Goal: Task Accomplishment & Management: Use online tool/utility

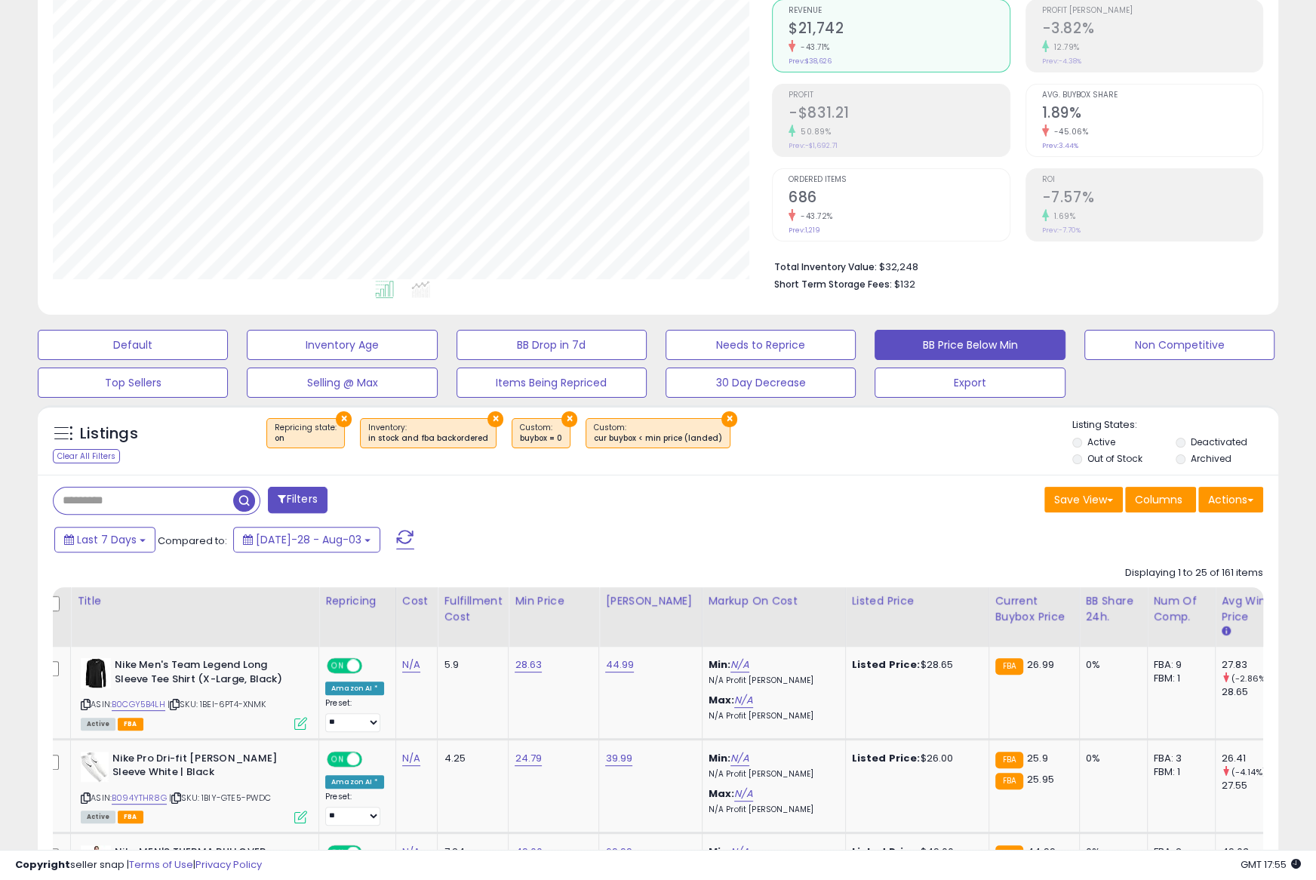
scroll to position [143, 0]
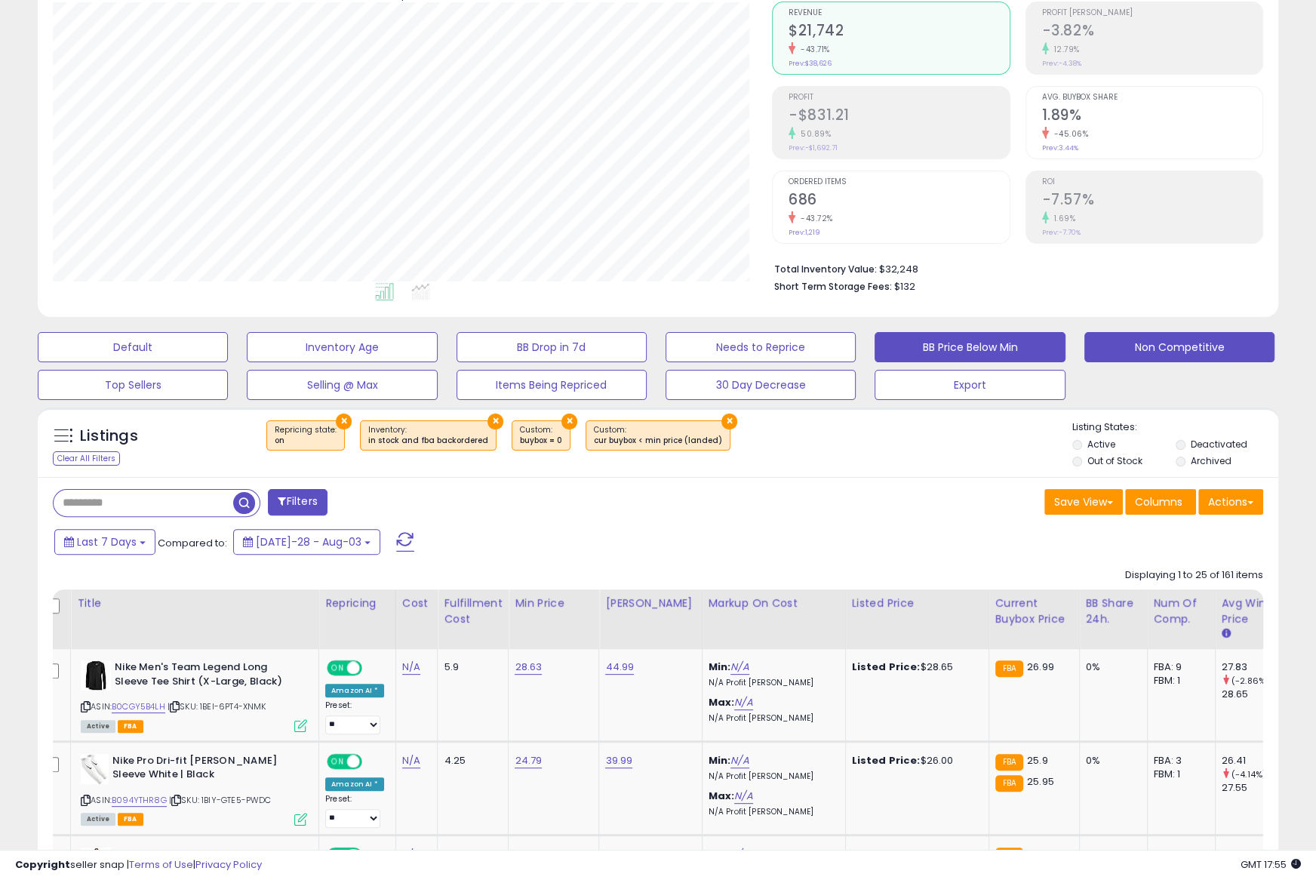
click at [228, 351] on button "Non Competitive" at bounding box center [133, 347] width 190 height 30
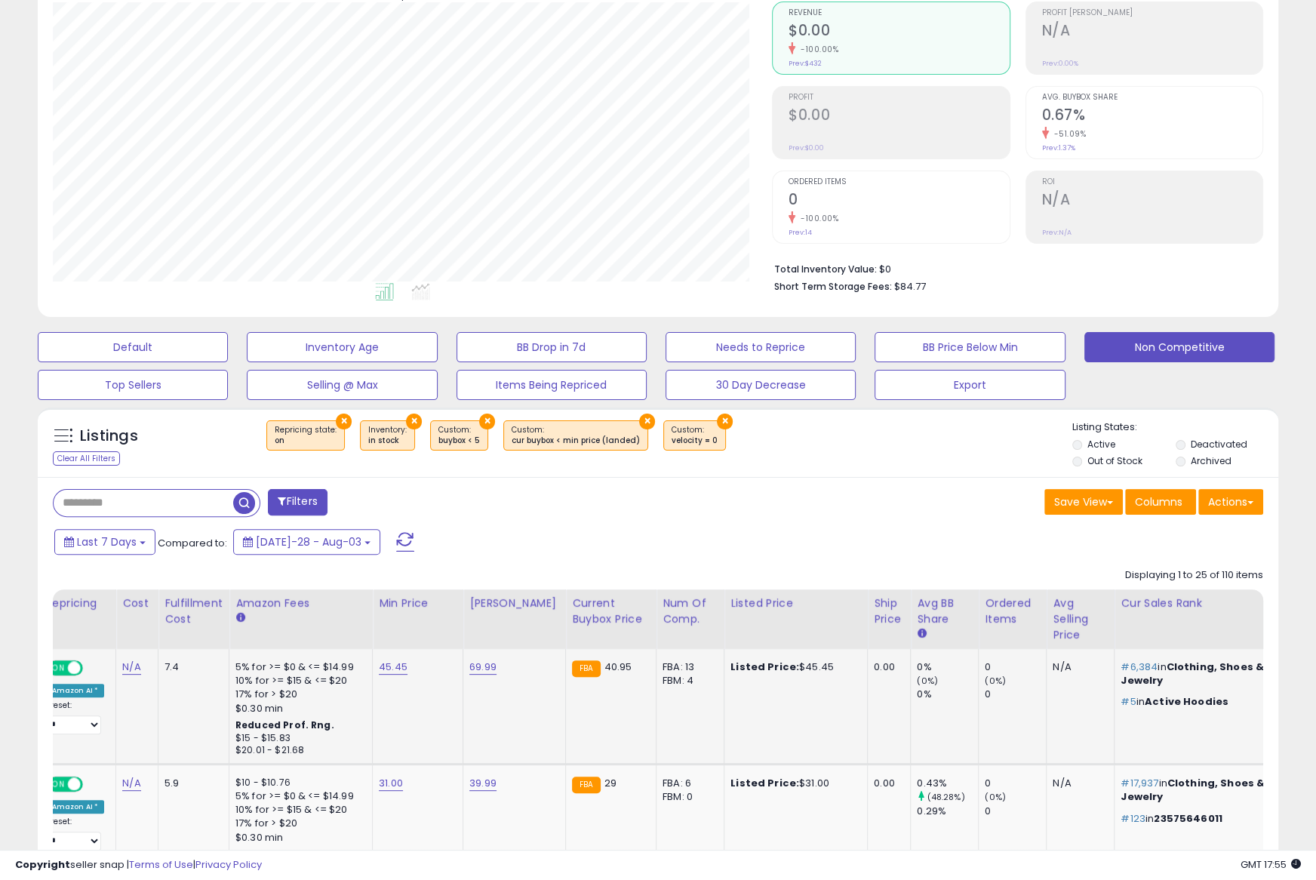
scroll to position [0, 449]
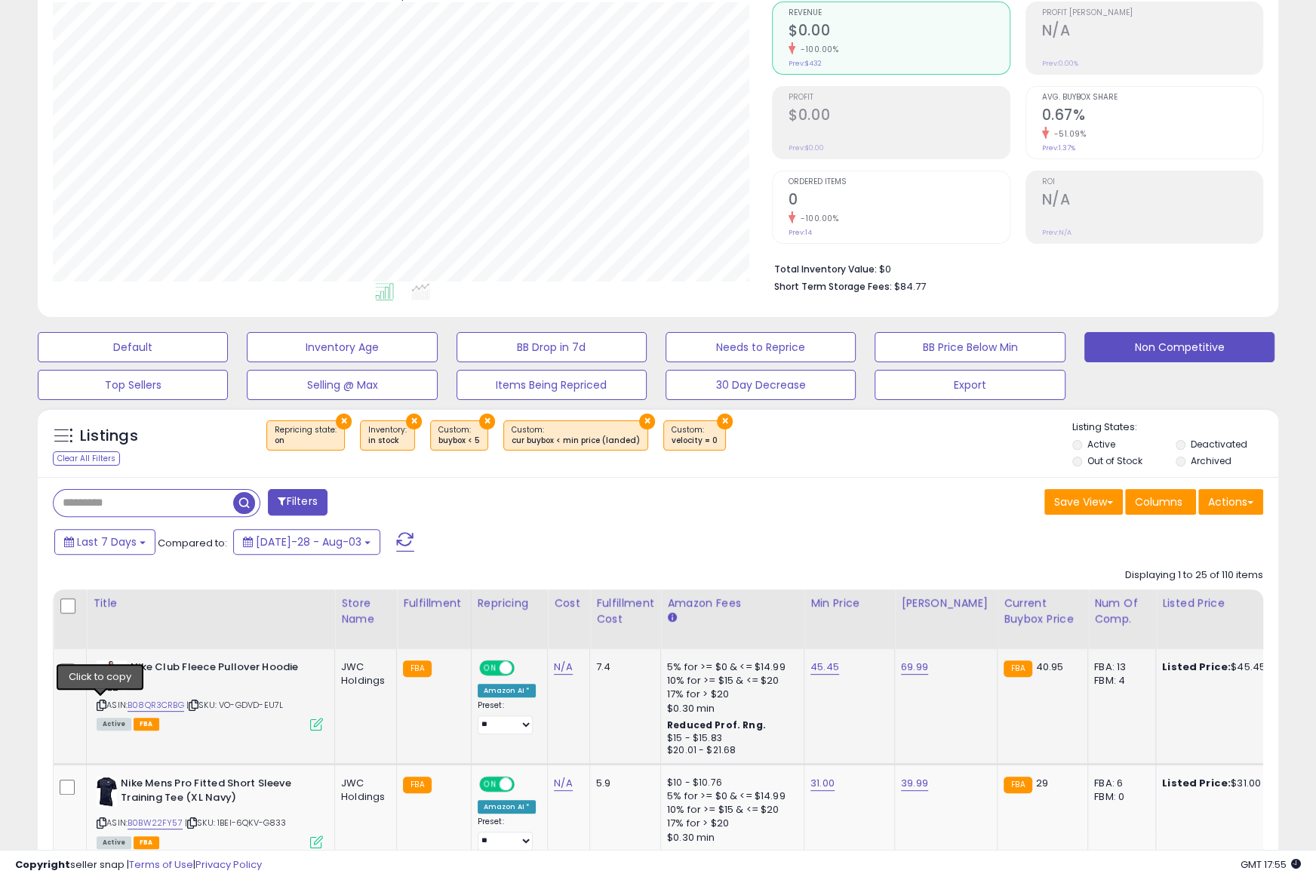
click at [102, 705] on icon at bounding box center [102, 705] width 10 height 8
click at [100, 702] on icon at bounding box center [102, 705] width 10 height 8
click at [158, 703] on link "B08QR3CRBG" at bounding box center [155, 705] width 57 height 13
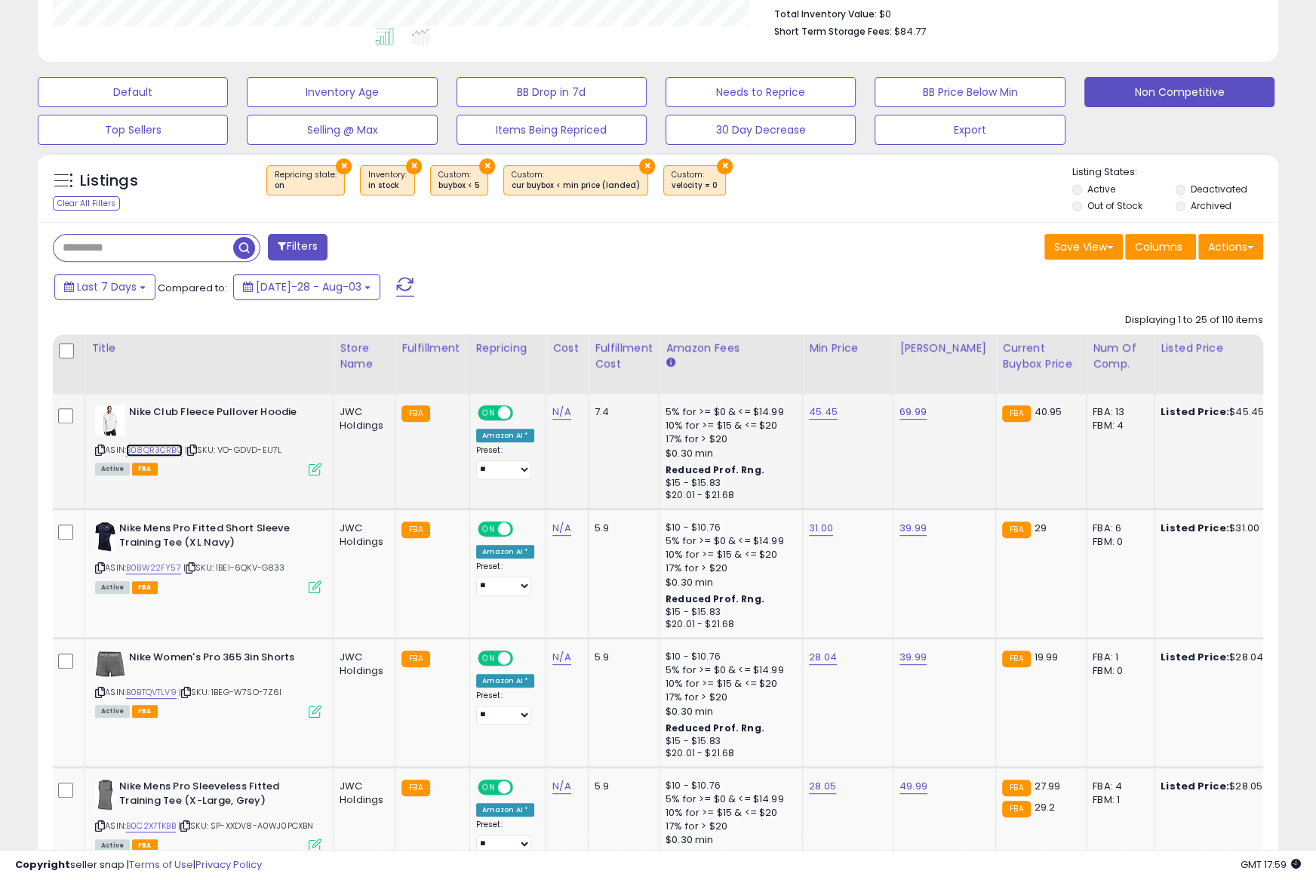
scroll to position [0, 0]
click at [141, 568] on link "B0BW22FY57" at bounding box center [154, 567] width 55 height 13
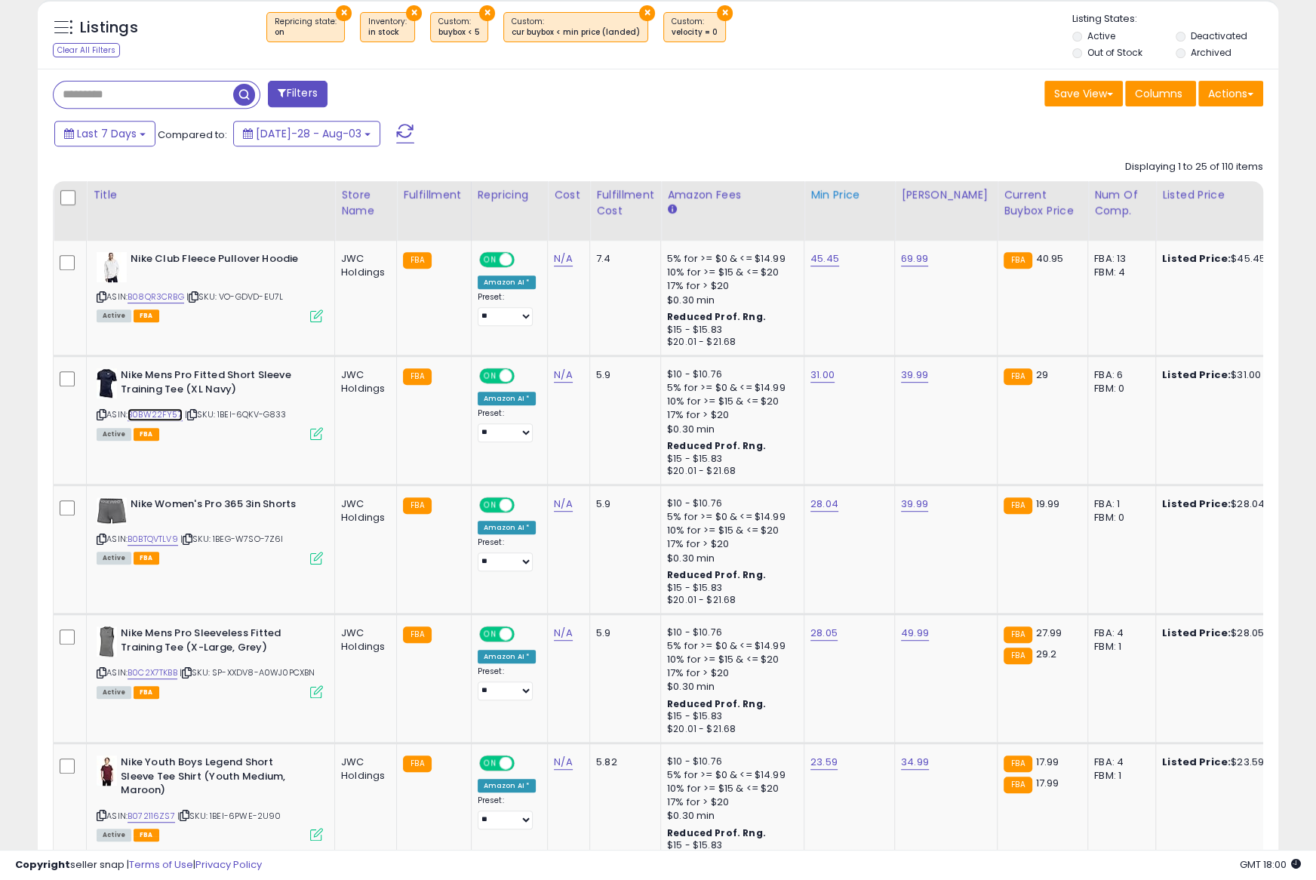
scroll to position [554, 0]
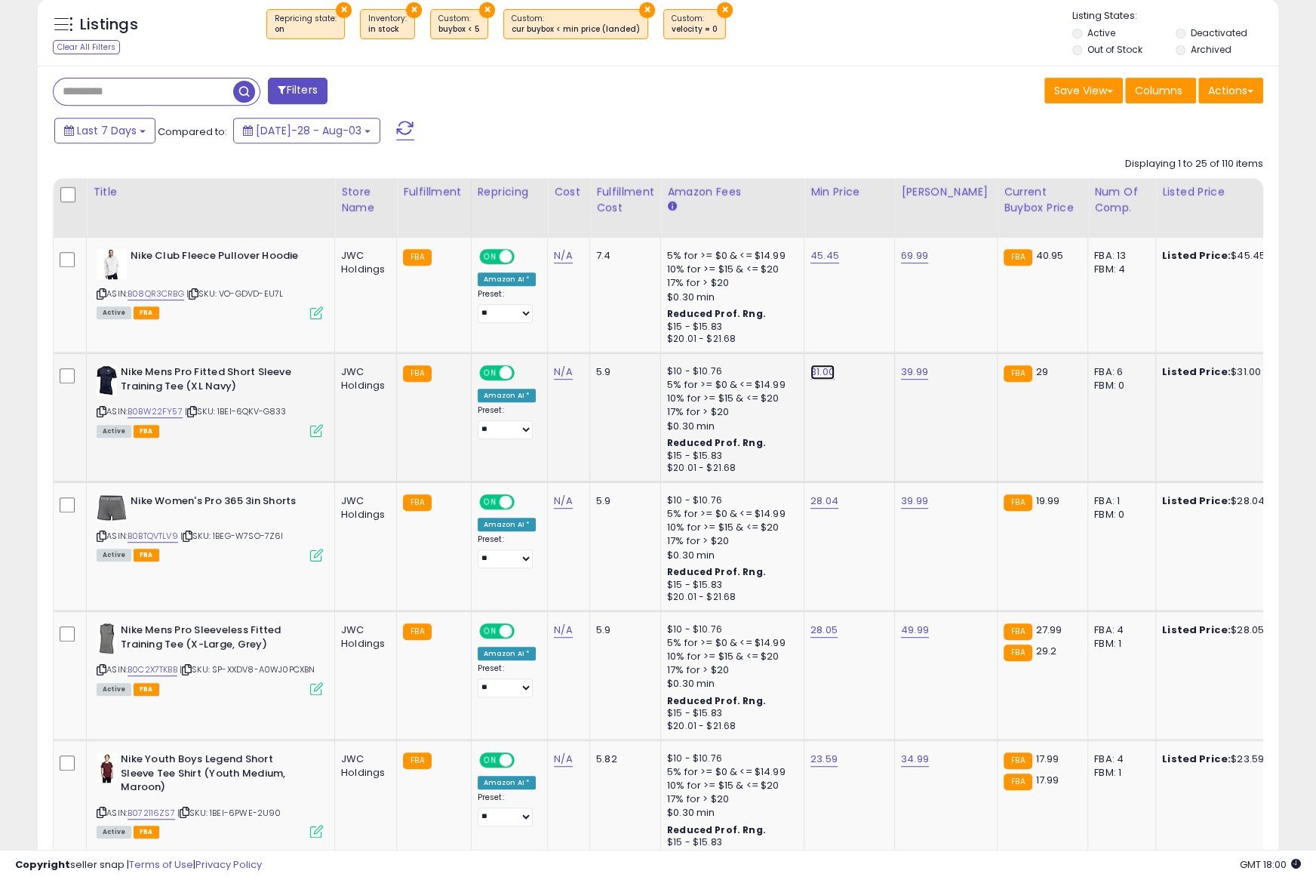
click at [817, 263] on link "31.00" at bounding box center [824, 255] width 29 height 15
type input "*****"
click button "submit" at bounding box center [862, 335] width 26 height 23
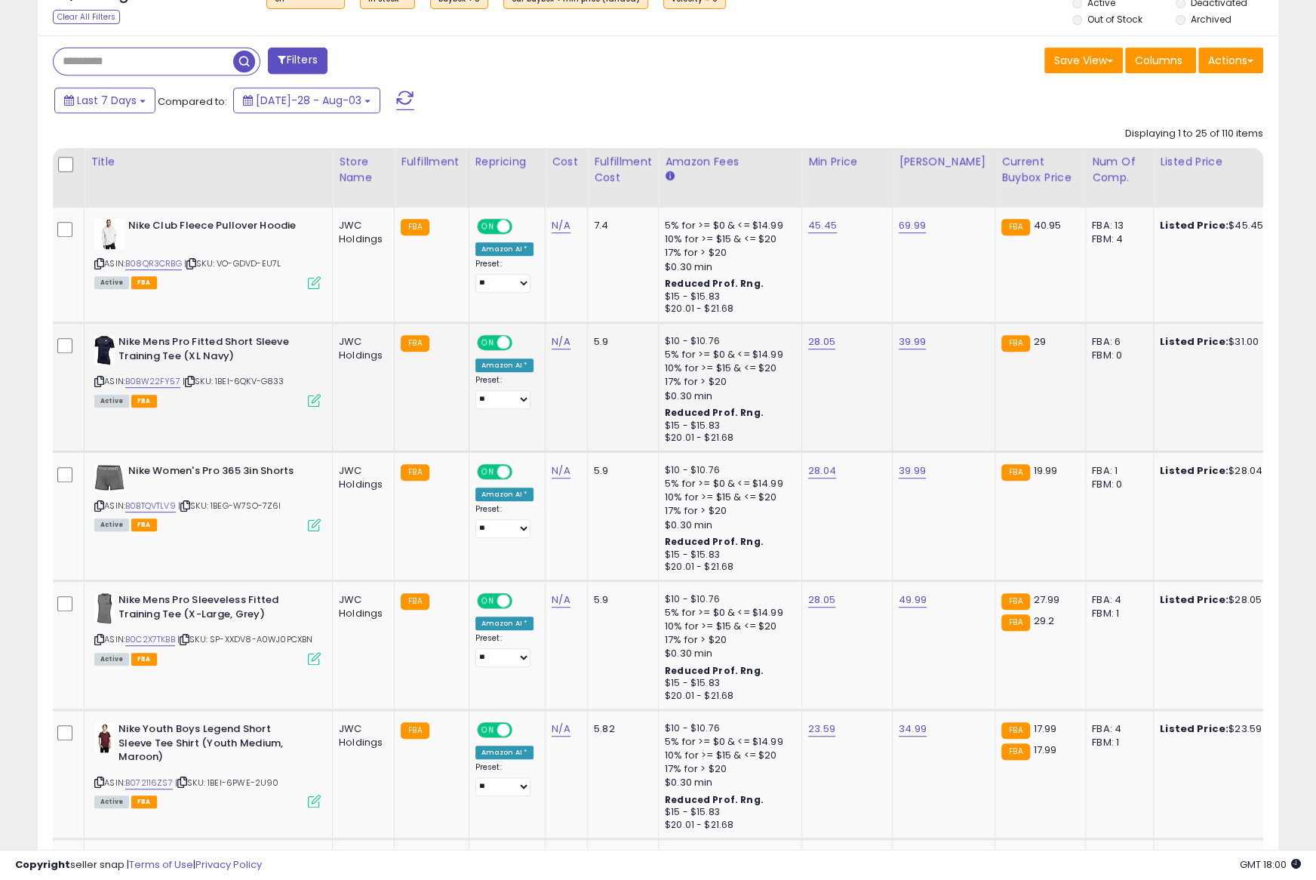
scroll to position [0, 0]
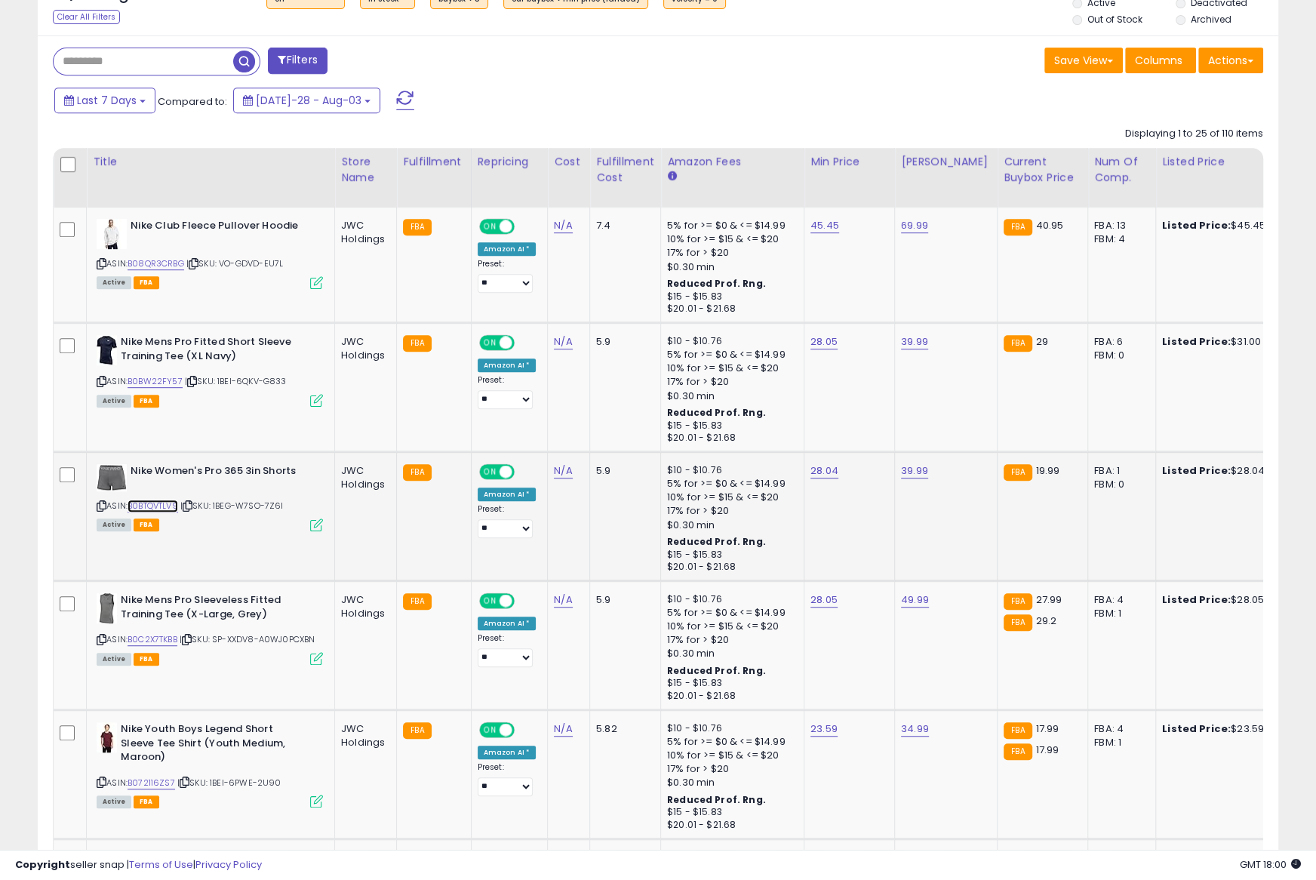
click at [161, 502] on link "B0BTQVTLV9" at bounding box center [152, 505] width 51 height 13
click at [101, 502] on icon at bounding box center [102, 506] width 10 height 8
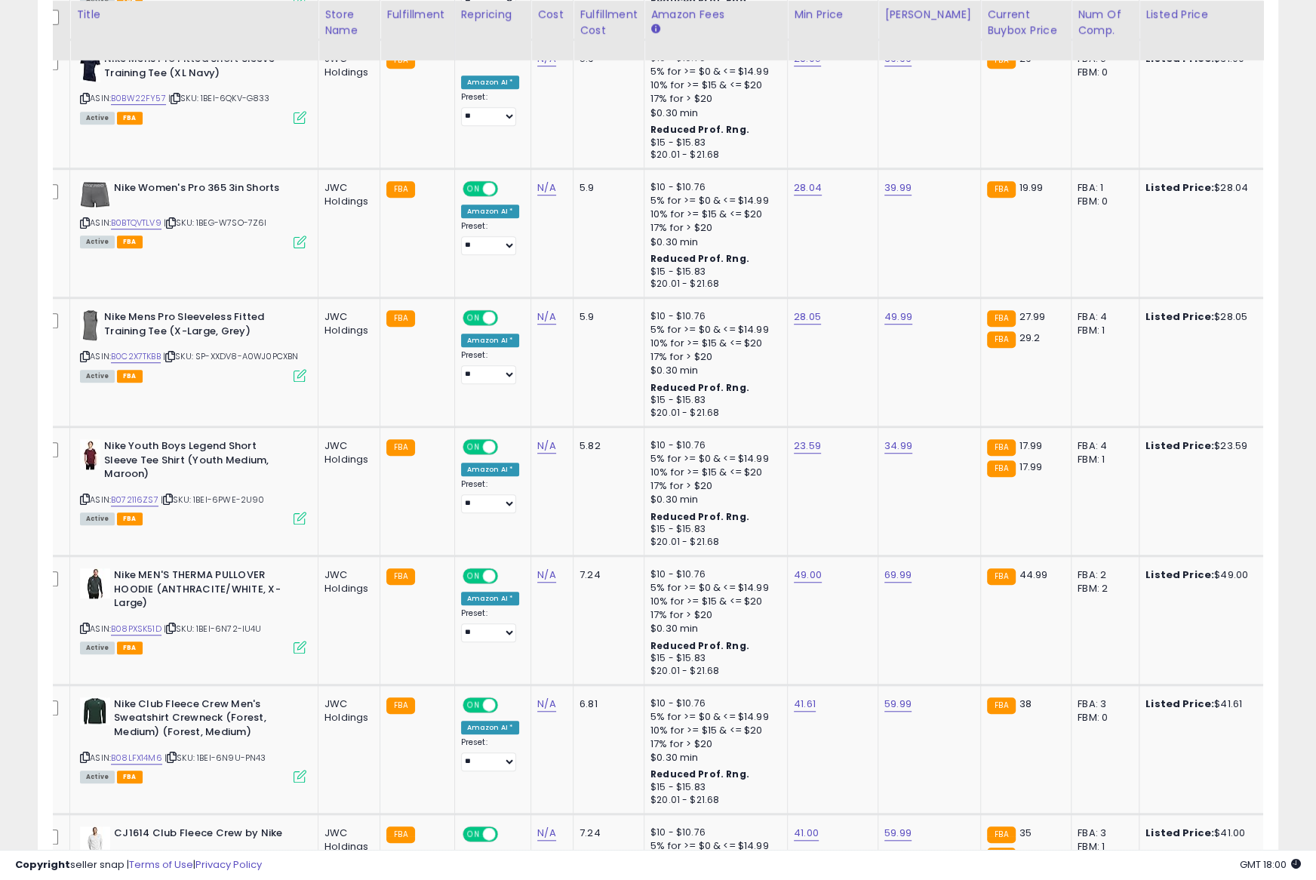
scroll to position [0, 16]
click at [85, 352] on icon at bounding box center [86, 356] width 10 height 8
click at [142, 354] on link "B0C2X7TKBB" at bounding box center [137, 356] width 50 height 13
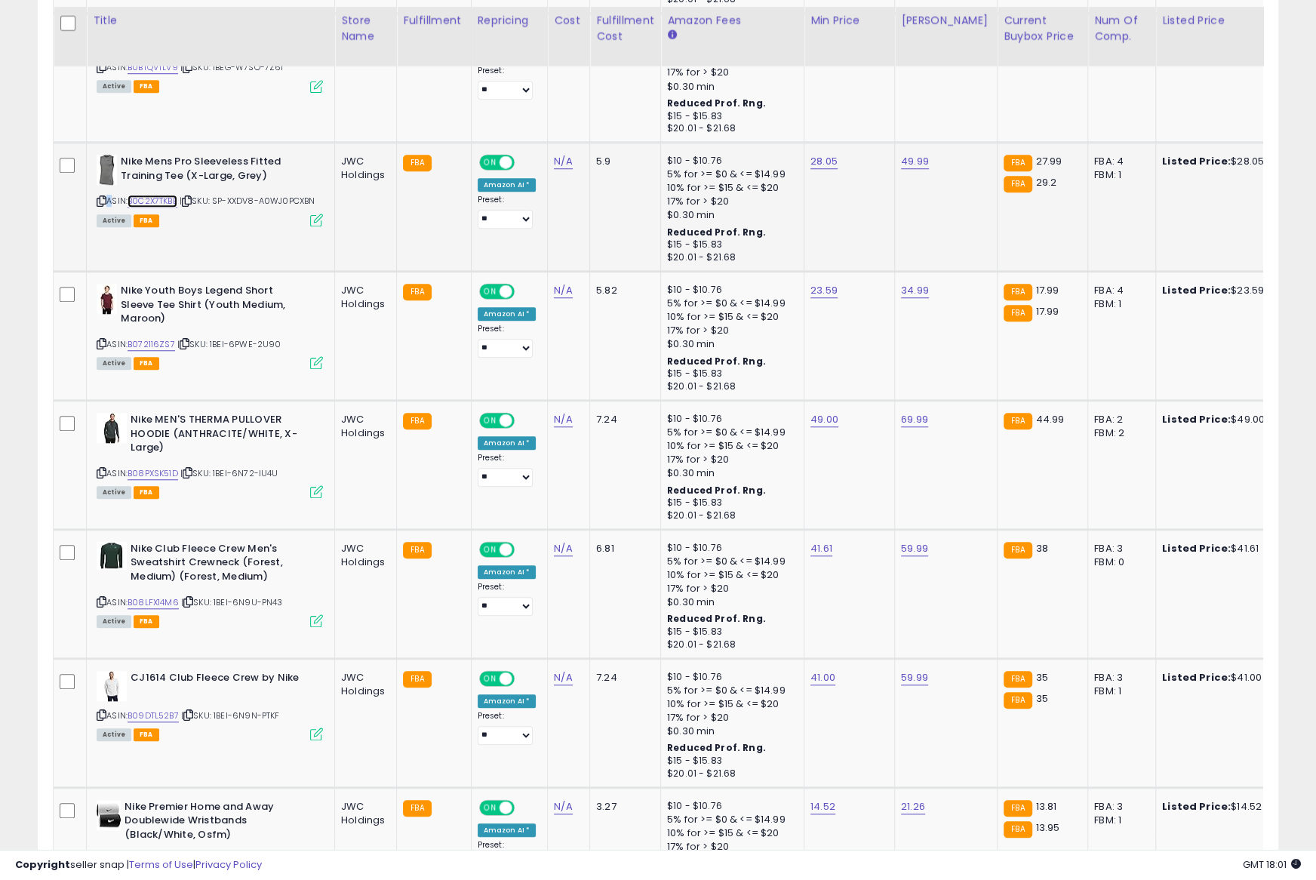
scroll to position [1028, 0]
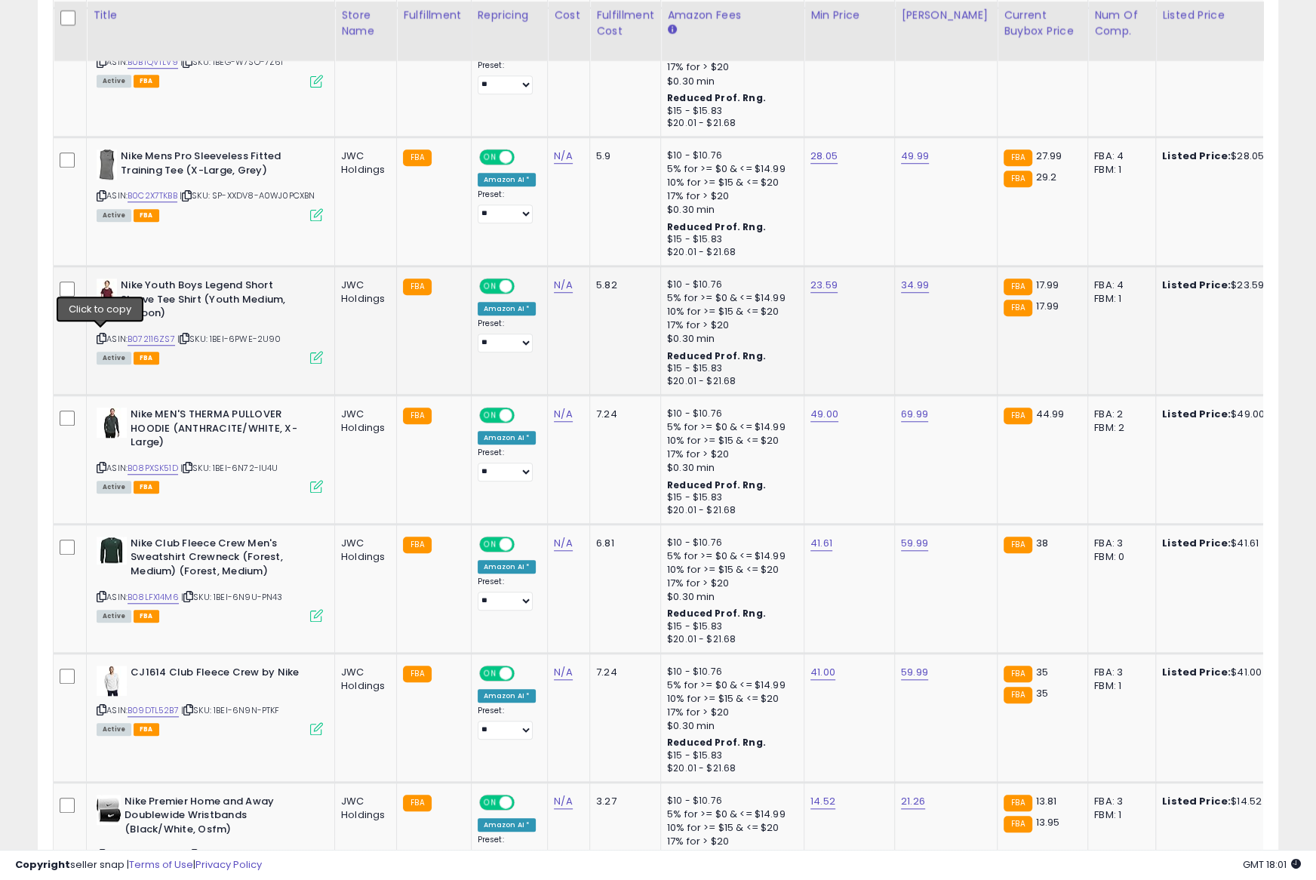
click at [98, 334] on icon at bounding box center [102, 338] width 10 height 8
drag, startPoint x: 98, startPoint y: 333, endPoint x: 91, endPoint y: 314, distance: 20.3
click at [97, 334] on icon at bounding box center [102, 338] width 10 height 8
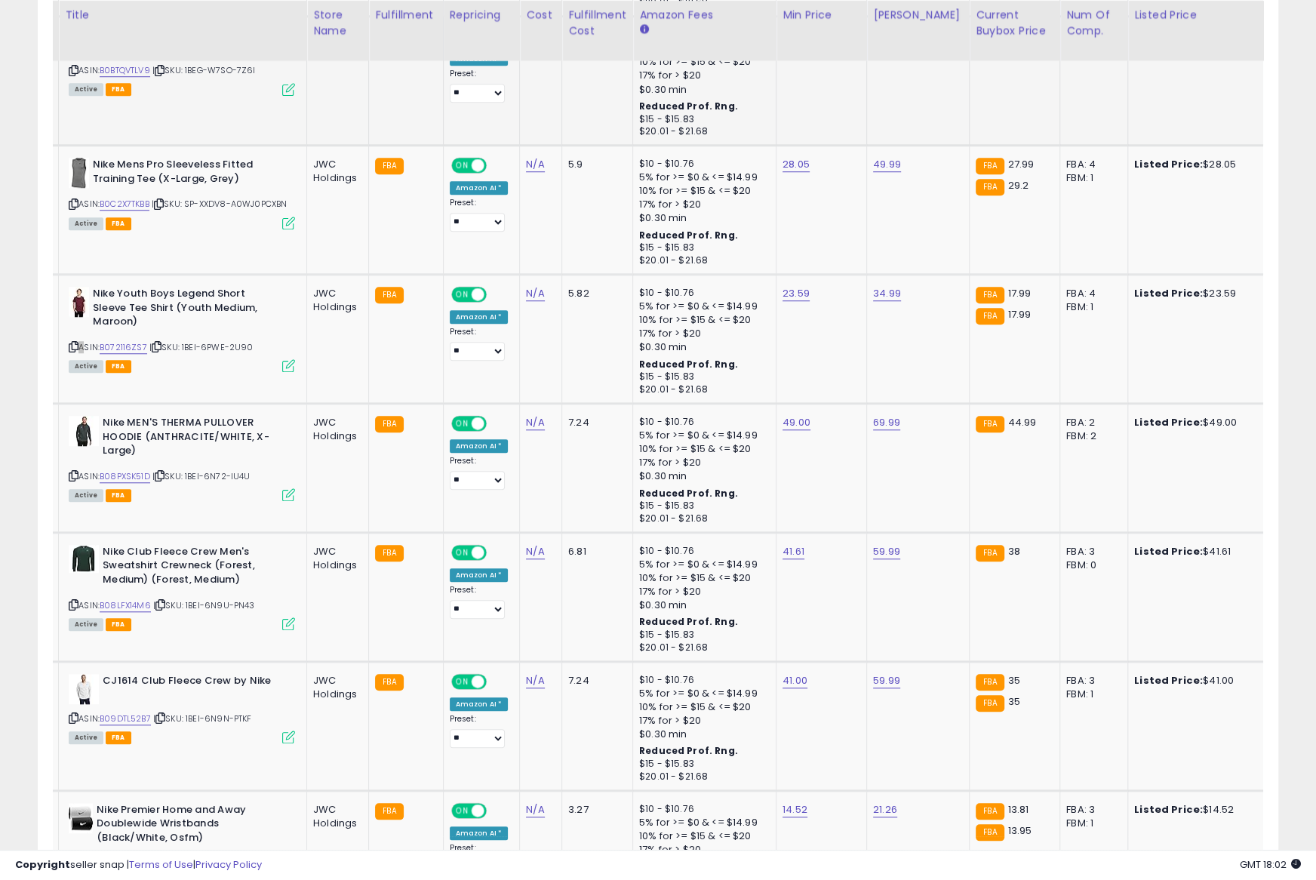
scroll to position [0, 29]
click at [70, 472] on icon at bounding box center [73, 475] width 10 height 8
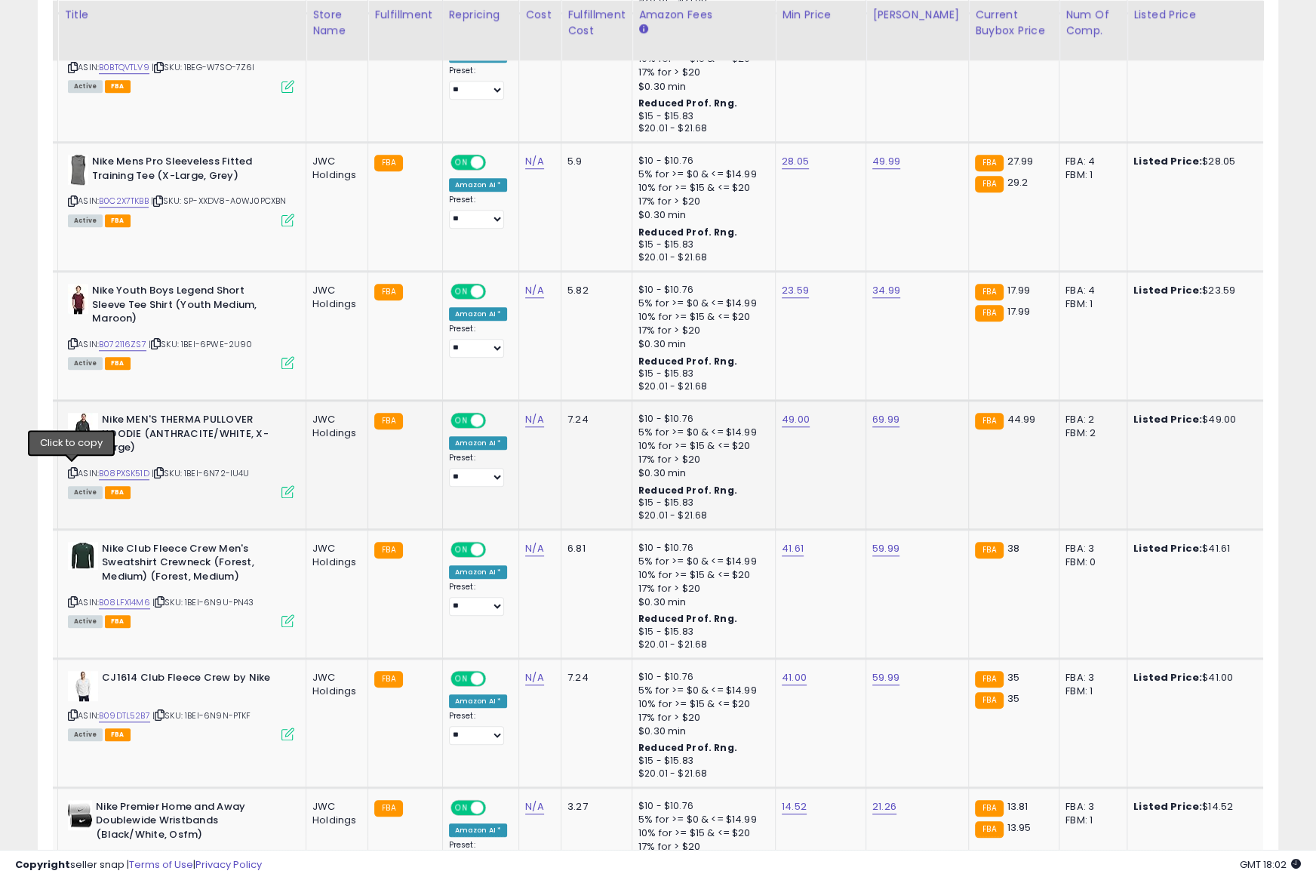
click at [70, 472] on icon at bounding box center [73, 472] width 10 height 8
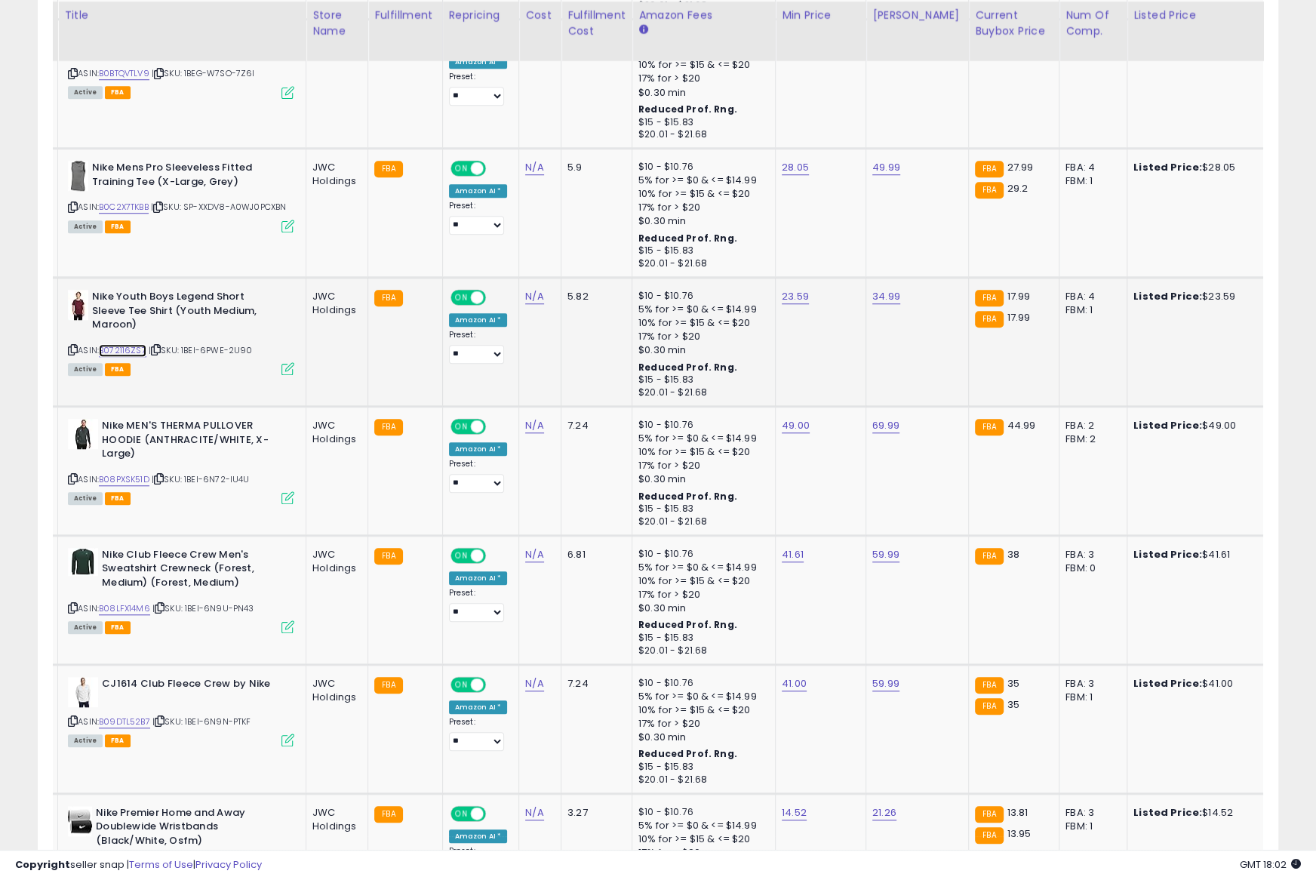
click at [115, 344] on link "B072116ZS7" at bounding box center [123, 350] width 48 height 13
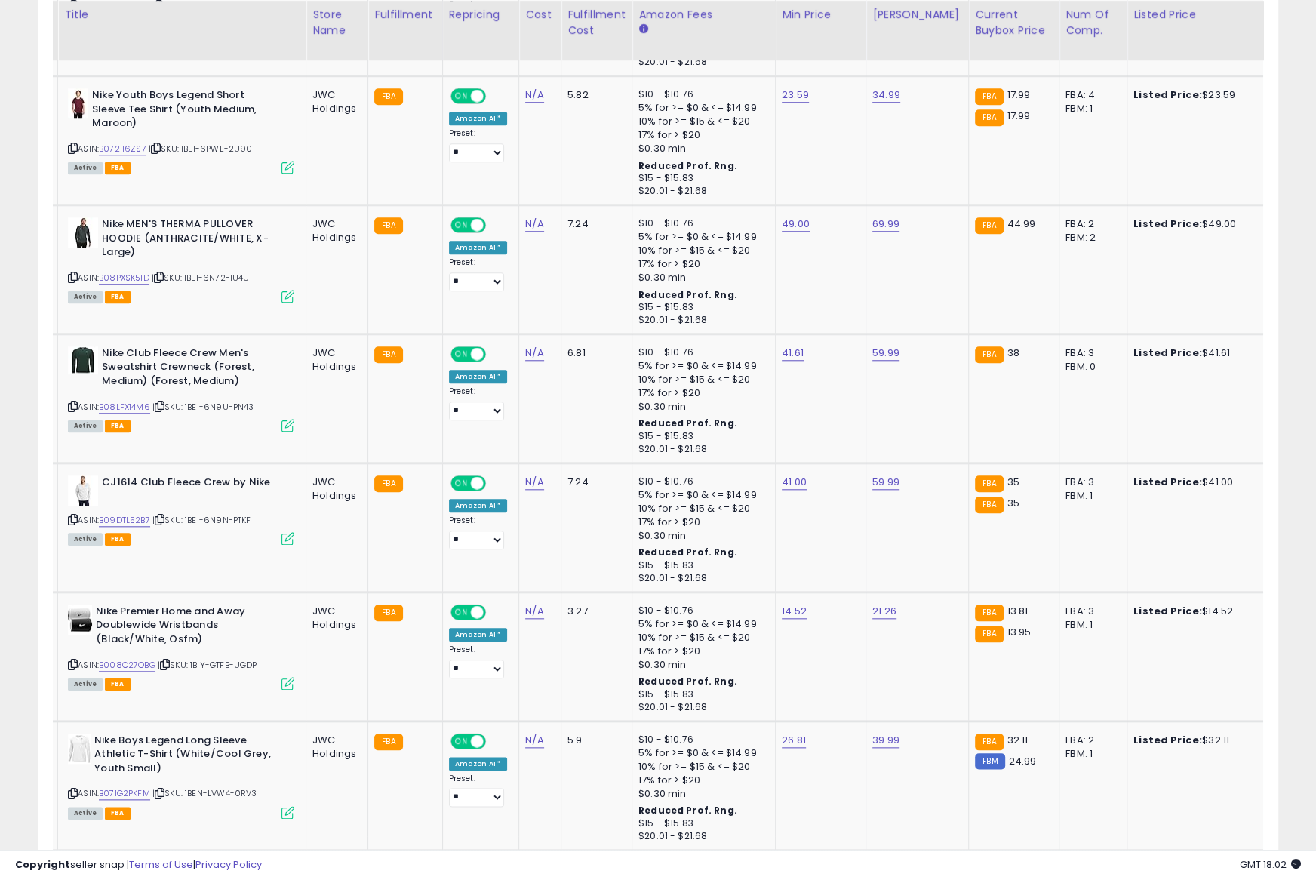
scroll to position [1227, 0]
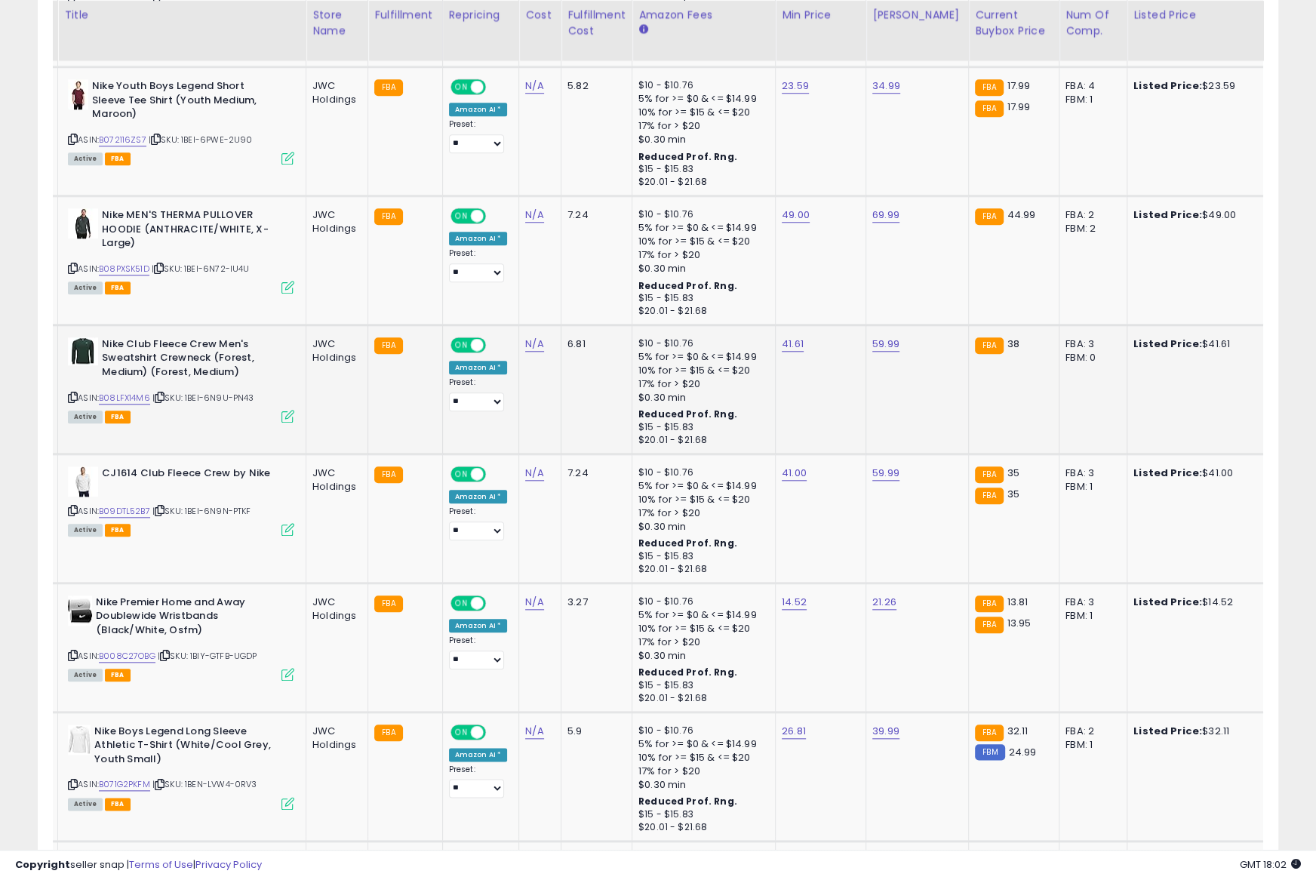
click at [70, 396] on icon at bounding box center [73, 397] width 10 height 8
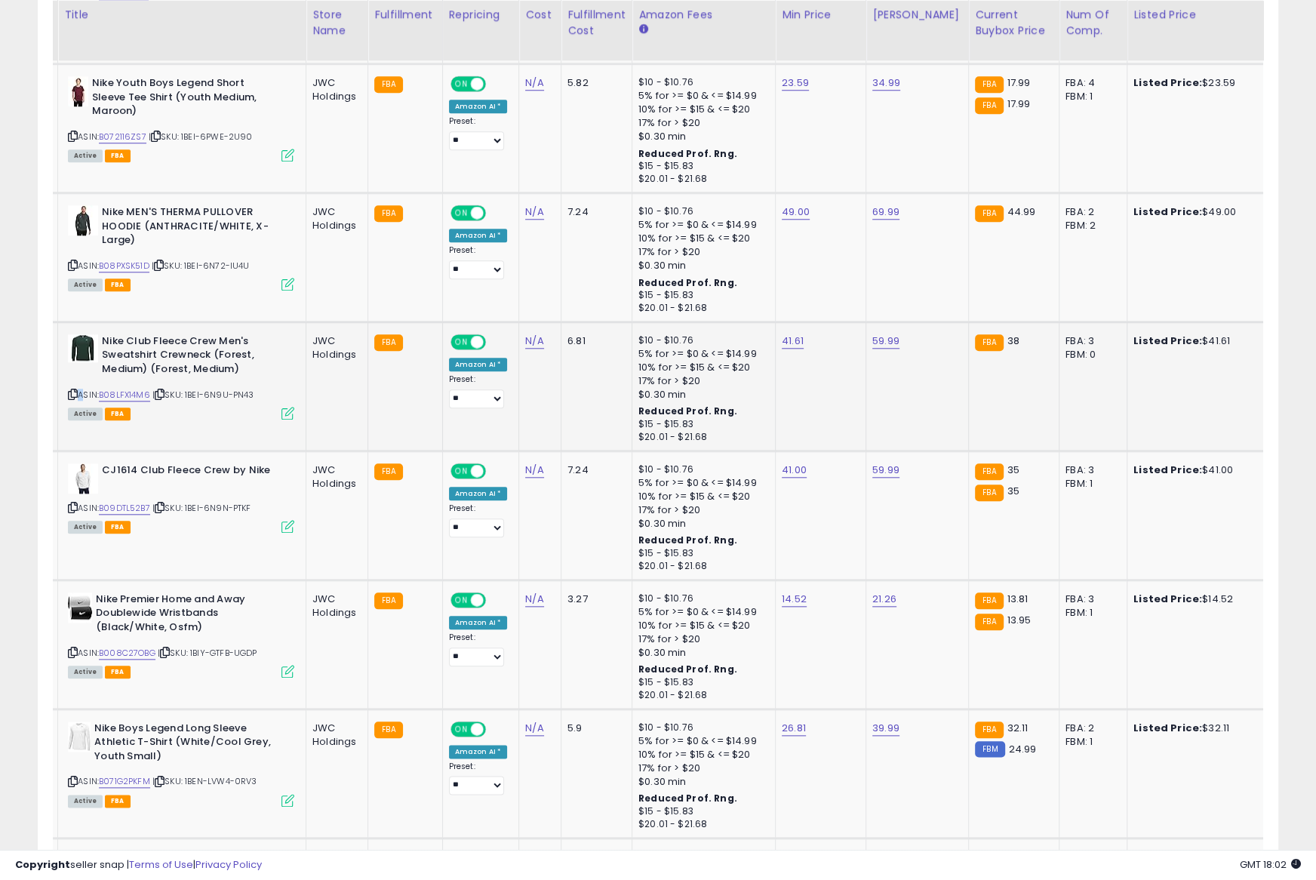
scroll to position [0, 24]
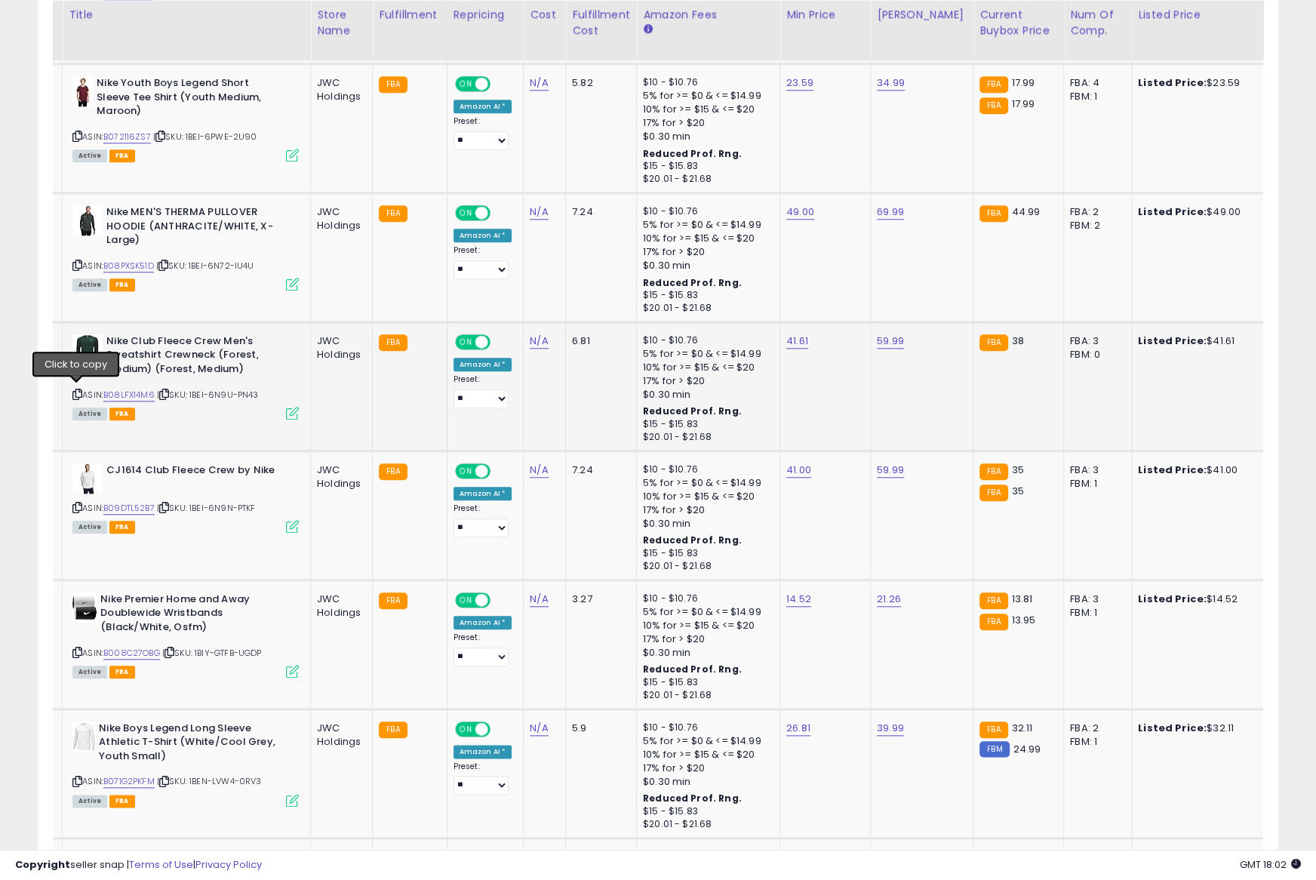
drag, startPoint x: 76, startPoint y: 390, endPoint x: 56, endPoint y: 362, distance: 34.6
click at [75, 390] on icon at bounding box center [77, 394] width 10 height 8
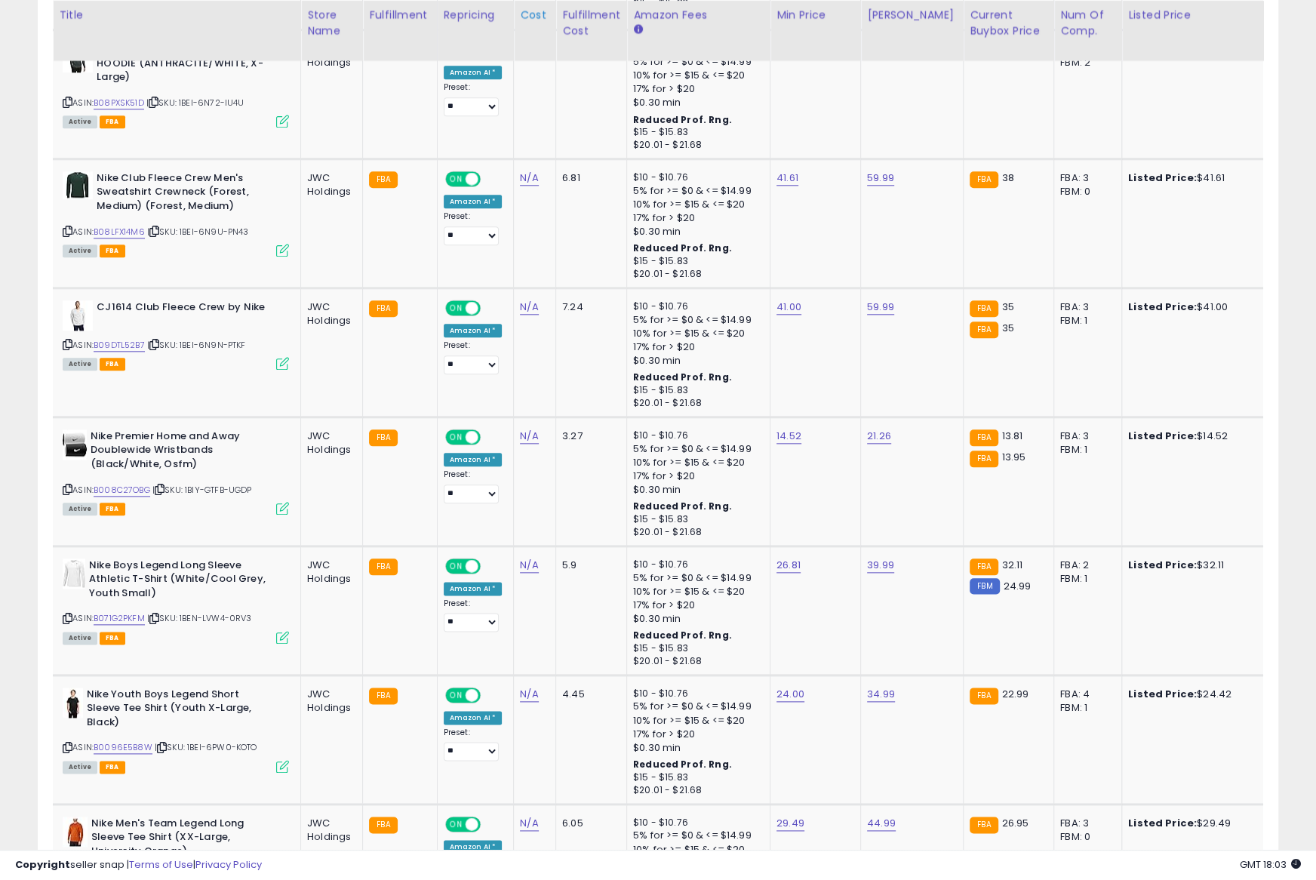
scroll to position [0, 0]
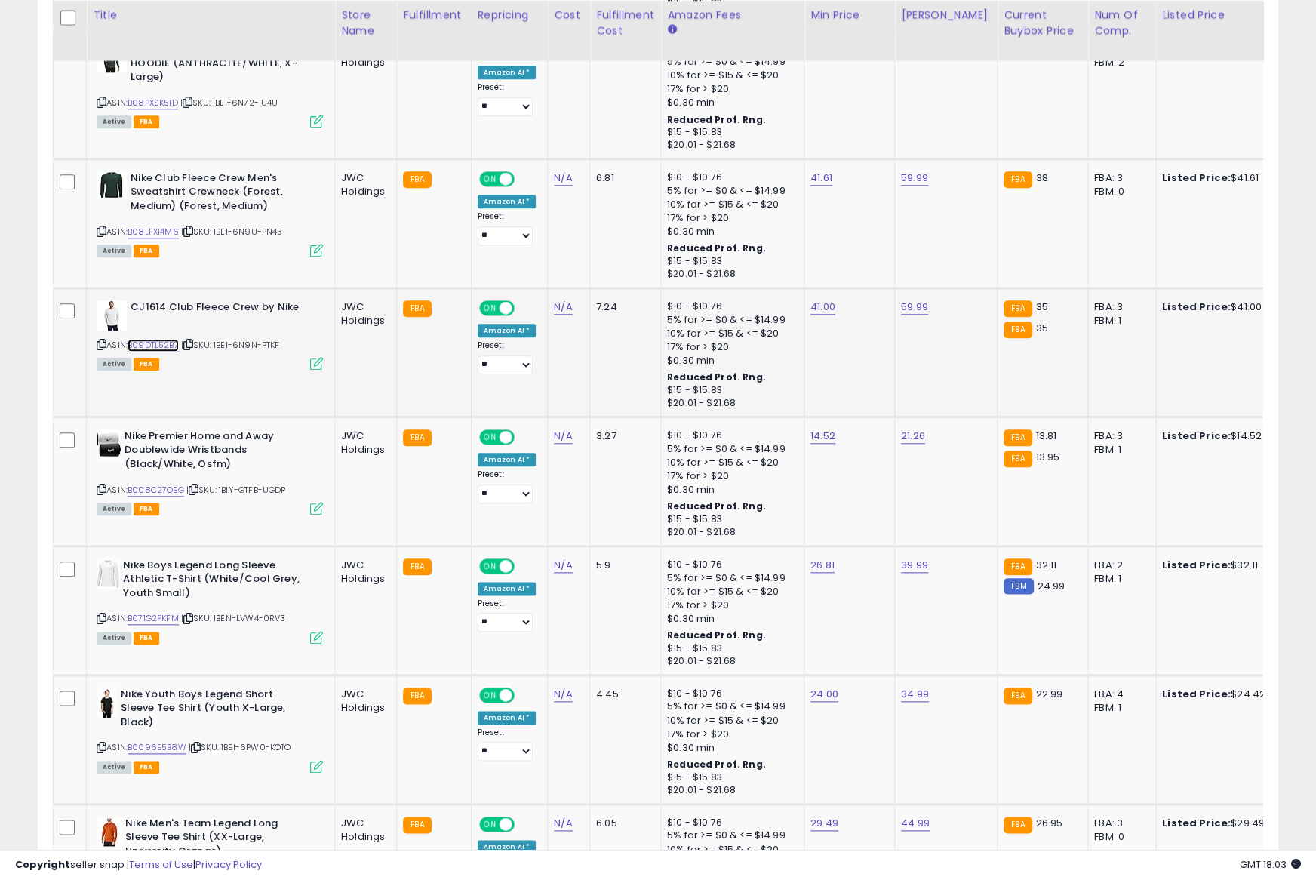
click at [151, 341] on link "B09DTL52B7" at bounding box center [152, 345] width 51 height 13
click at [102, 341] on icon at bounding box center [102, 344] width 10 height 8
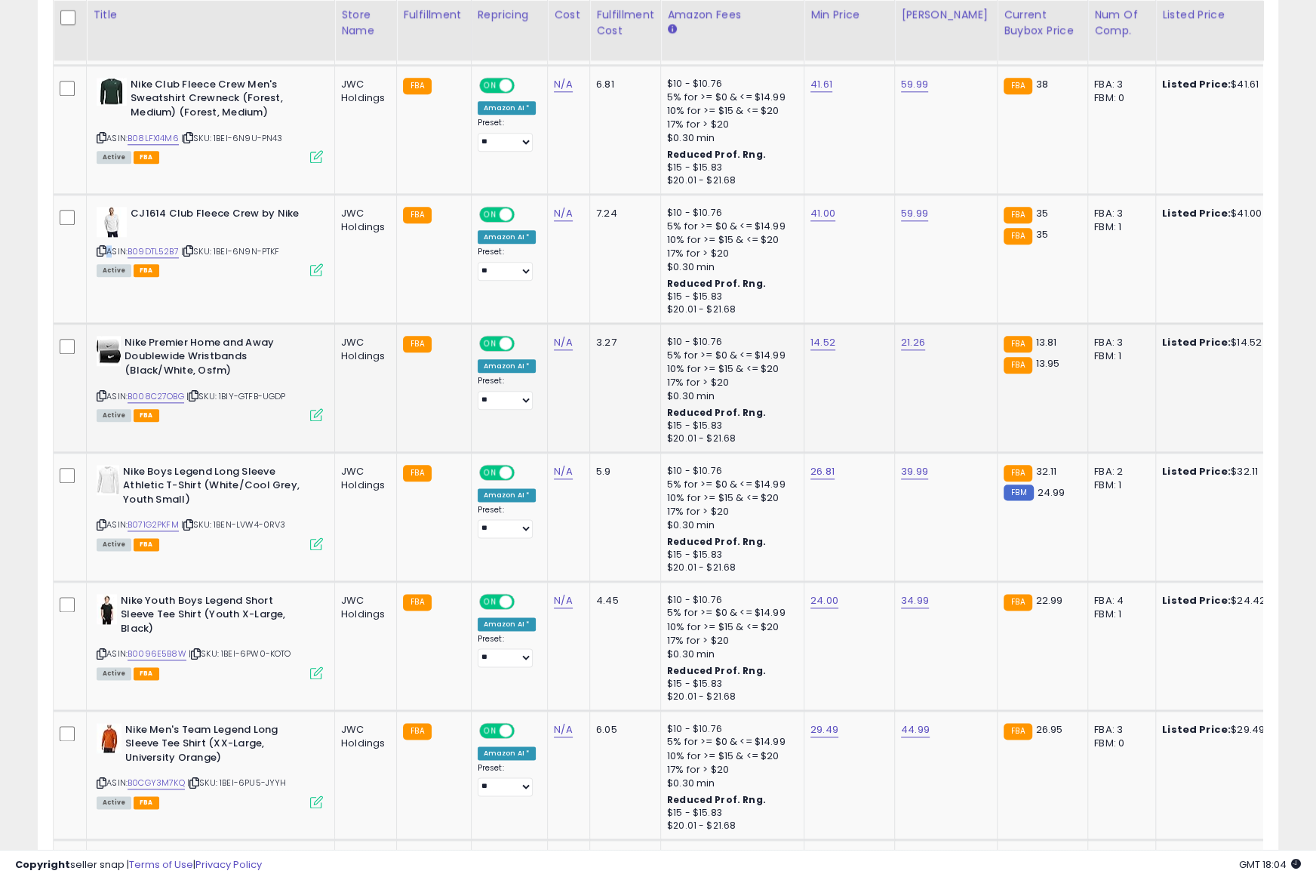
scroll to position [0, 2]
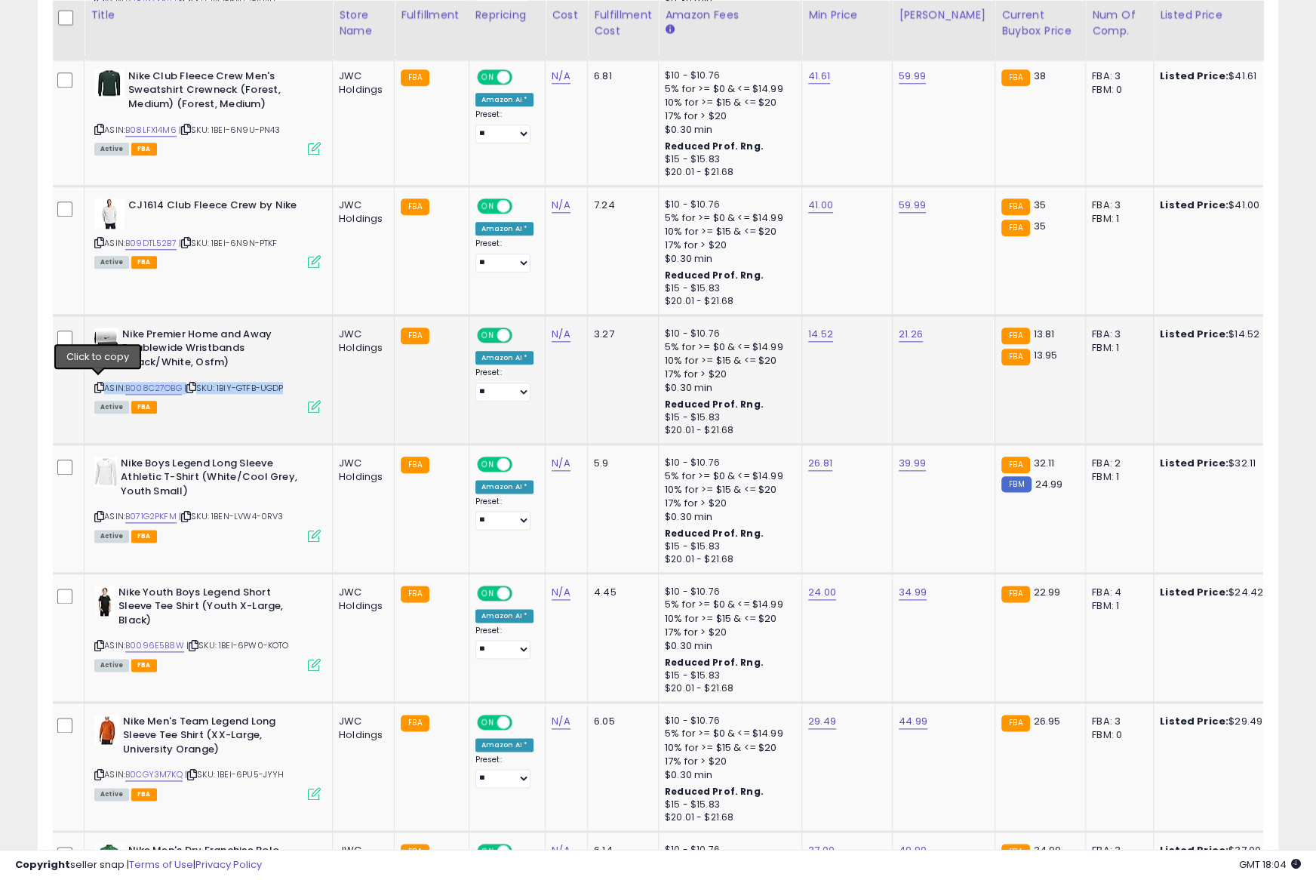
click at [99, 390] on icon at bounding box center [99, 387] width 10 height 8
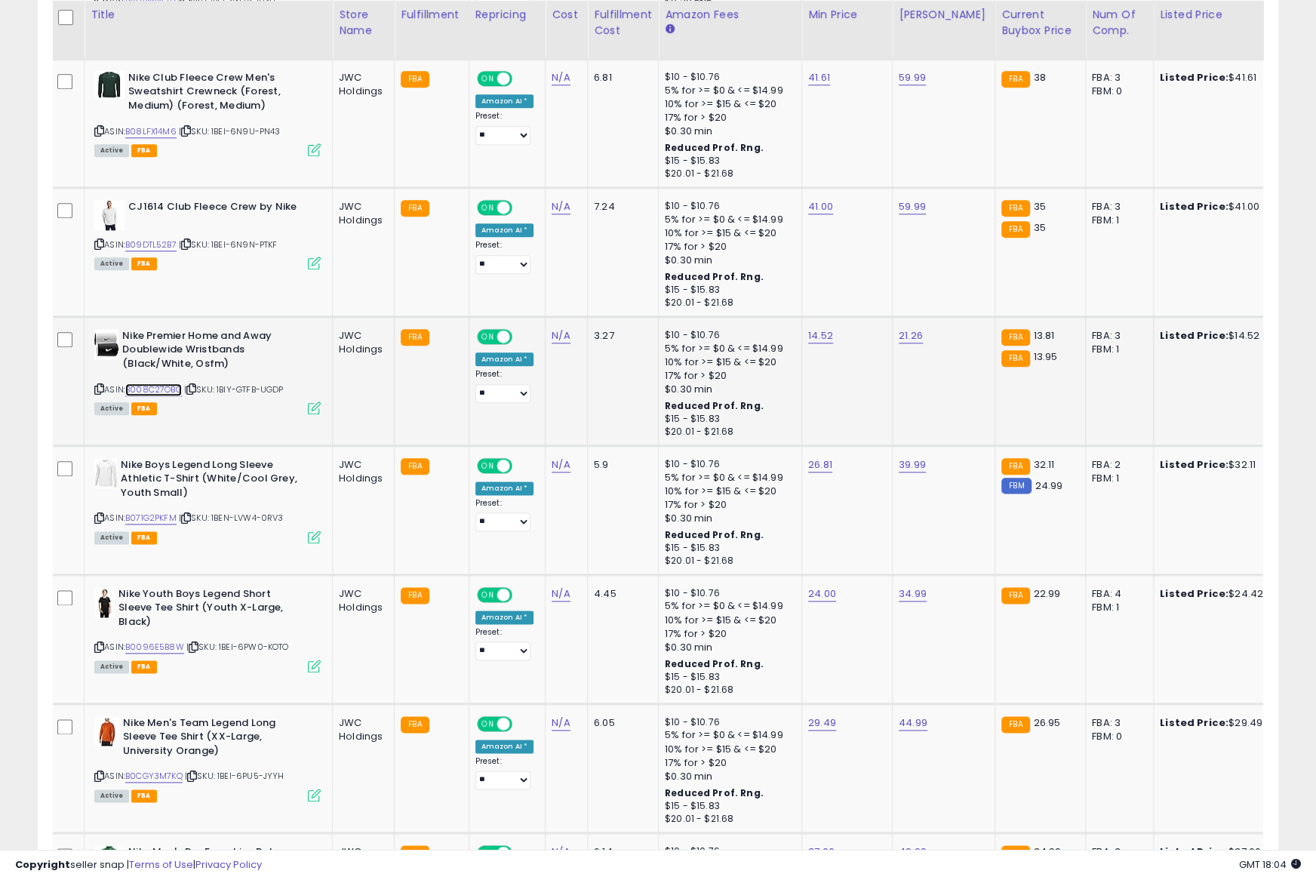
click at [146, 388] on link "B008C27OBG" at bounding box center [153, 389] width 57 height 13
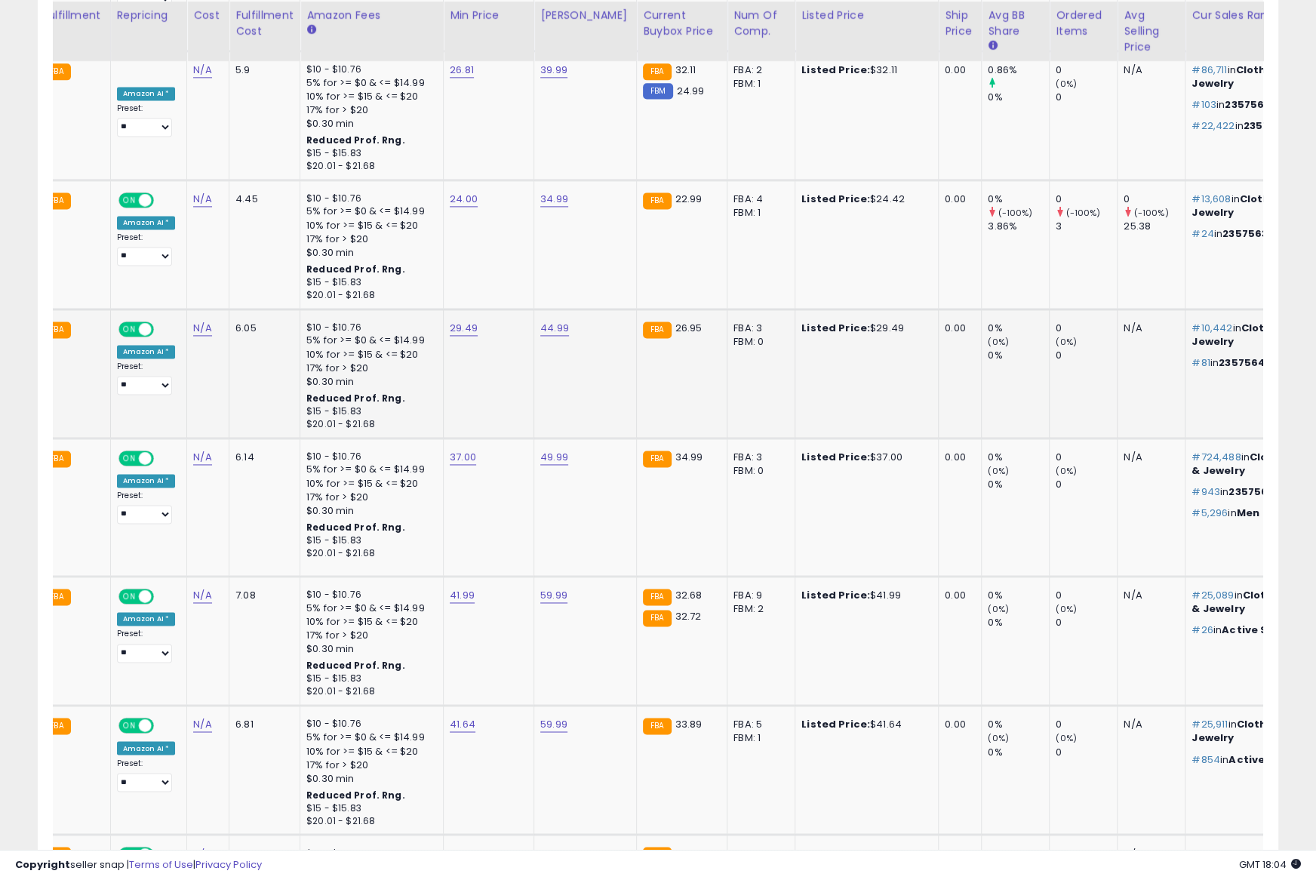
scroll to position [0, 377]
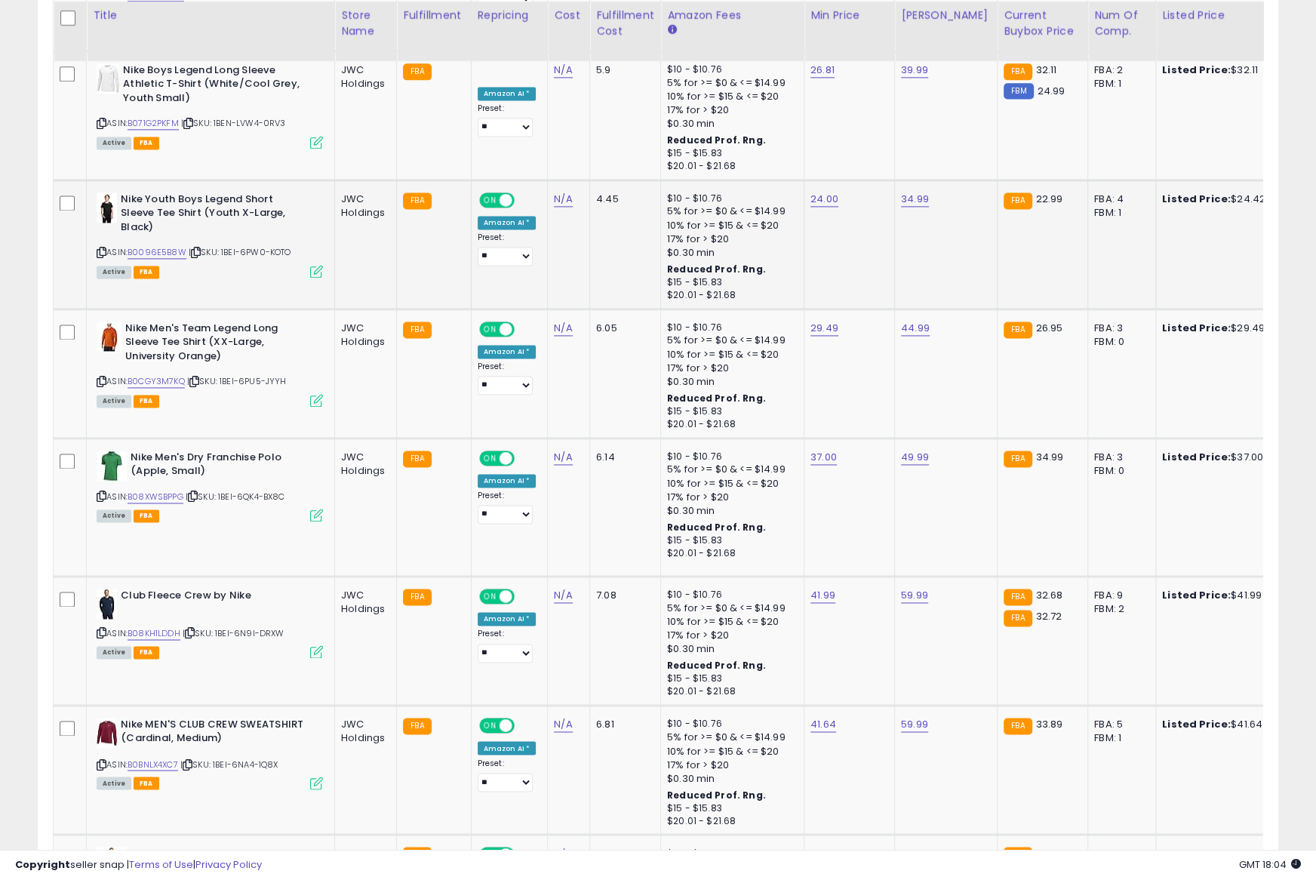
click at [101, 248] on icon at bounding box center [102, 252] width 10 height 8
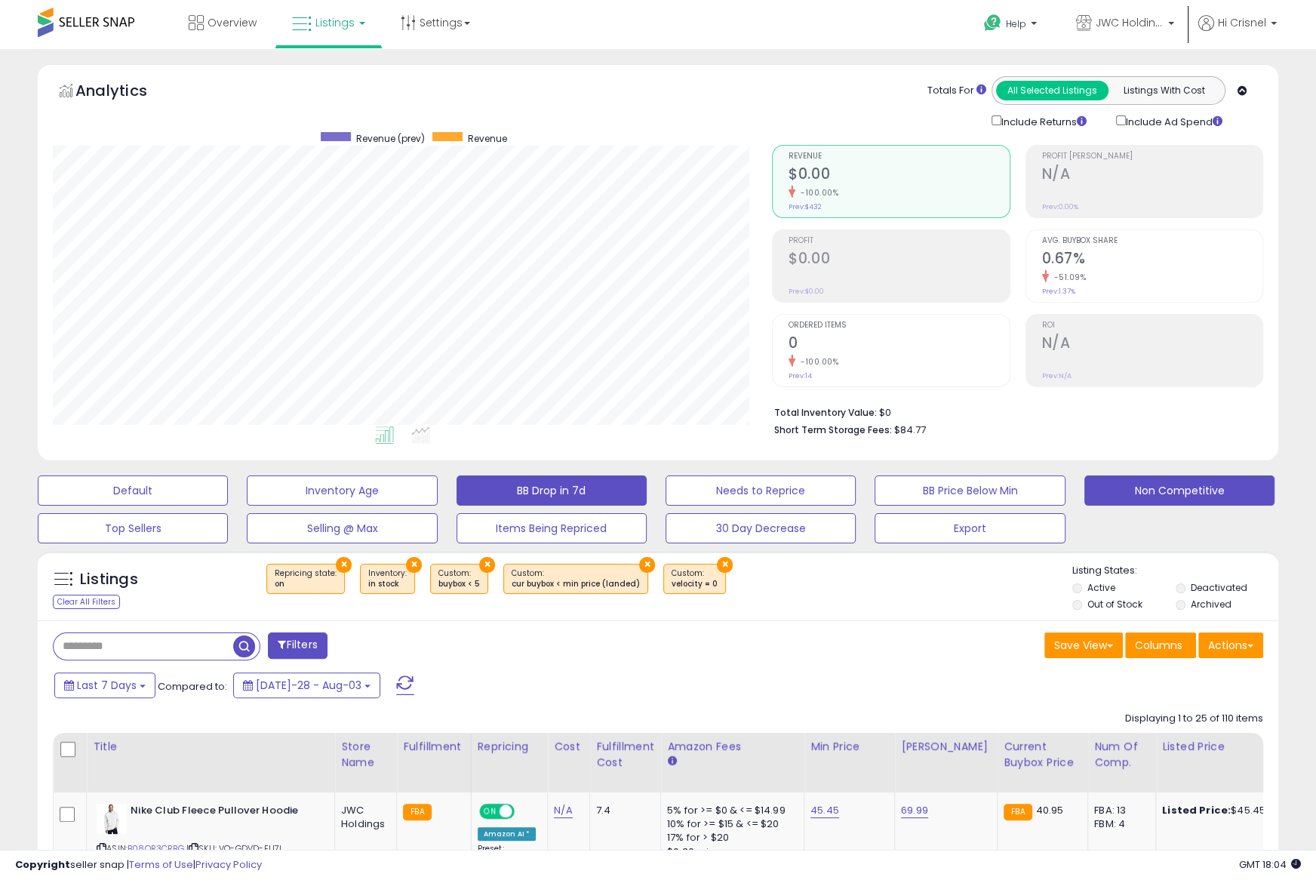
click at [228, 490] on button "BB Drop in 7d" at bounding box center [133, 490] width 190 height 30
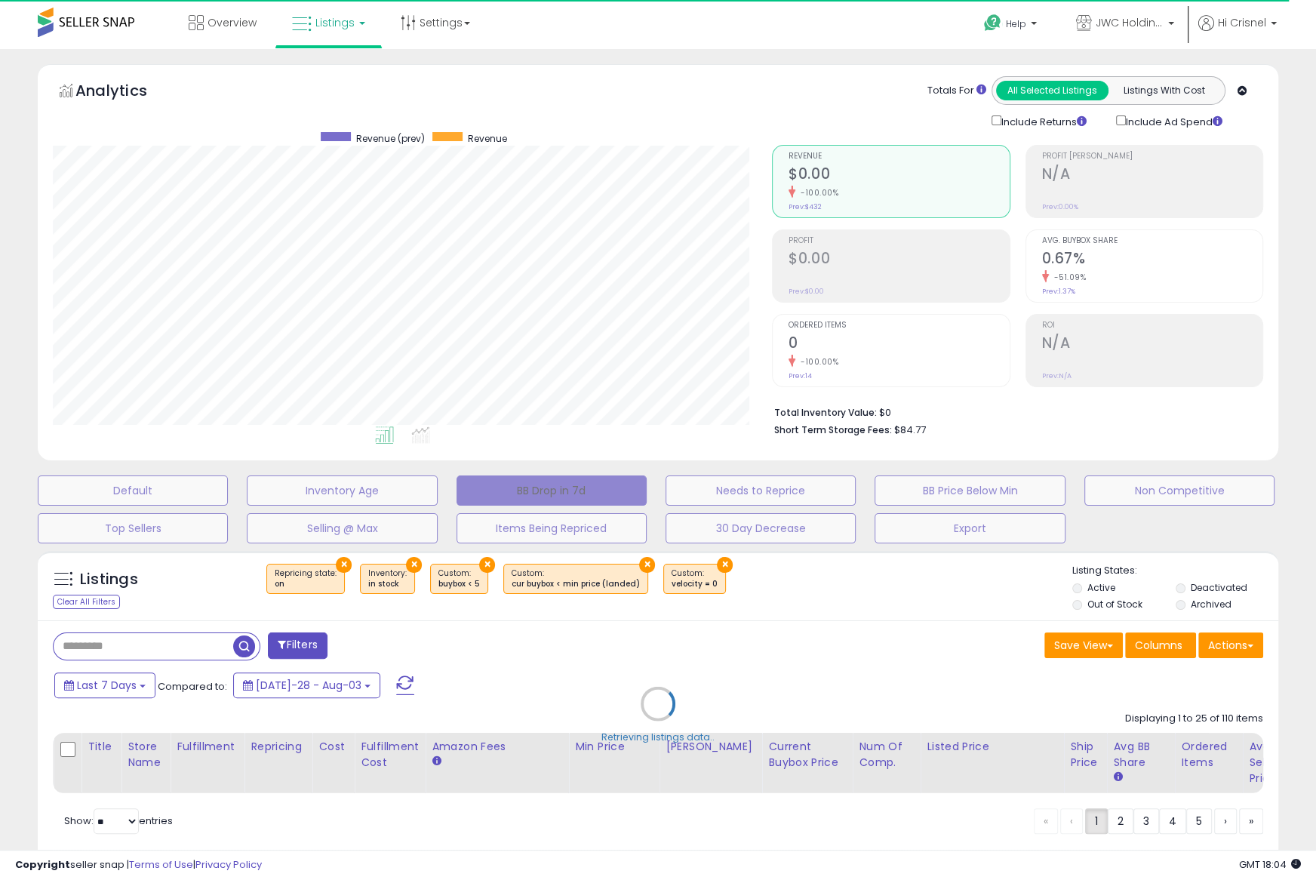
select select "**"
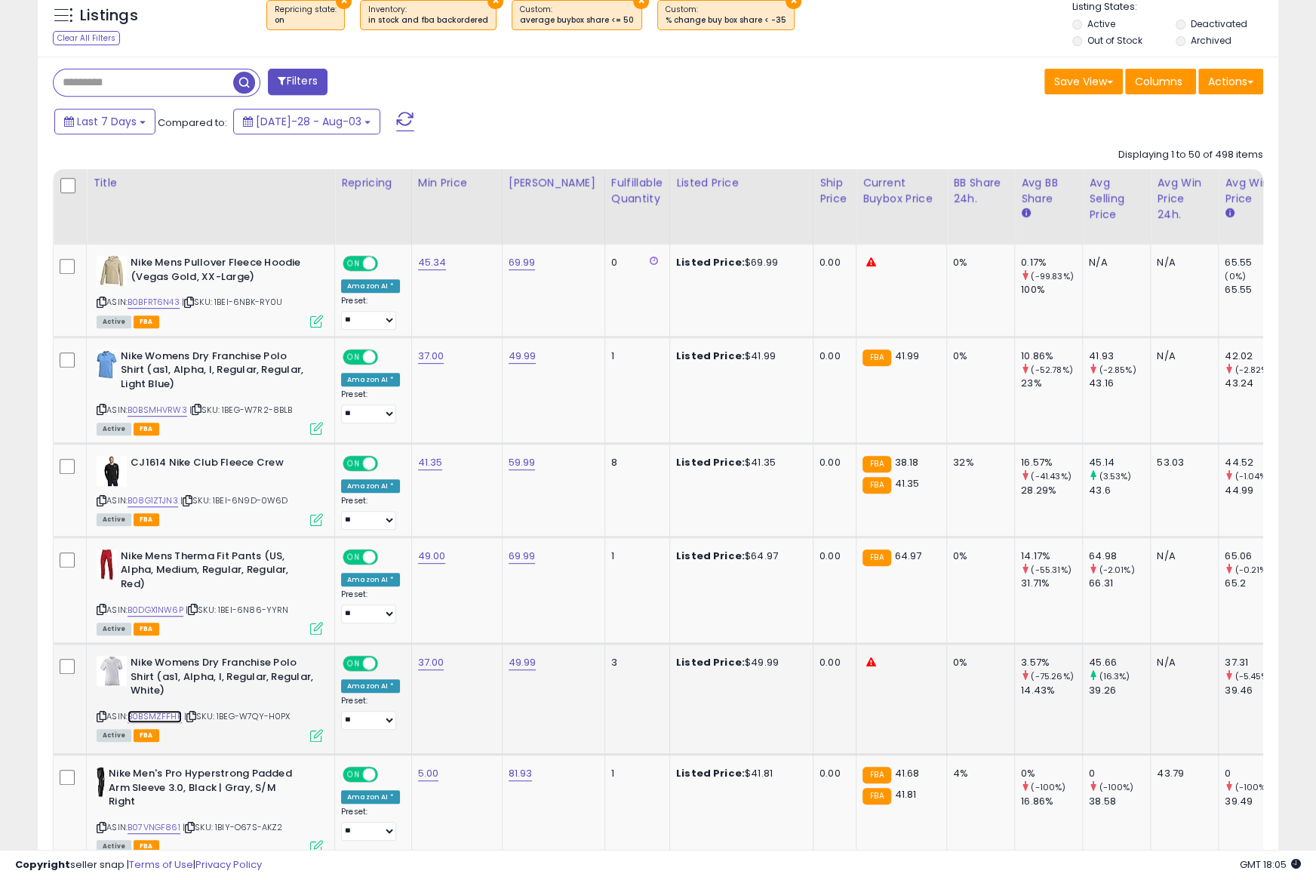
click at [150, 714] on link "B0BSMZFFHF" at bounding box center [154, 716] width 54 height 13
click at [97, 712] on icon at bounding box center [102, 716] width 10 height 8
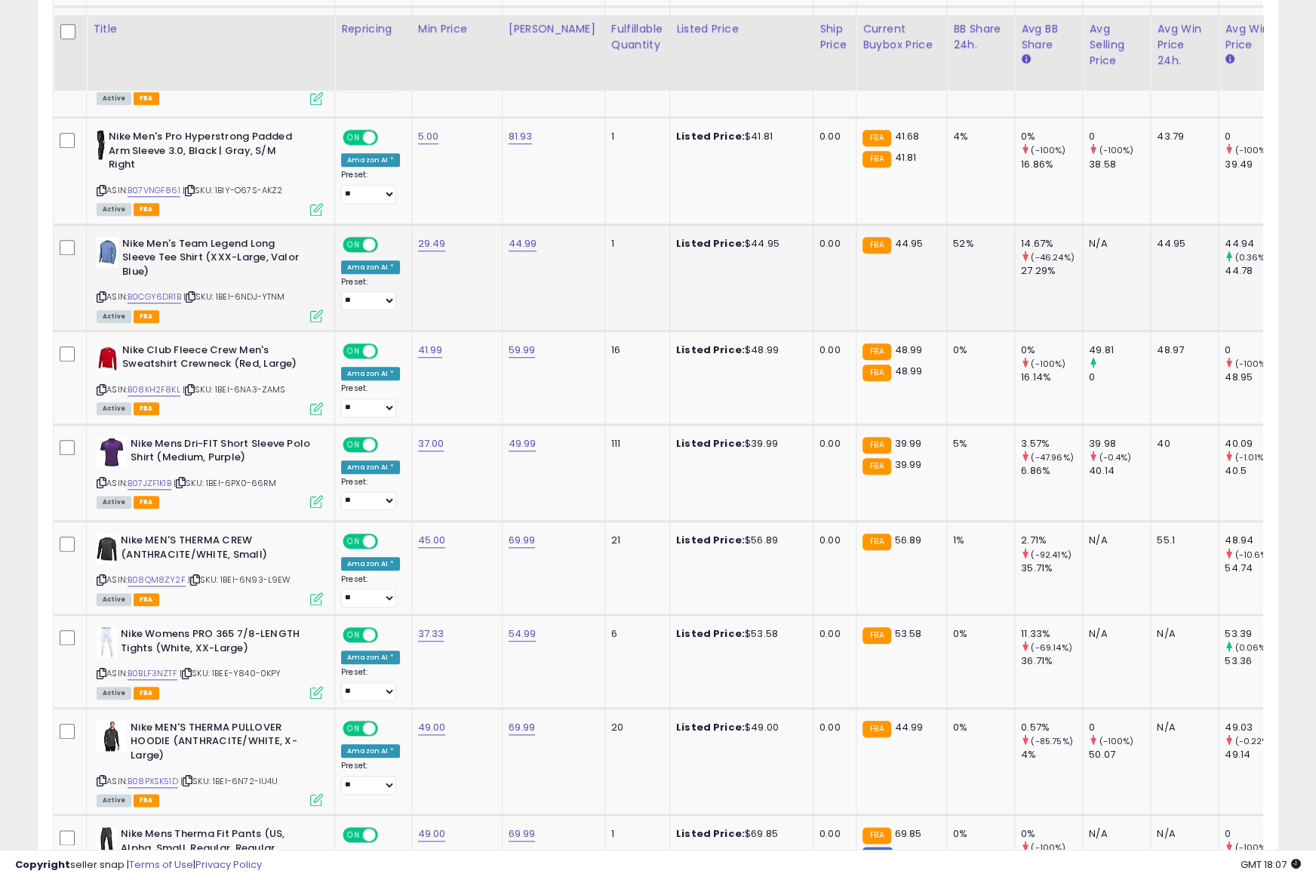
scroll to position [1227, 0]
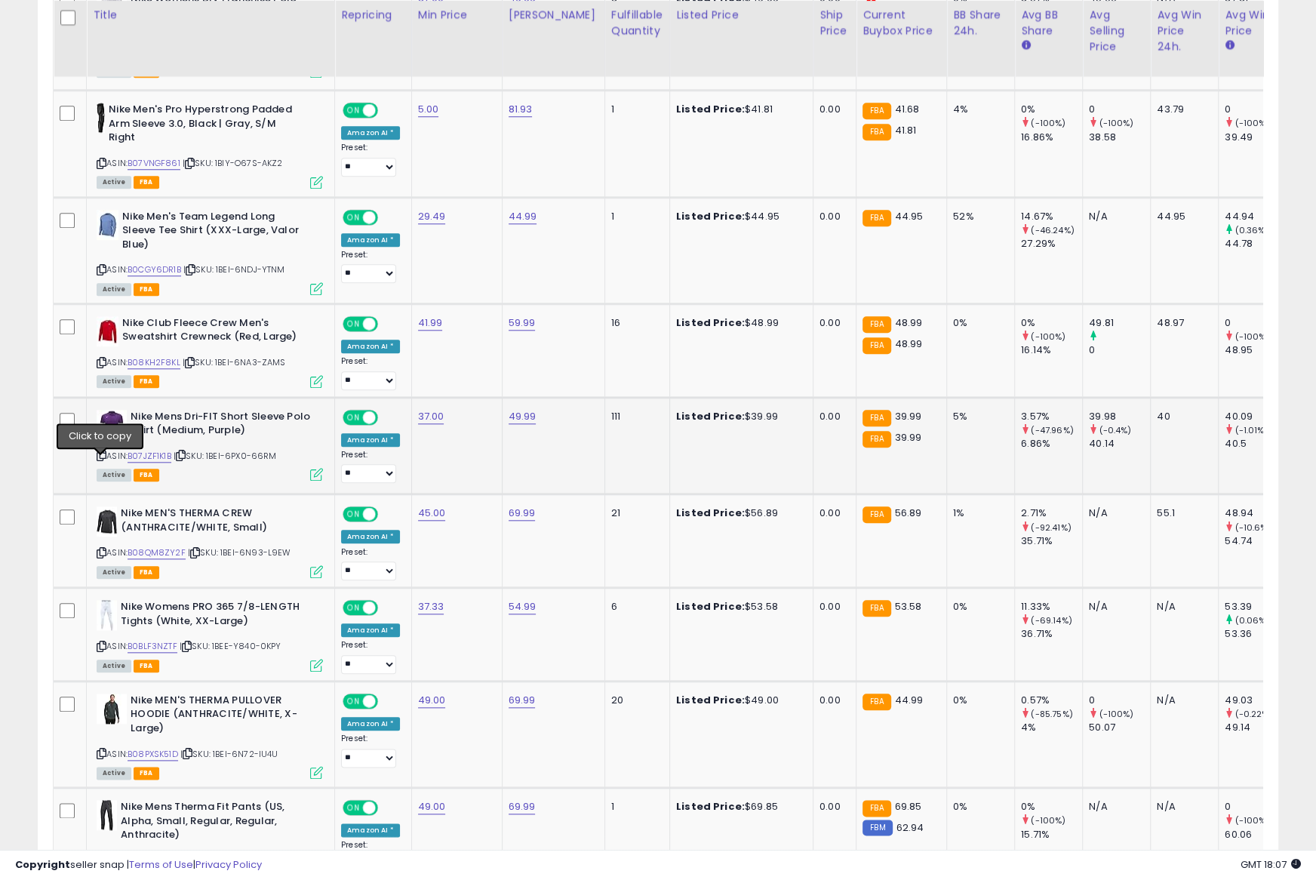
click at [100, 459] on icon at bounding box center [102, 455] width 10 height 8
click at [167, 462] on link "B07JZF1K1B" at bounding box center [149, 456] width 44 height 13
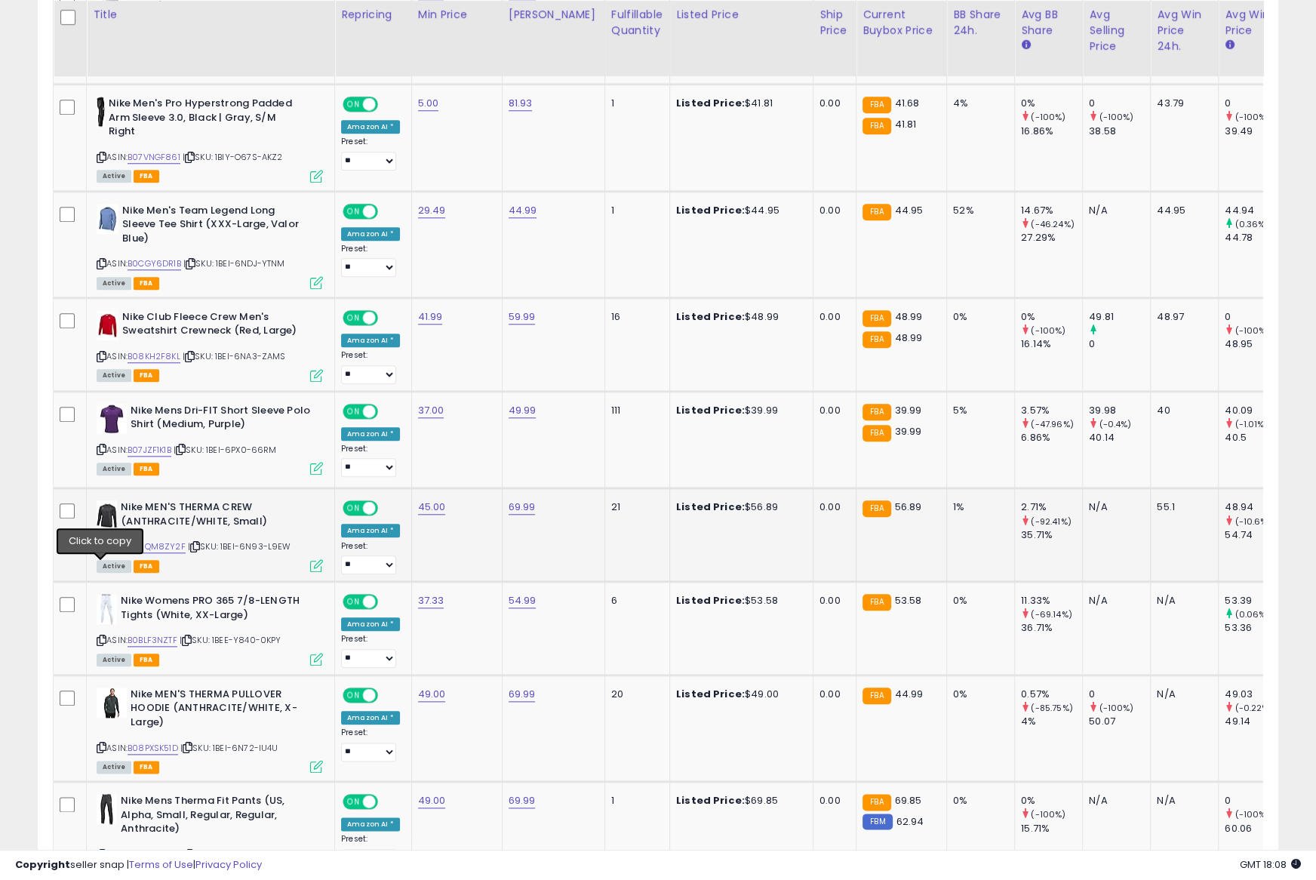
click at [99, 551] on icon at bounding box center [102, 546] width 10 height 8
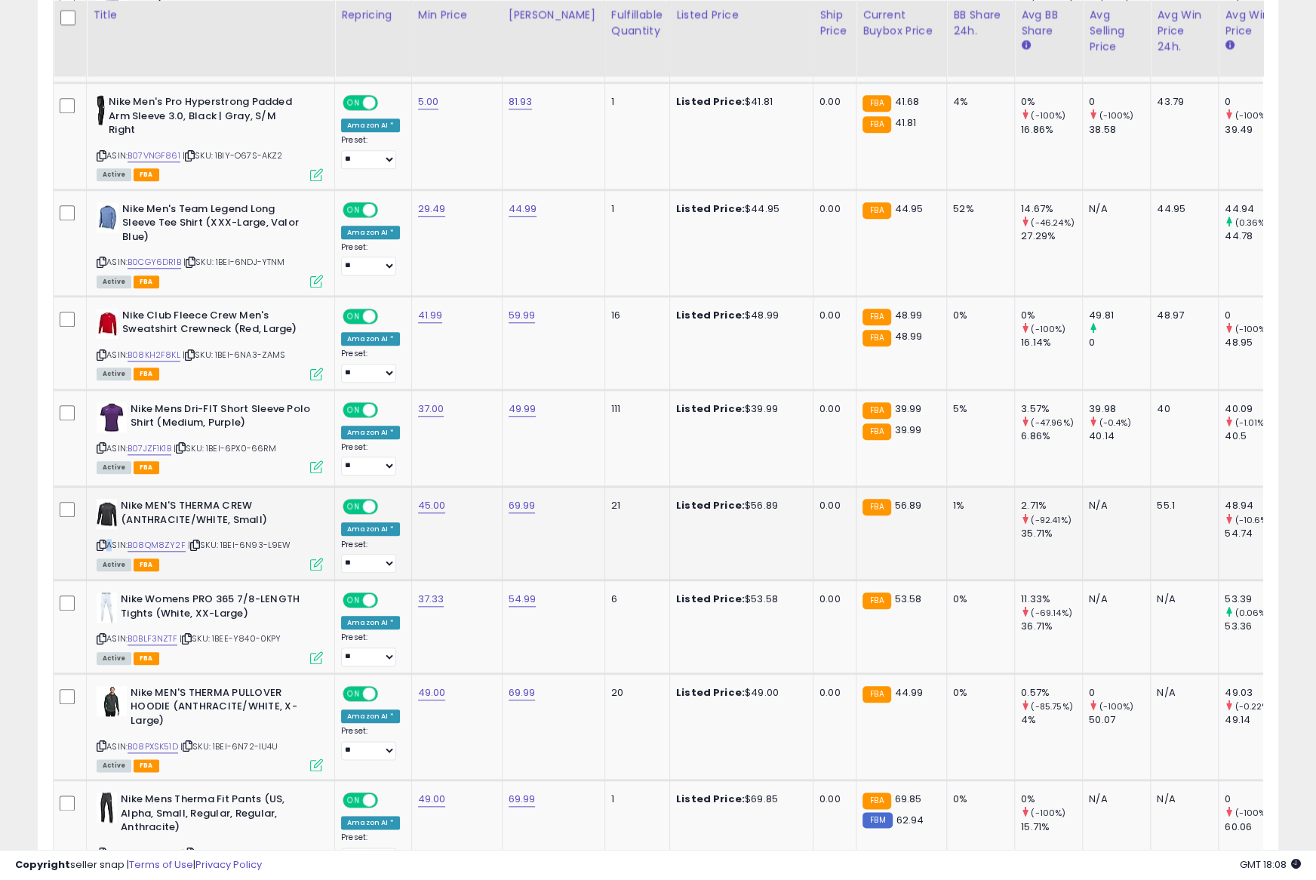
scroll to position [1239, 0]
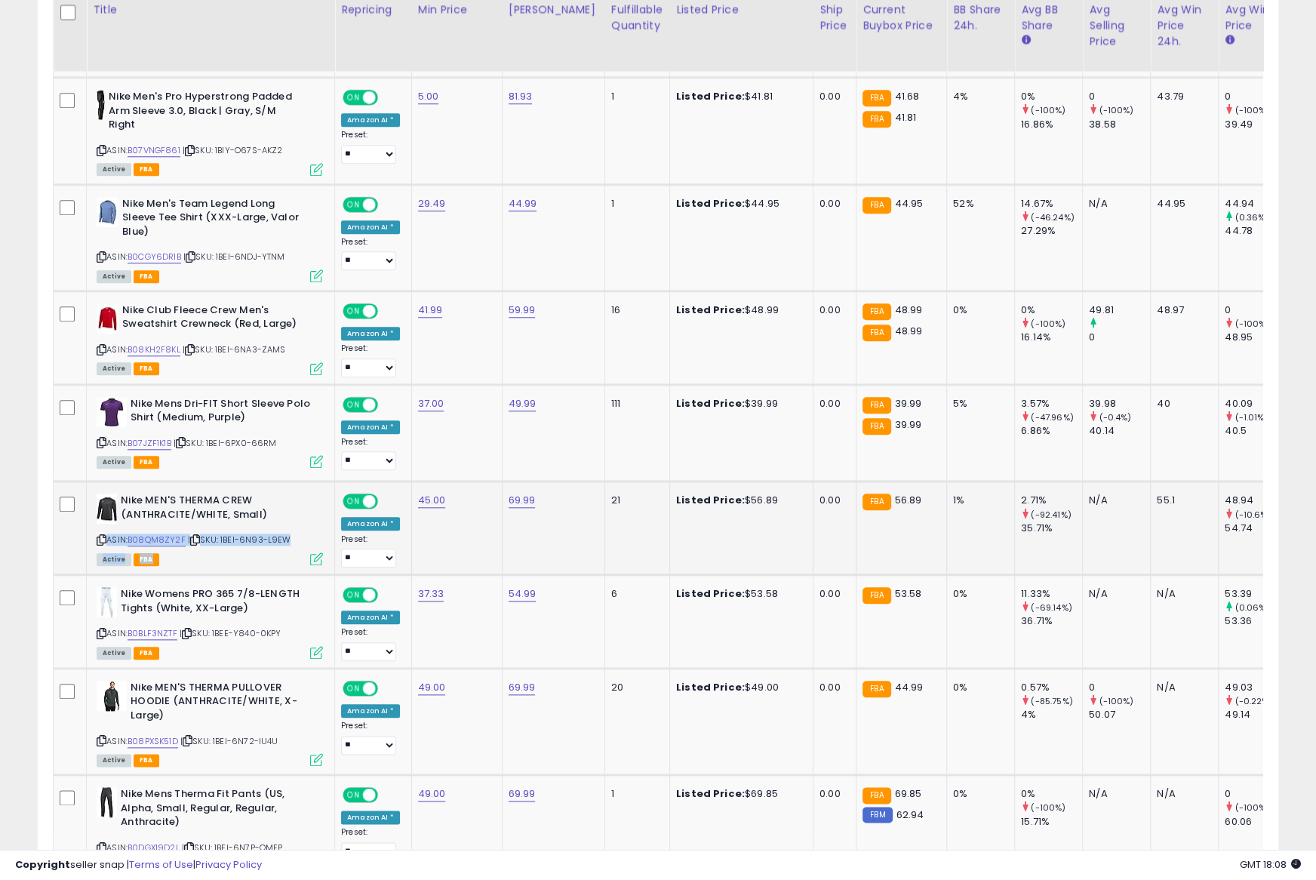
drag, startPoint x: 99, startPoint y: 567, endPoint x: 146, endPoint y: 518, distance: 67.8
click at [99, 564] on div "ASIN: B08QM8ZY2F | SKU: 1BEI-6N93-L9EW Active FBA" at bounding box center [210, 528] width 226 height 70
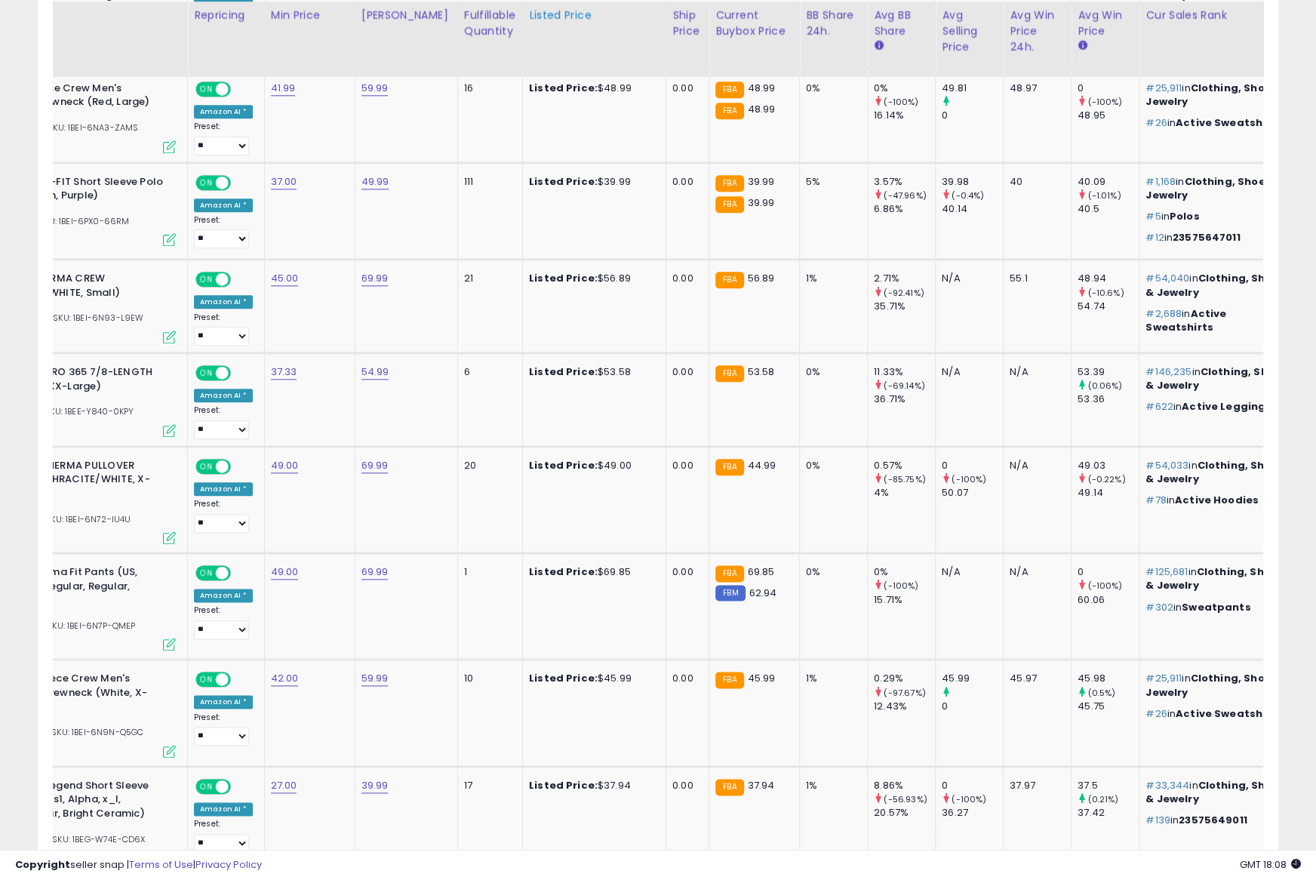
scroll to position [0, 0]
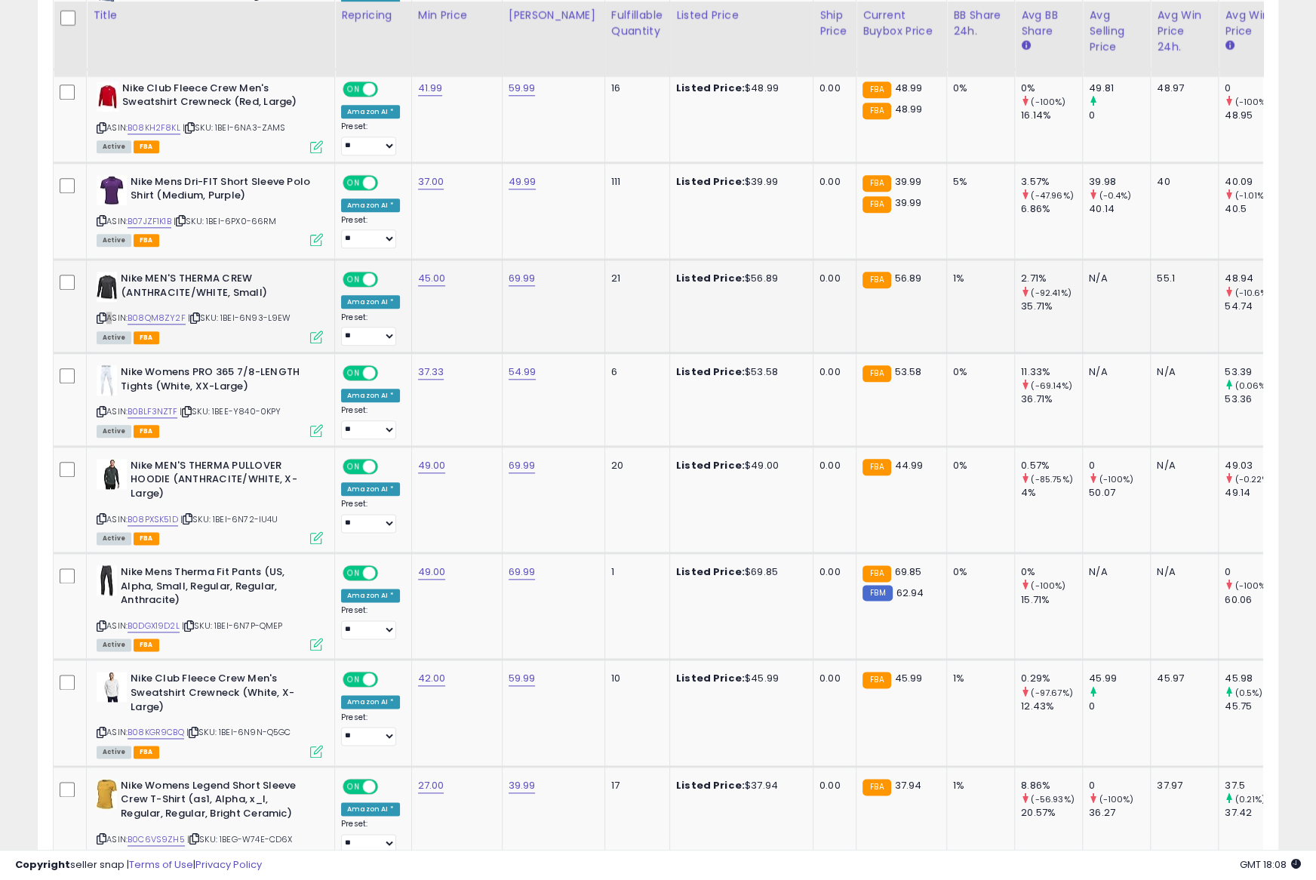
click at [155, 324] on link "B08QM8ZY2F" at bounding box center [156, 318] width 58 height 13
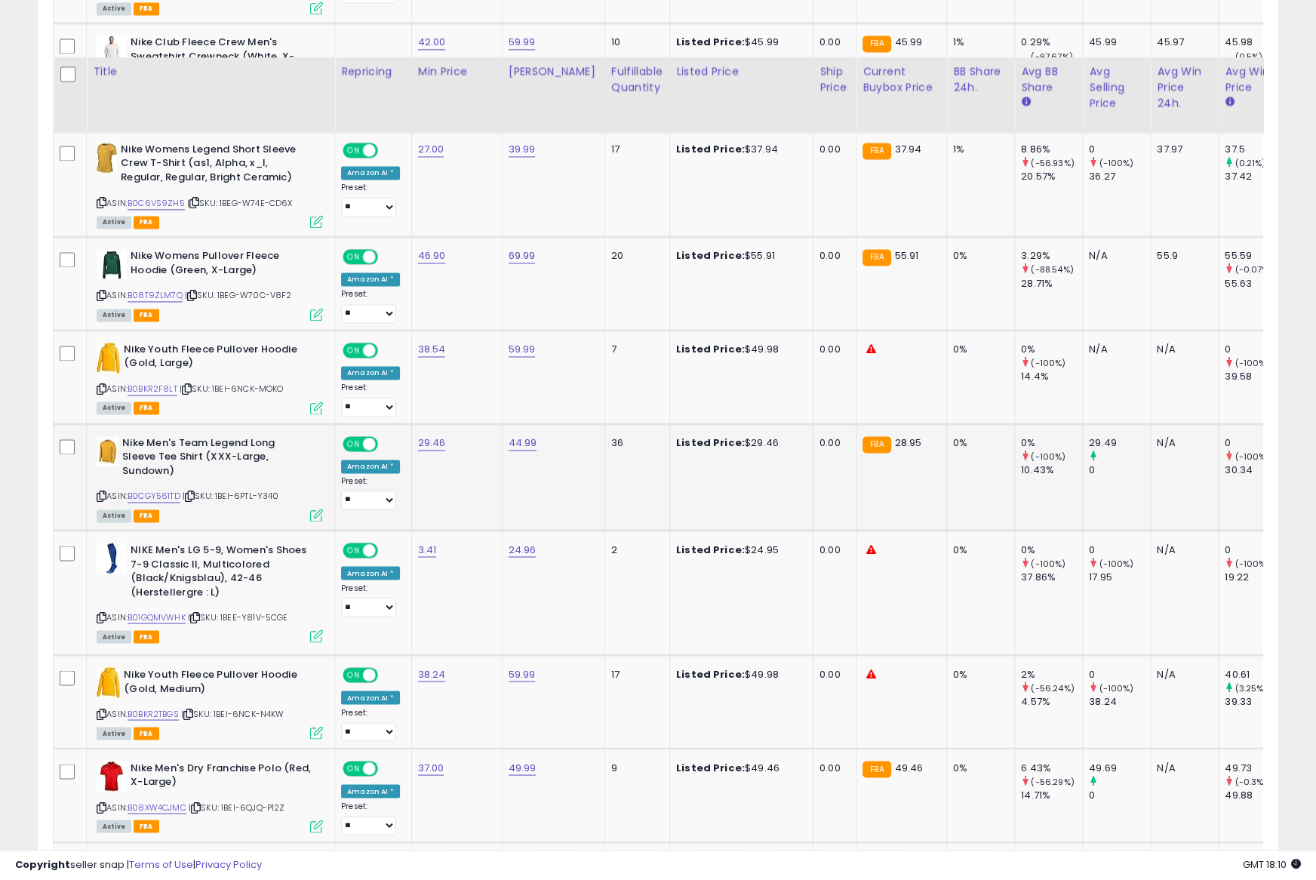
scroll to position [2164, 0]
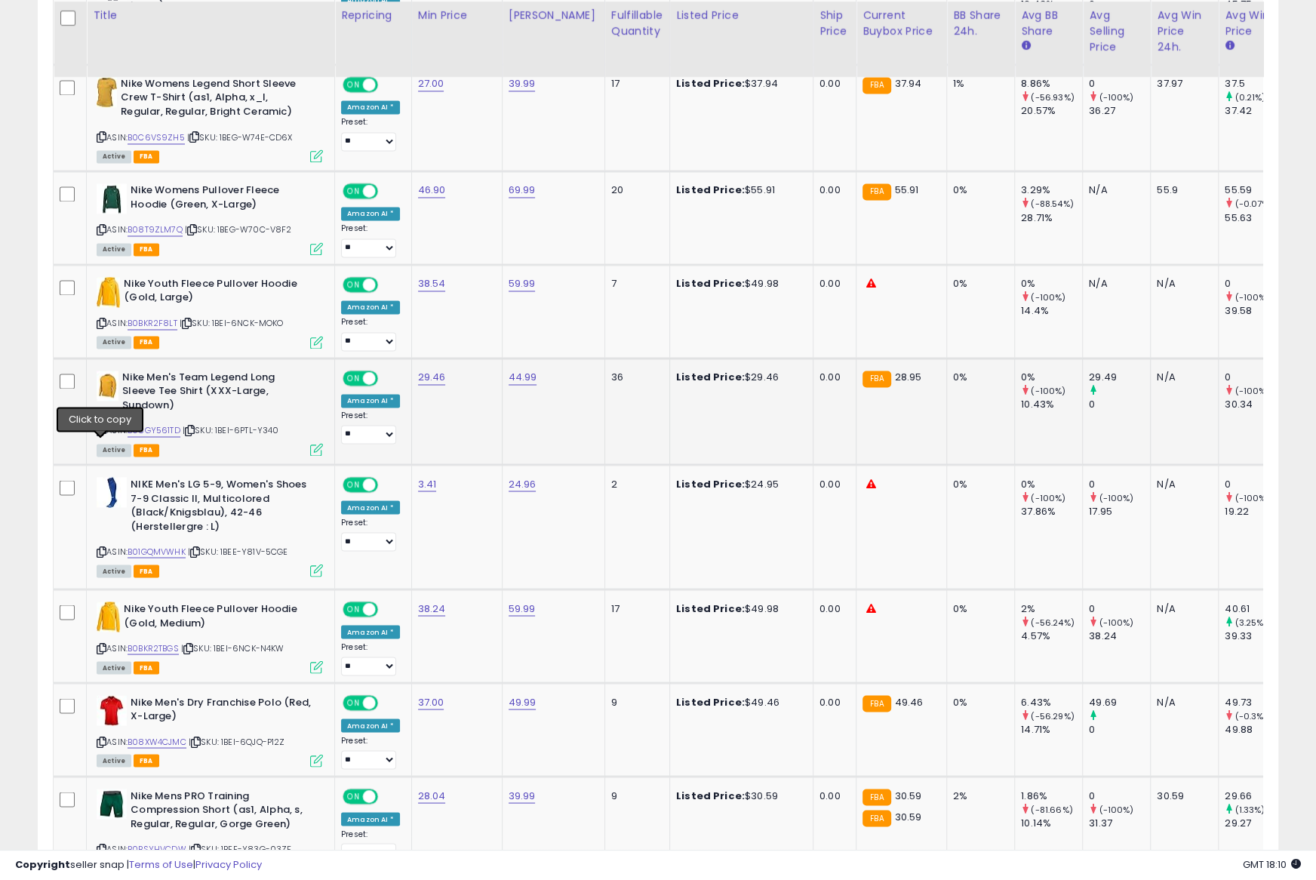
click at [101, 435] on icon at bounding box center [102, 430] width 10 height 8
click at [146, 437] on link "B0CGY561TD" at bounding box center [153, 430] width 53 height 13
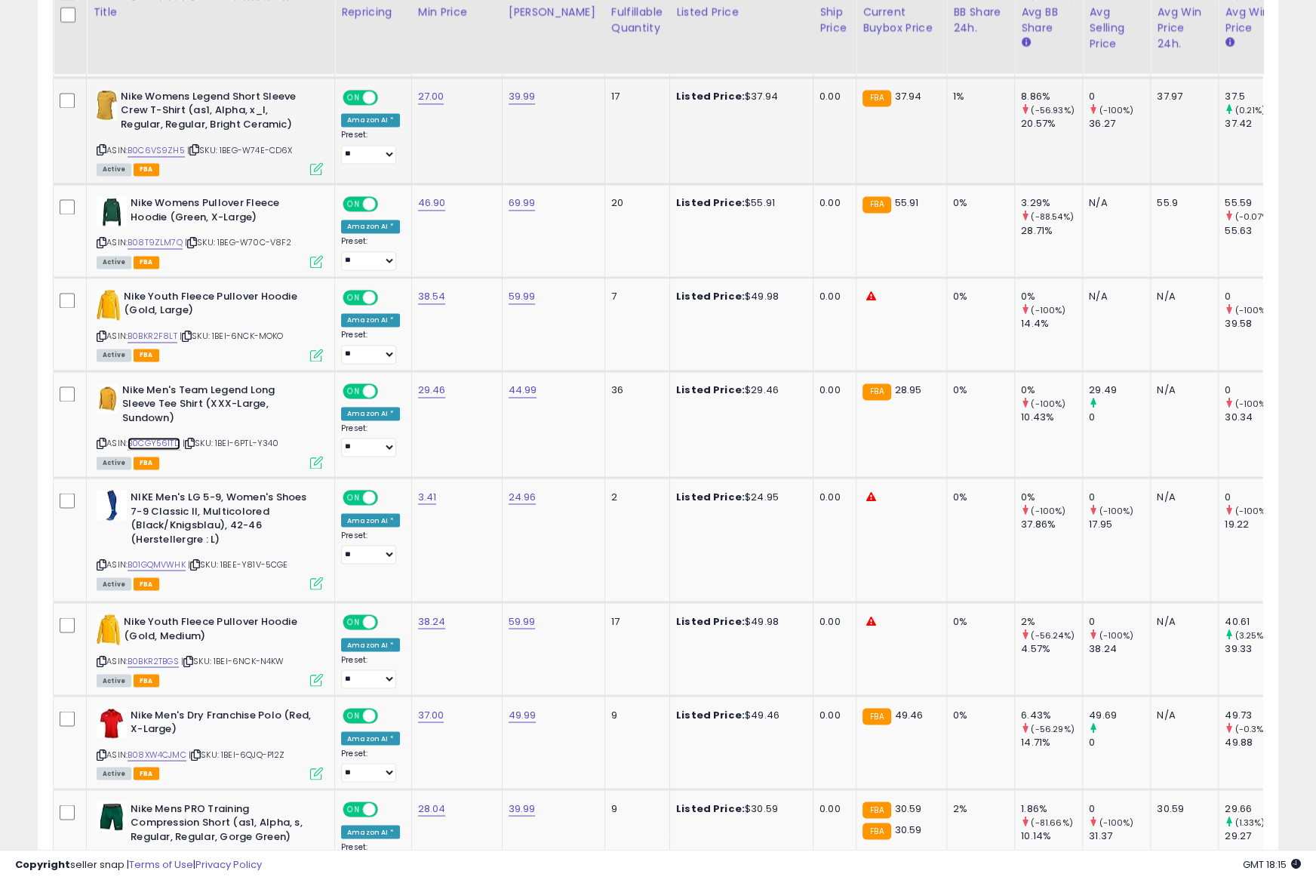
scroll to position [2148, 0]
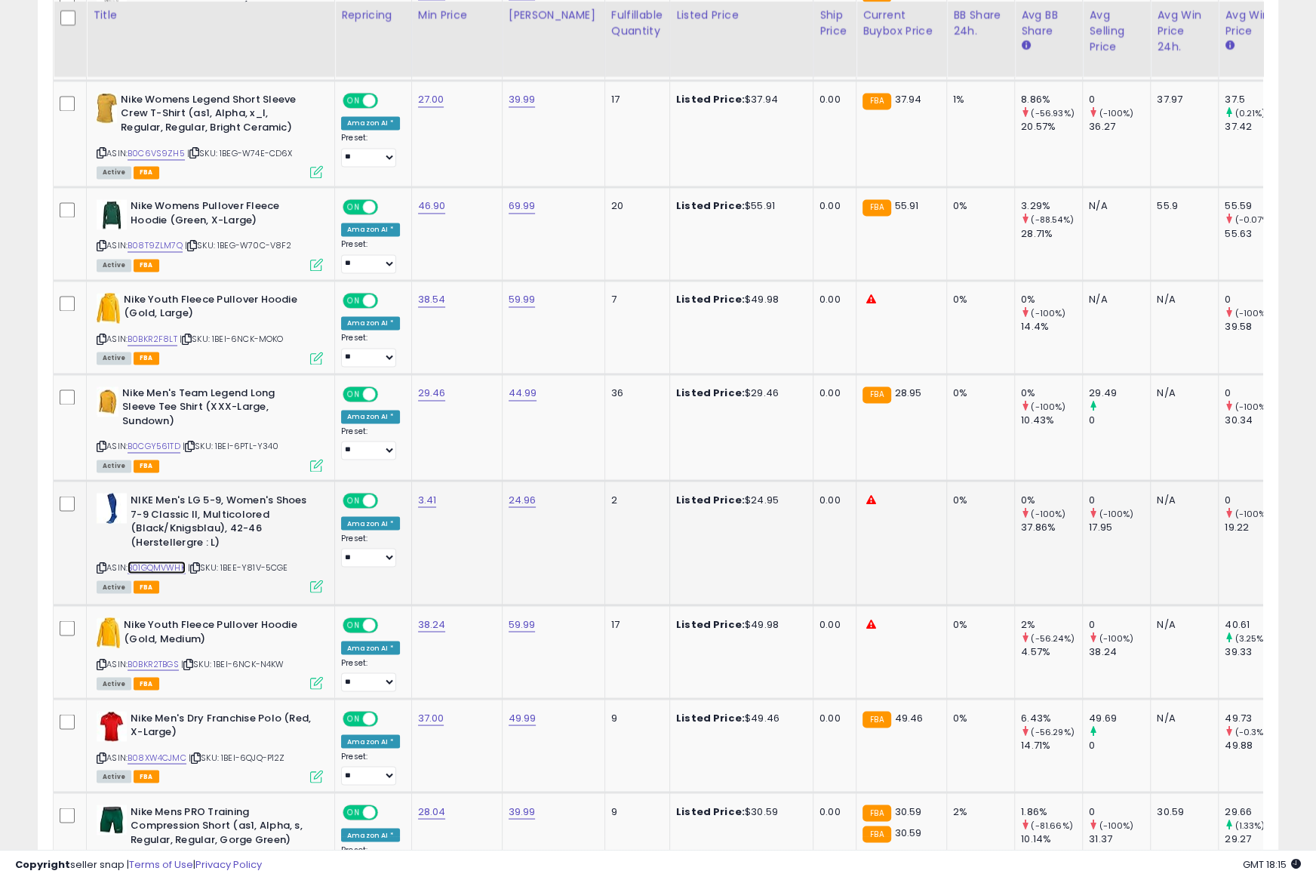
click at [170, 573] on link "B01GQMVWHK" at bounding box center [156, 567] width 58 height 13
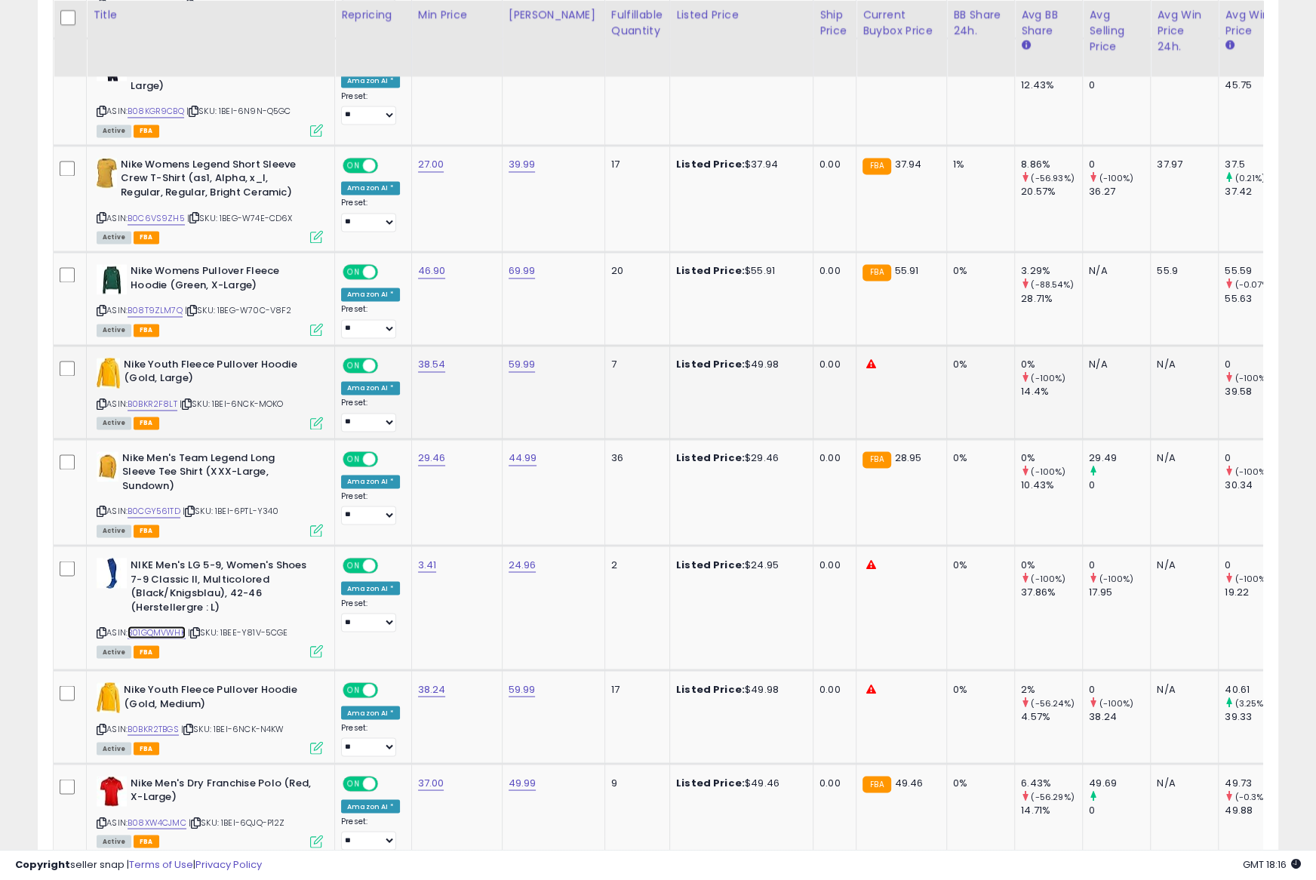
scroll to position [0, 1]
click at [102, 636] on icon at bounding box center [101, 632] width 10 height 8
paste input "*"
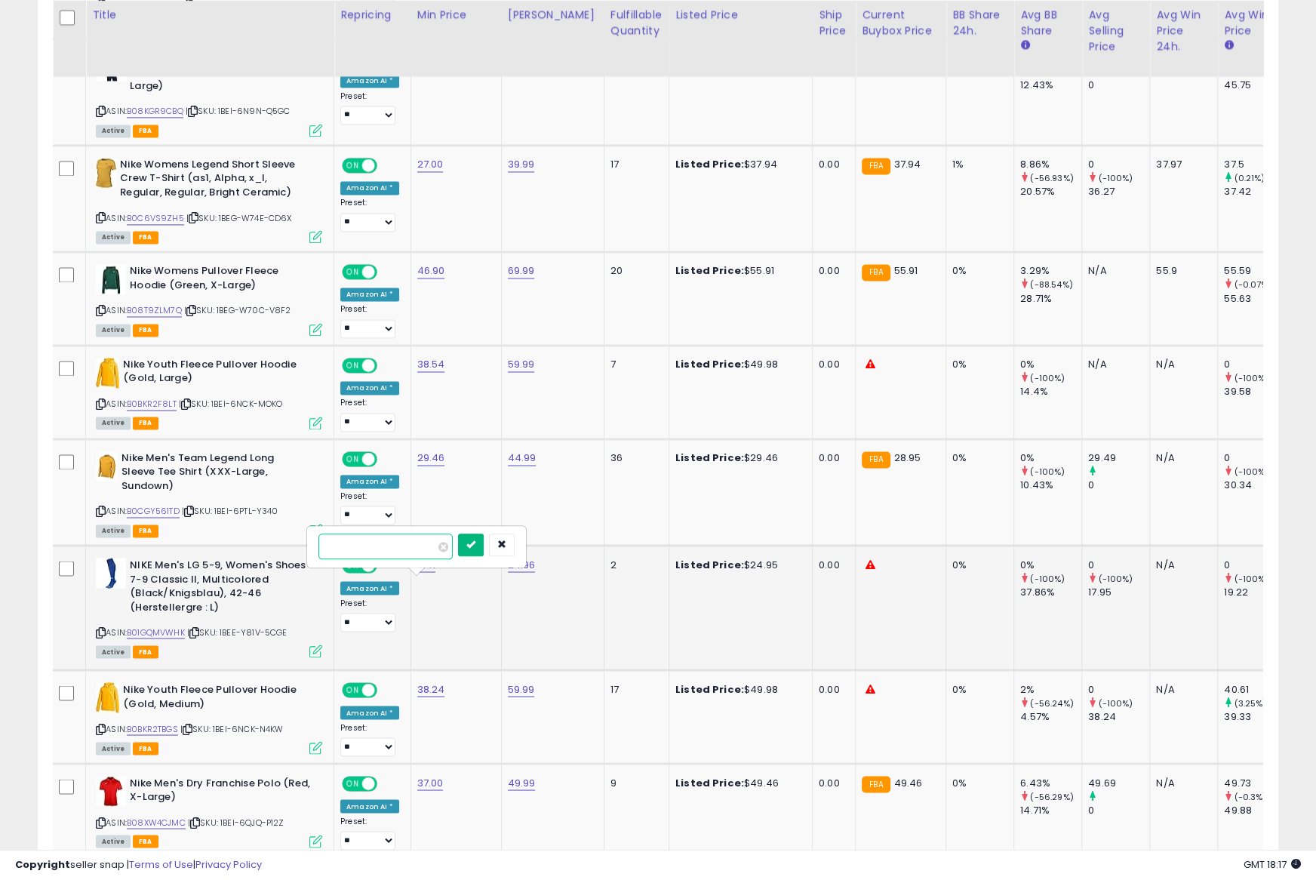
type input "*****"
click at [475, 545] on icon "submit" at bounding box center [470, 543] width 9 height 9
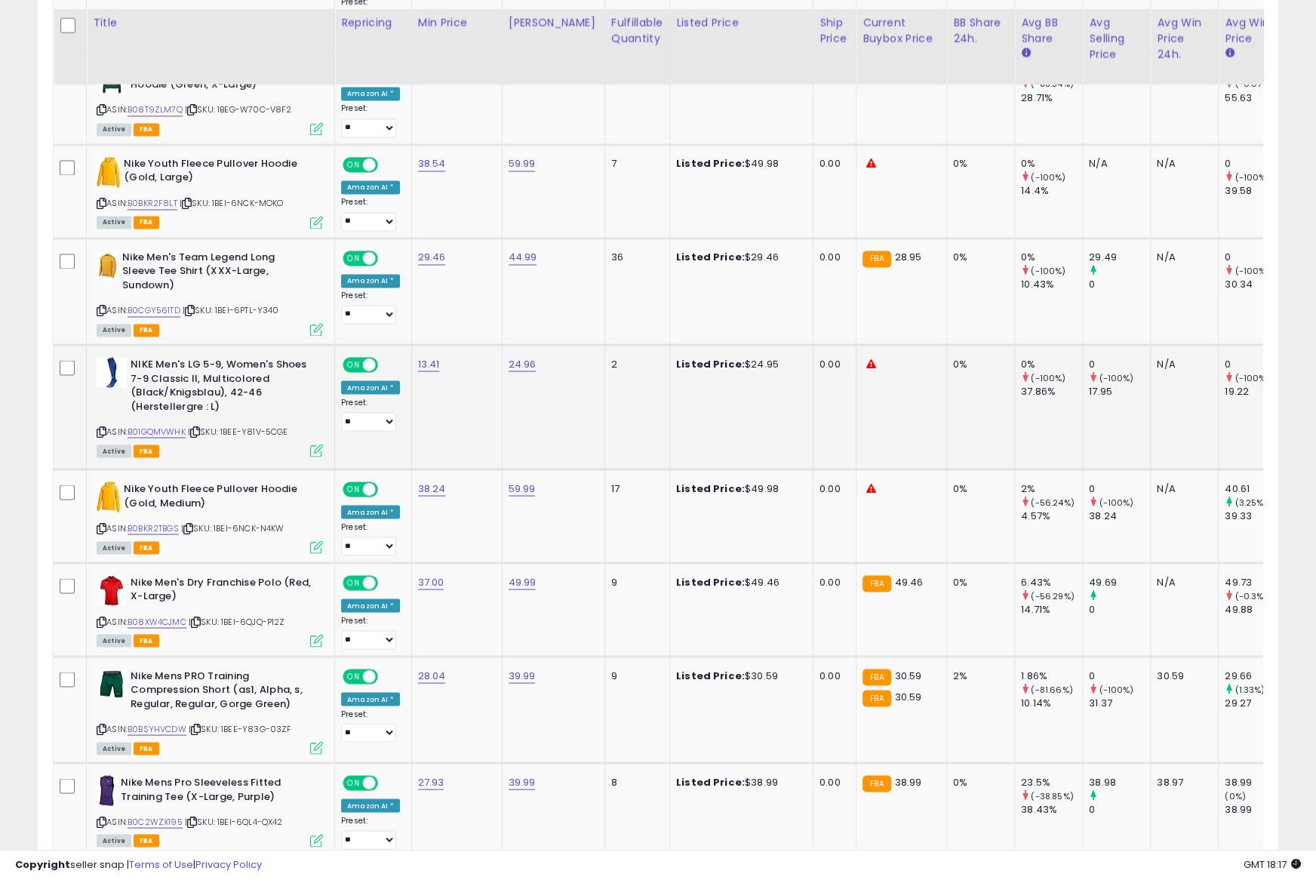
scroll to position [2291, 0]
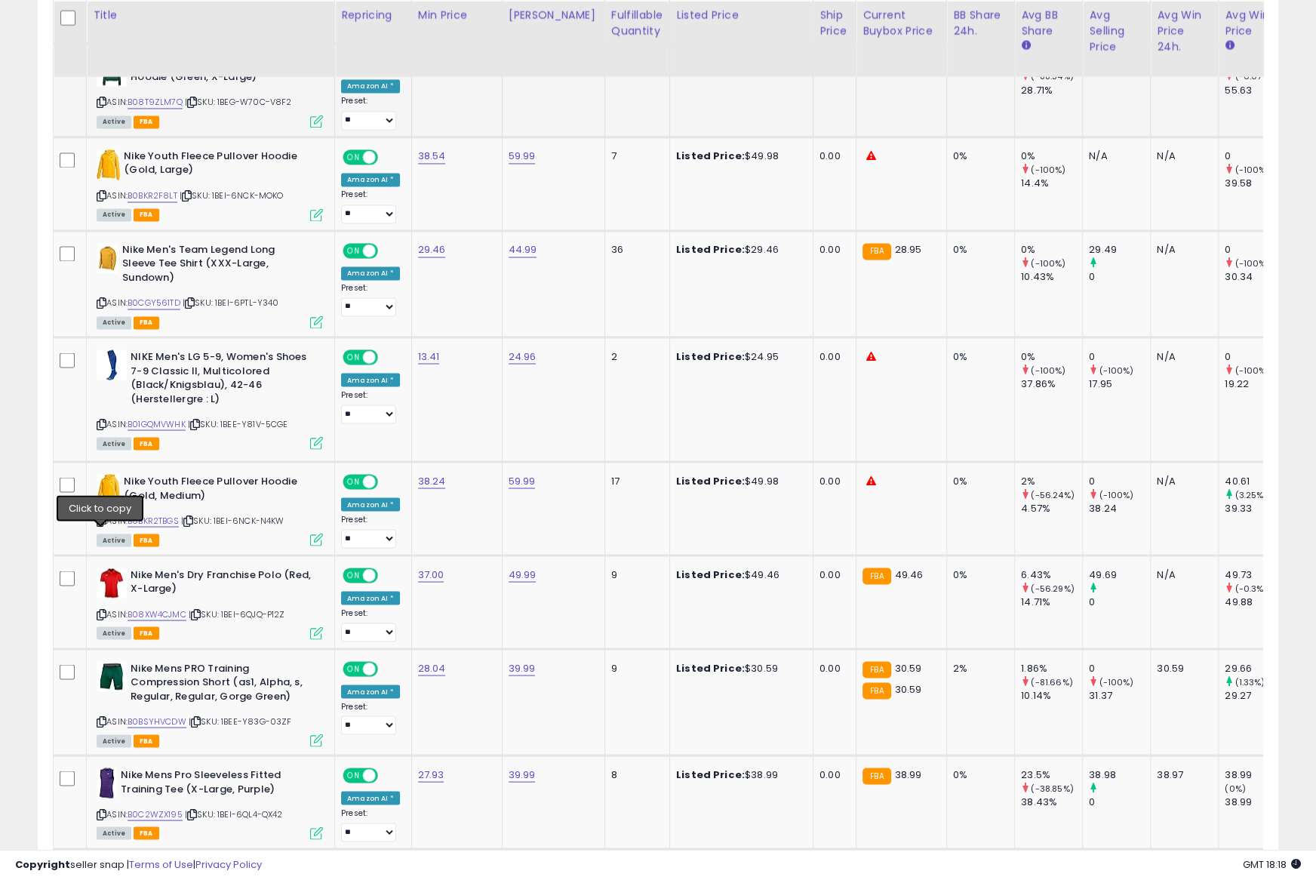
drag, startPoint x: 98, startPoint y: 536, endPoint x: 198, endPoint y: 112, distance: 435.7
click at [99, 524] on icon at bounding box center [102, 520] width 10 height 8
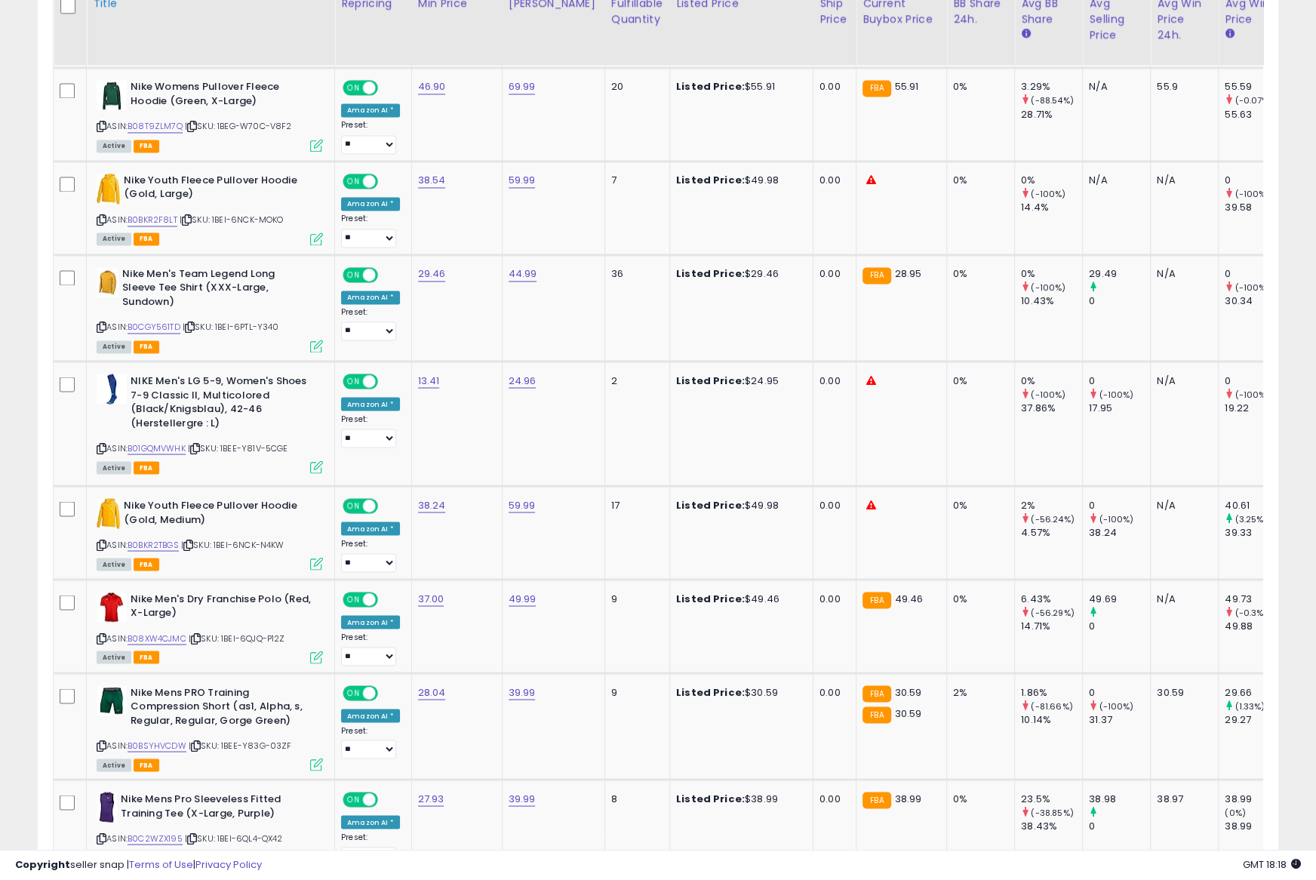
scroll to position [2256, 0]
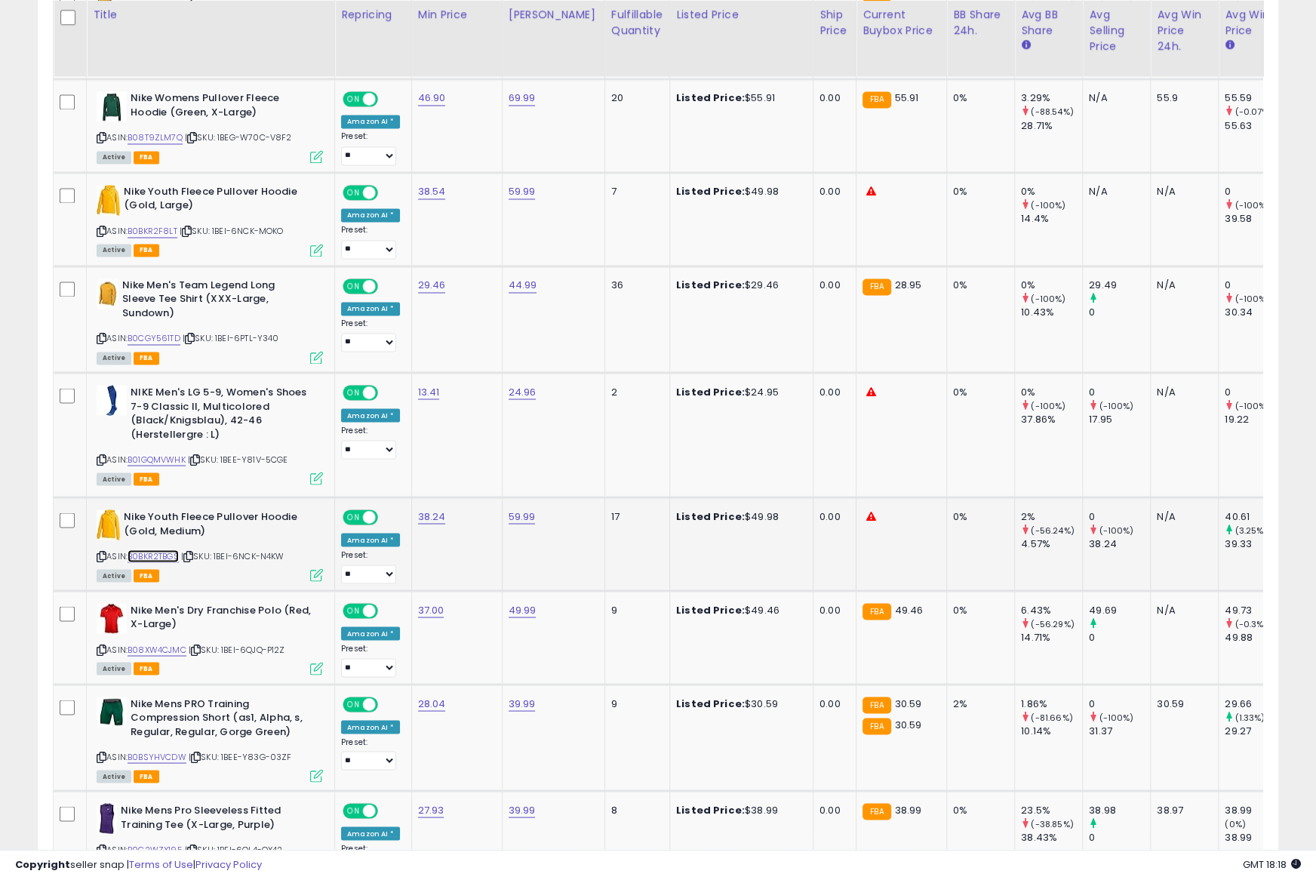
click at [166, 562] on link "B0BKR2TBGS" at bounding box center [152, 555] width 51 height 13
type input "*****"
click button "submit" at bounding box center [476, 495] width 26 height 23
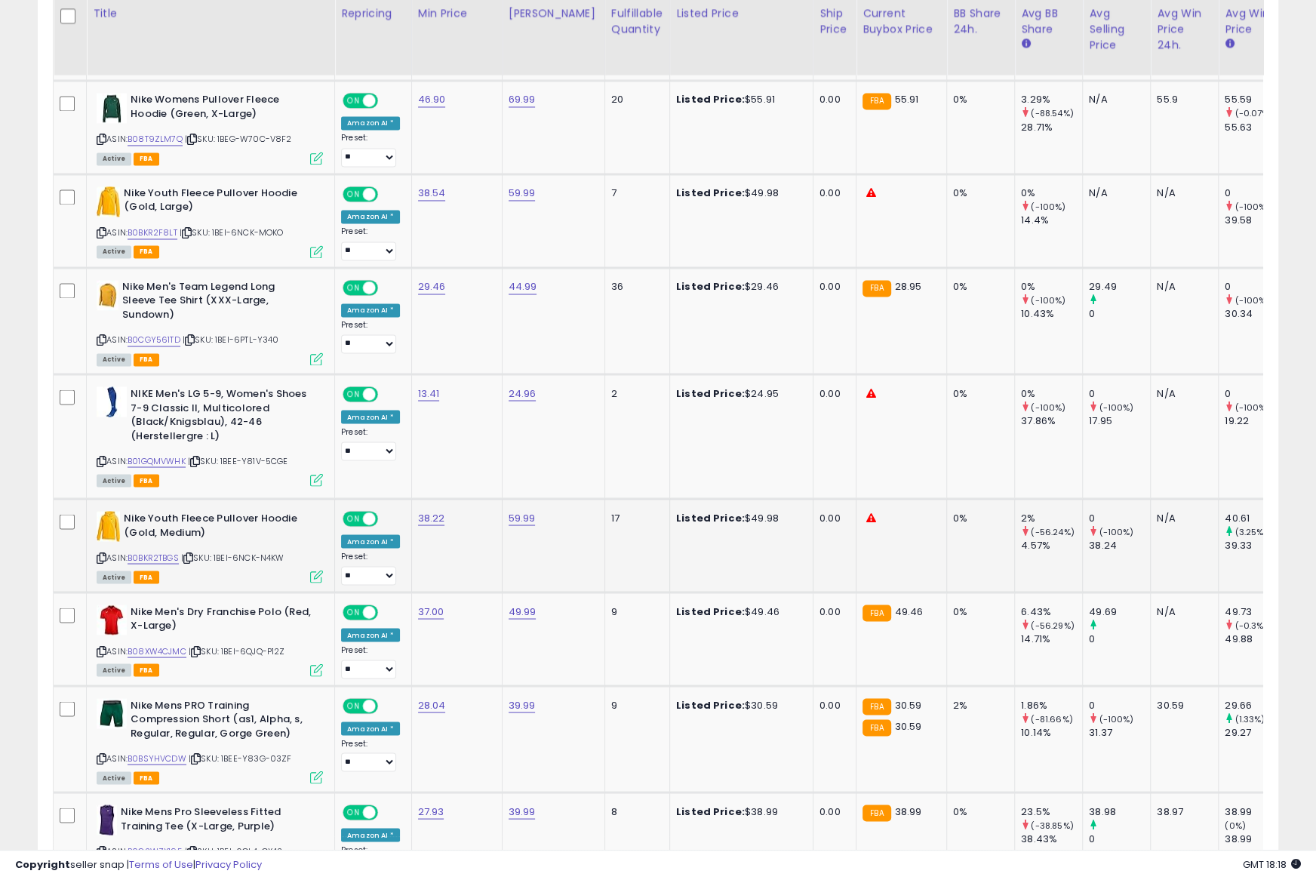
scroll to position [2252, 0]
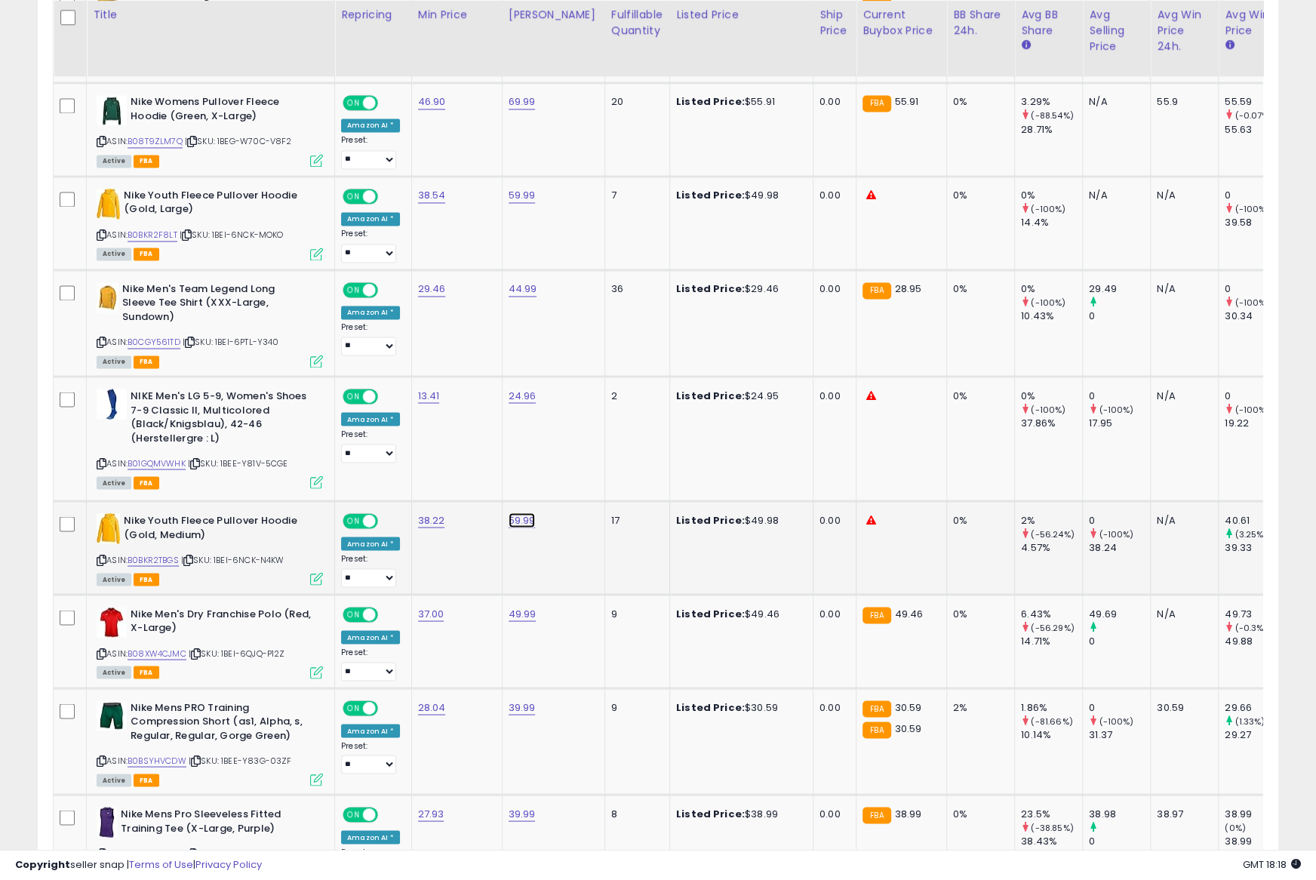
type input "*****"
click button "submit" at bounding box center [567, 499] width 26 height 23
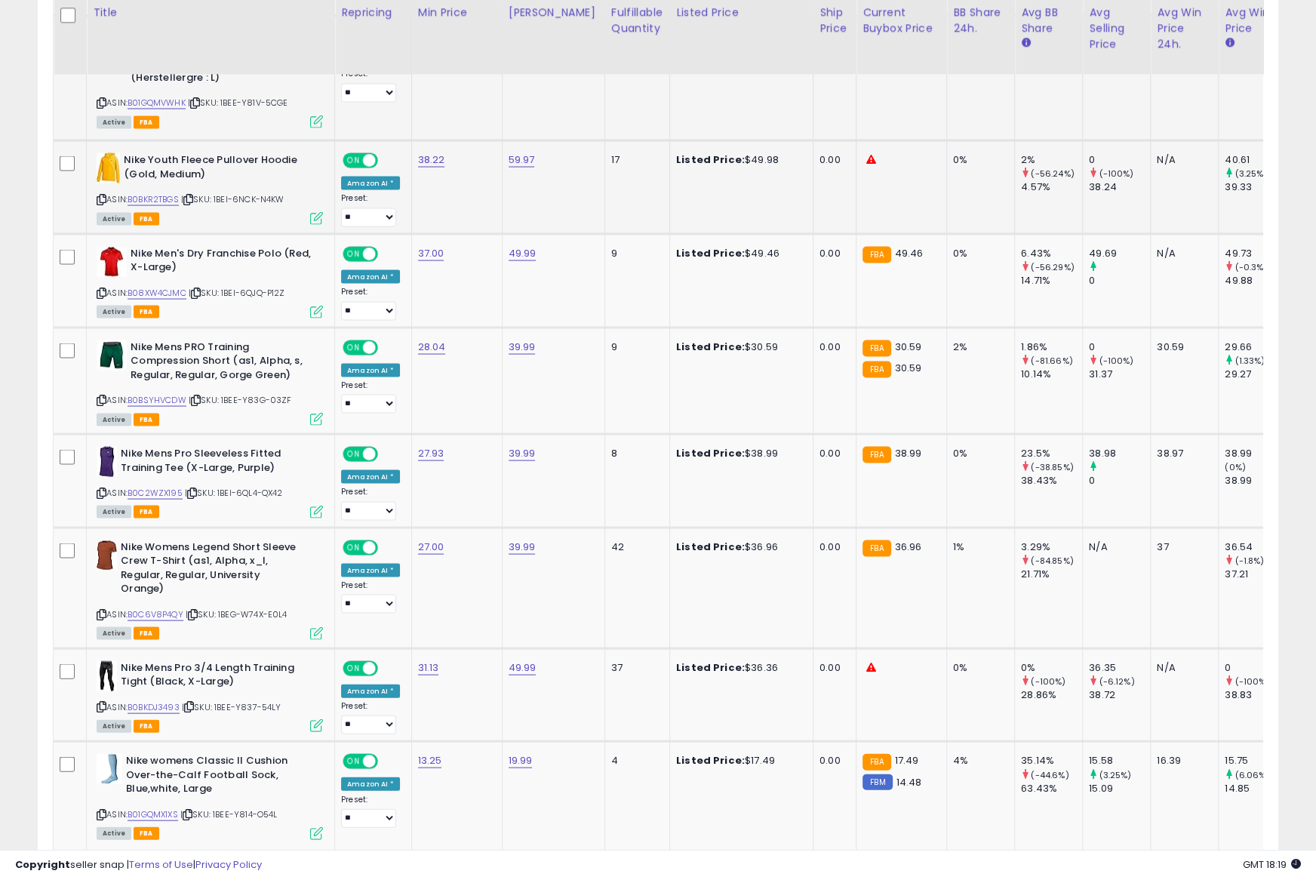
scroll to position [2616, 0]
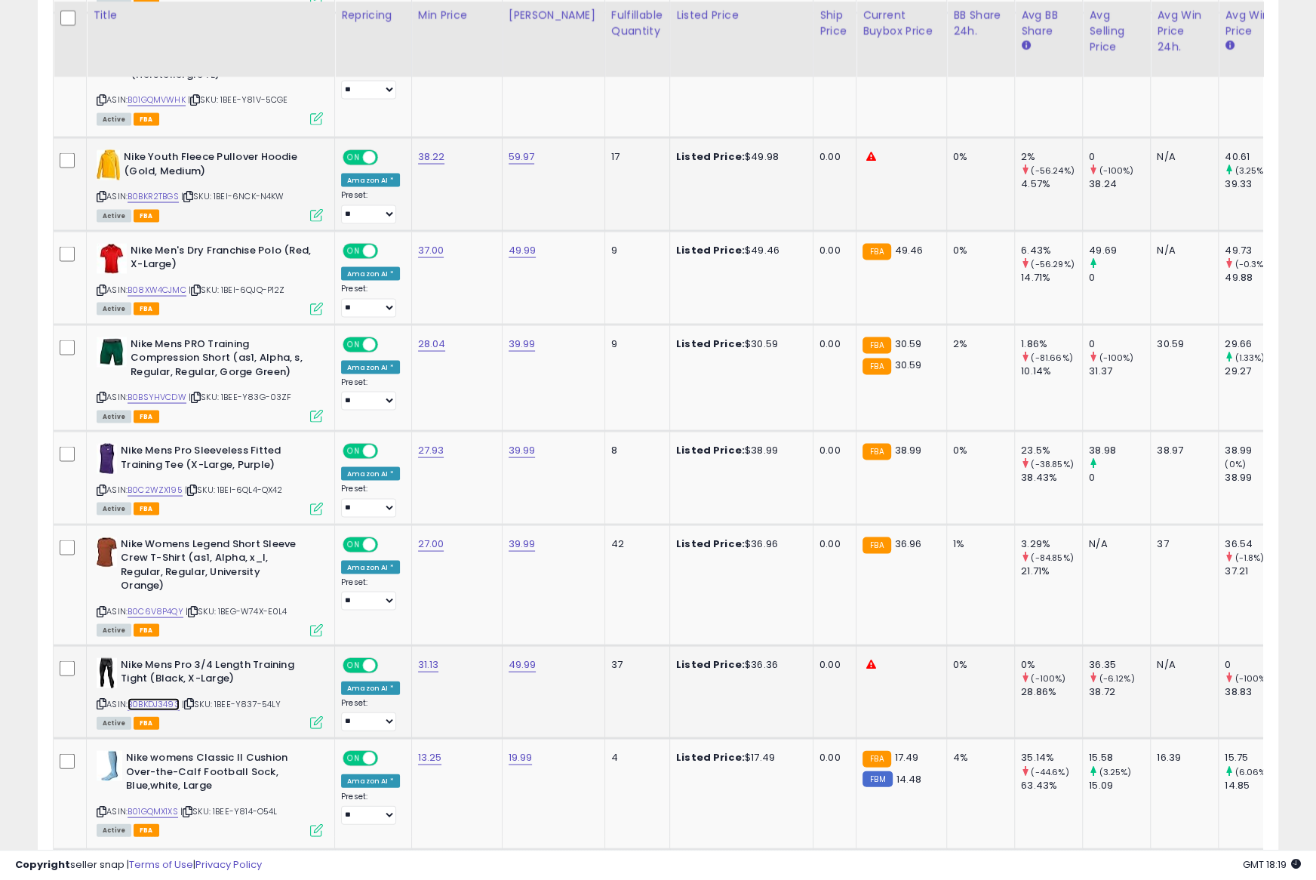
click at [149, 710] on link "B0BKDJ3493" at bounding box center [153, 703] width 52 height 13
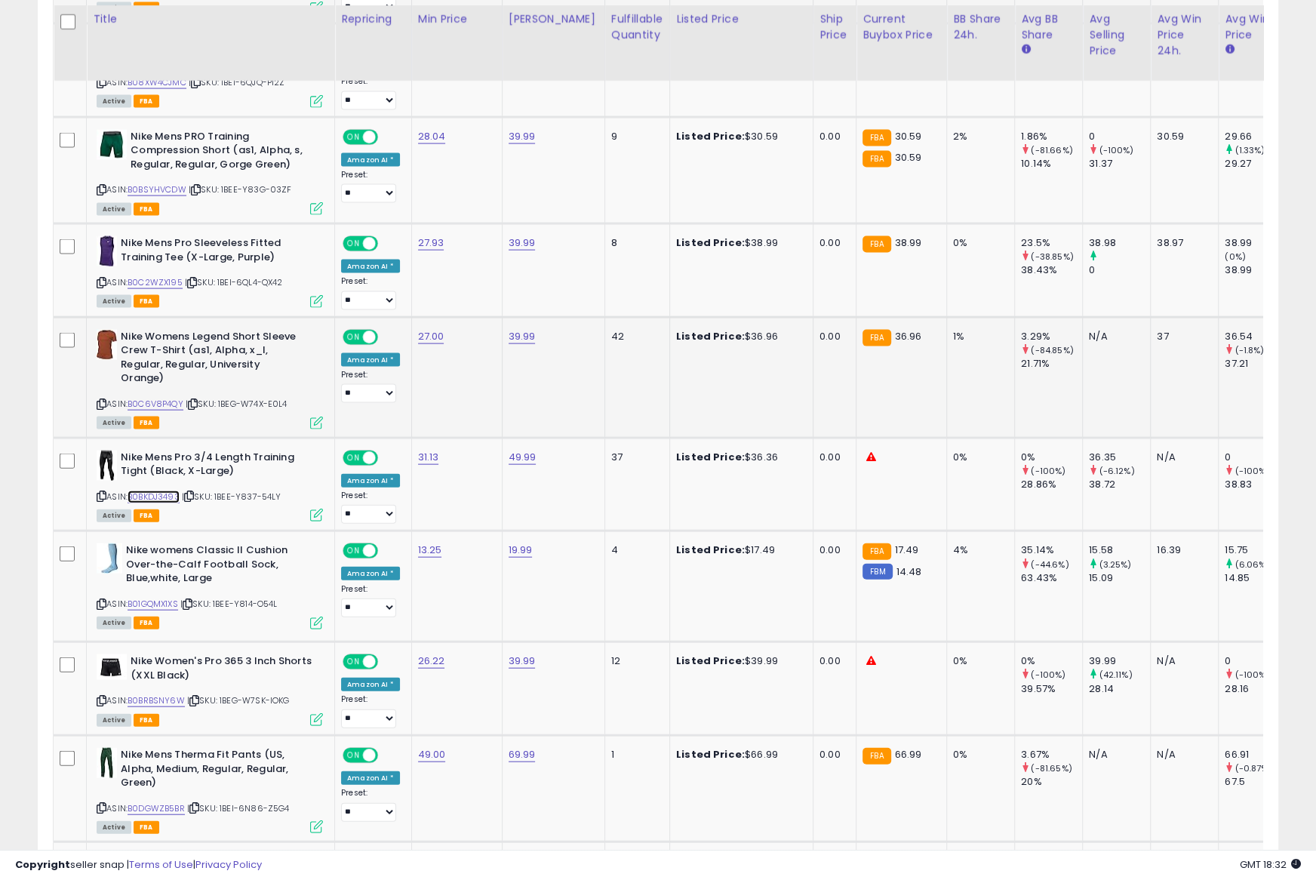
scroll to position [2838, 0]
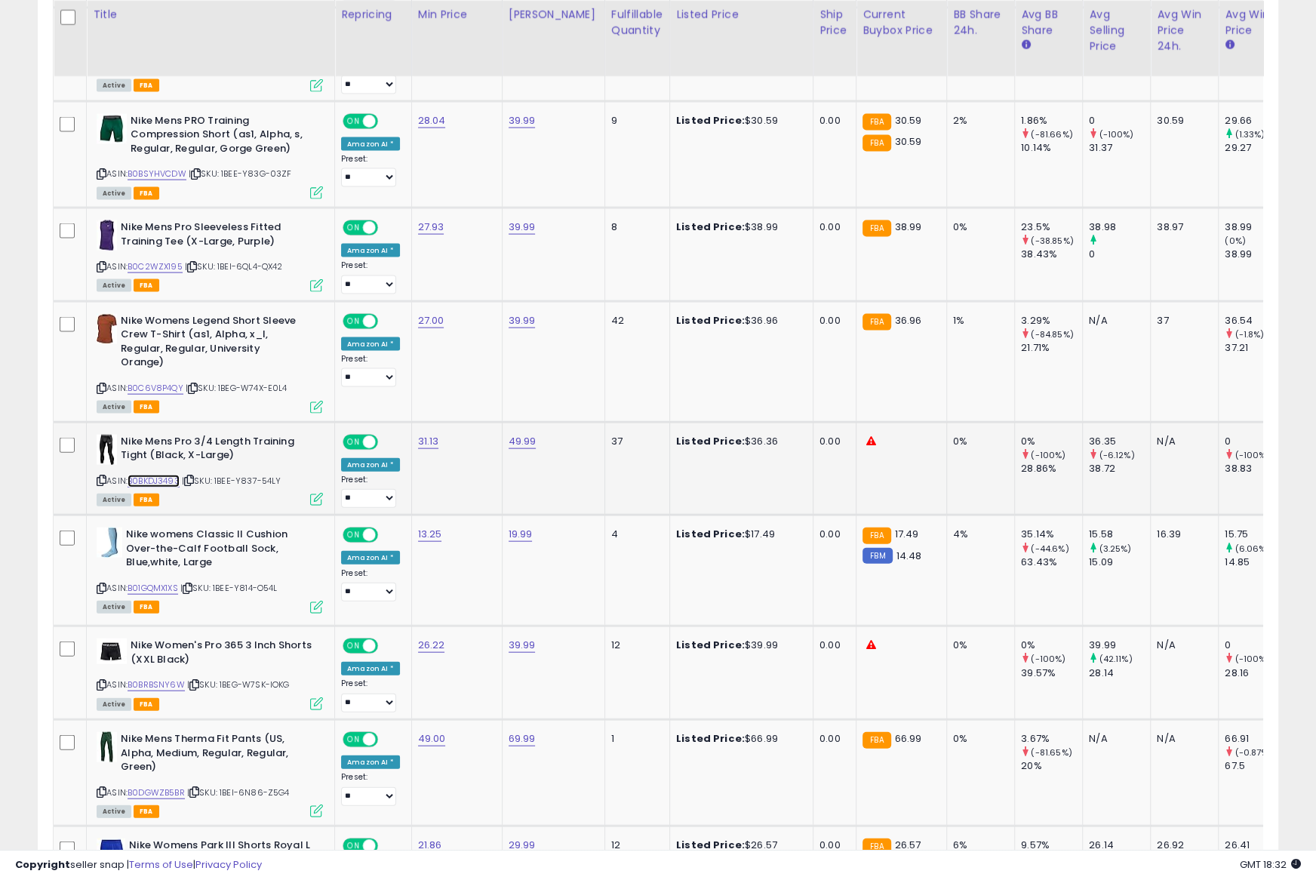
click at [154, 487] on link "B0BKDJ3493" at bounding box center [153, 481] width 52 height 13
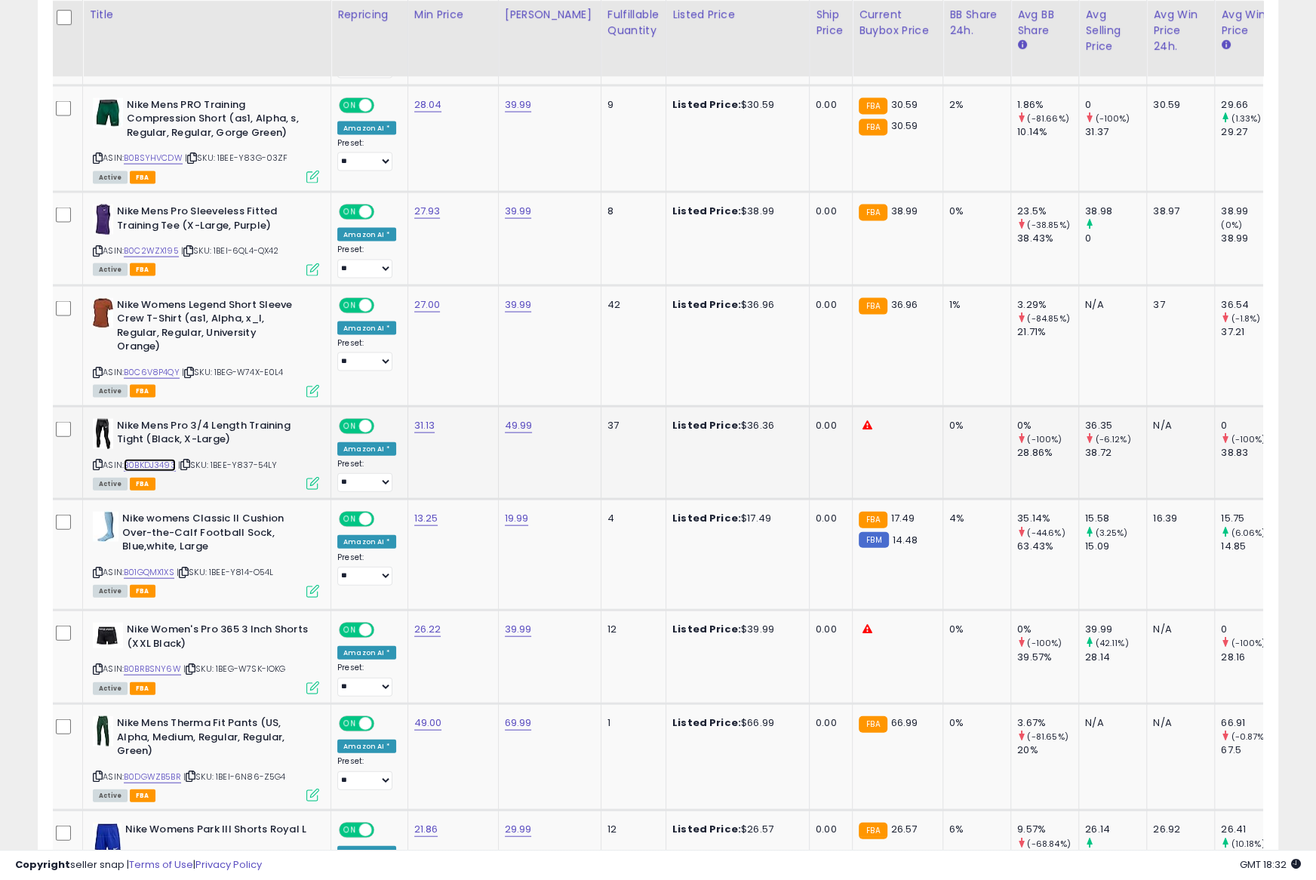
scroll to position [2850, 0]
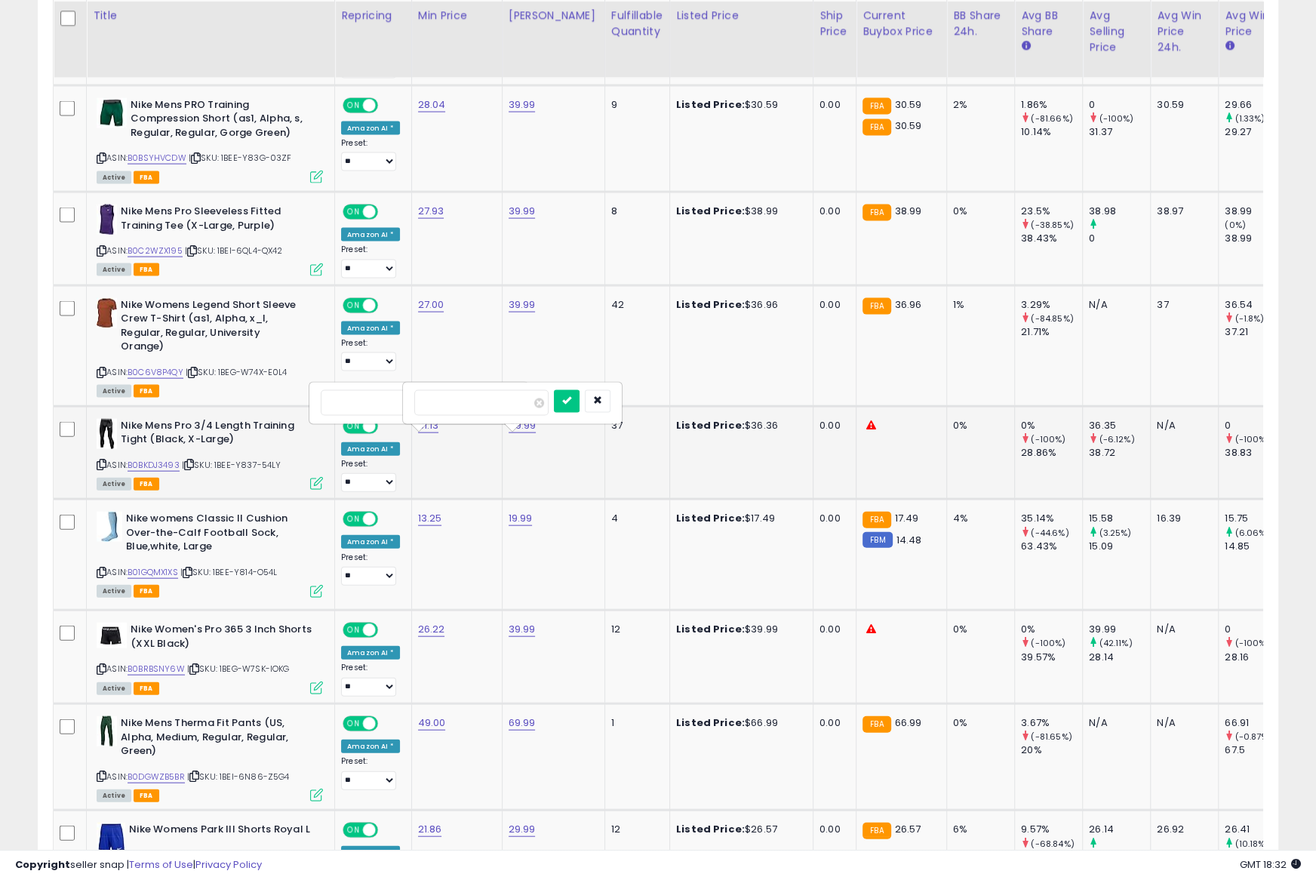
scroll to position [2852, 0]
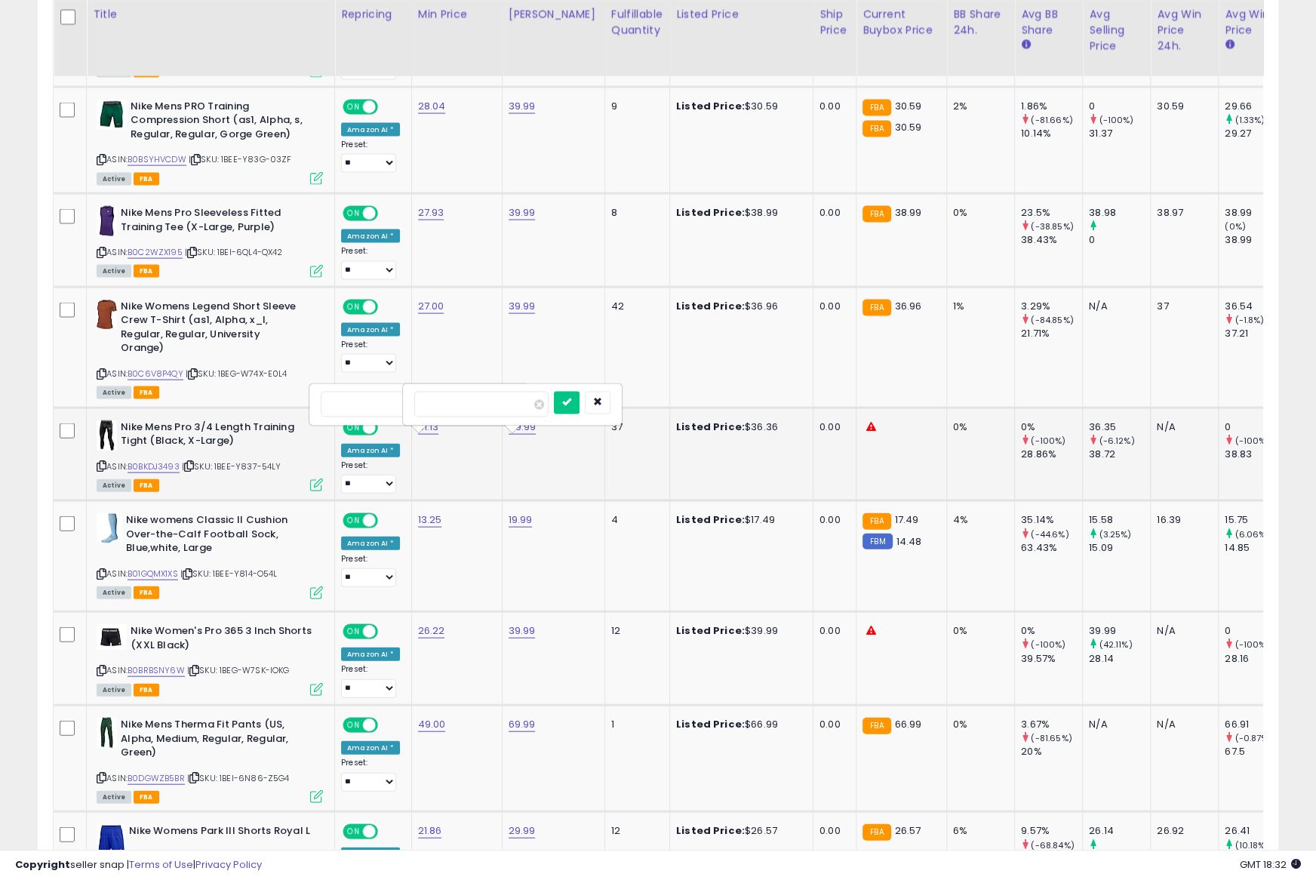
click at [363, 404] on input "*****" at bounding box center [388, 405] width 134 height 26
type input "*****"
click button "submit" at bounding box center [473, 403] width 26 height 23
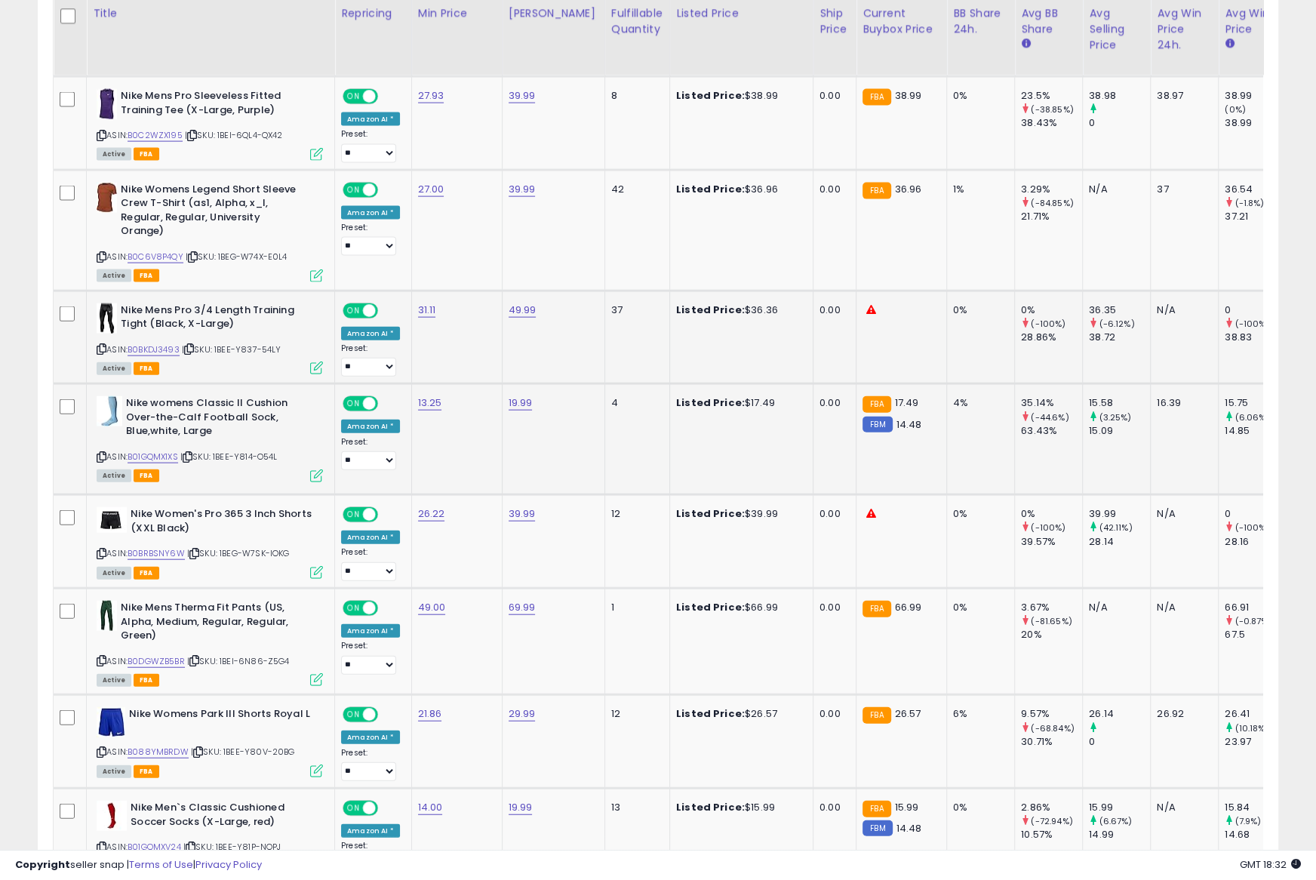
scroll to position [2972, 0]
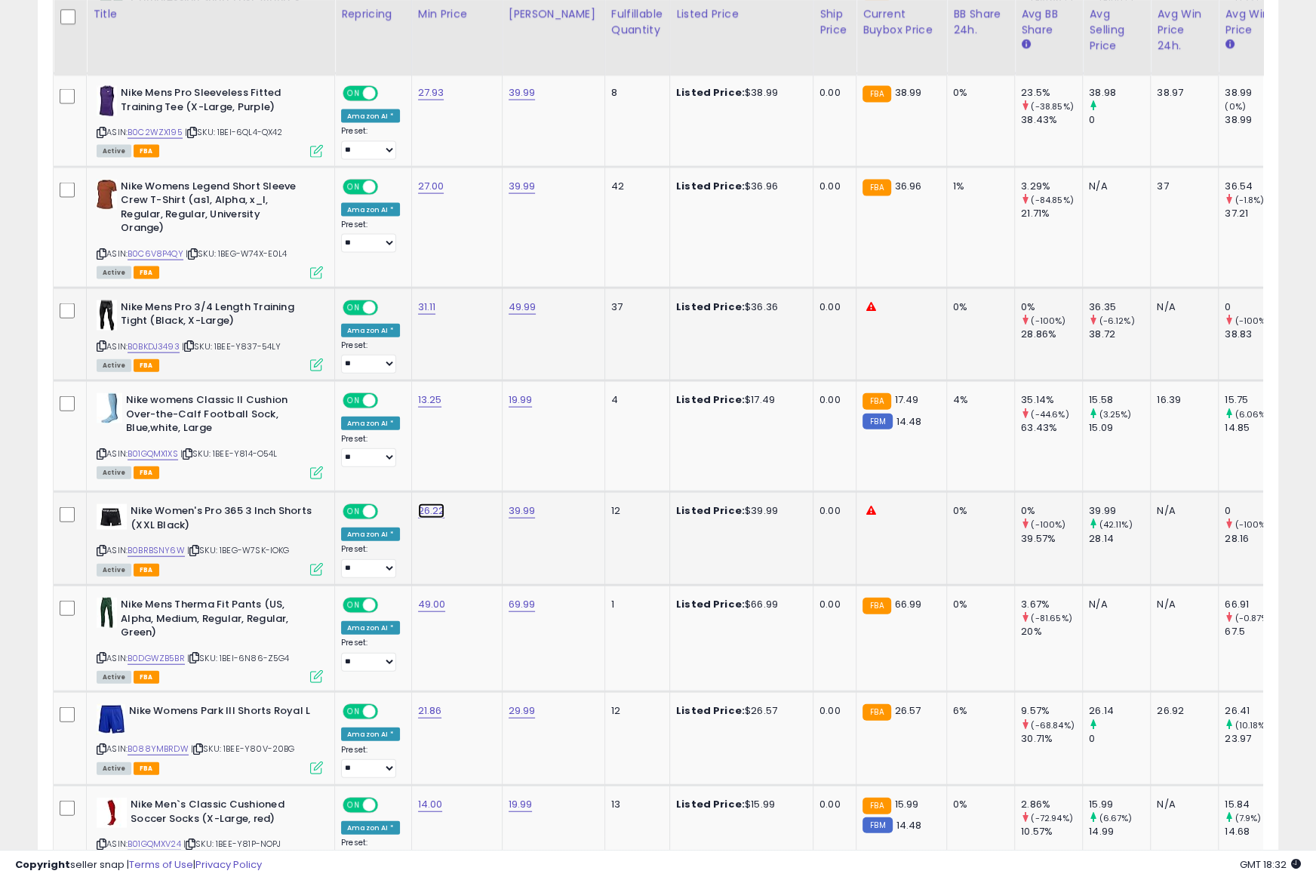
type input "*****"
click button "submit" at bounding box center [475, 499] width 26 height 23
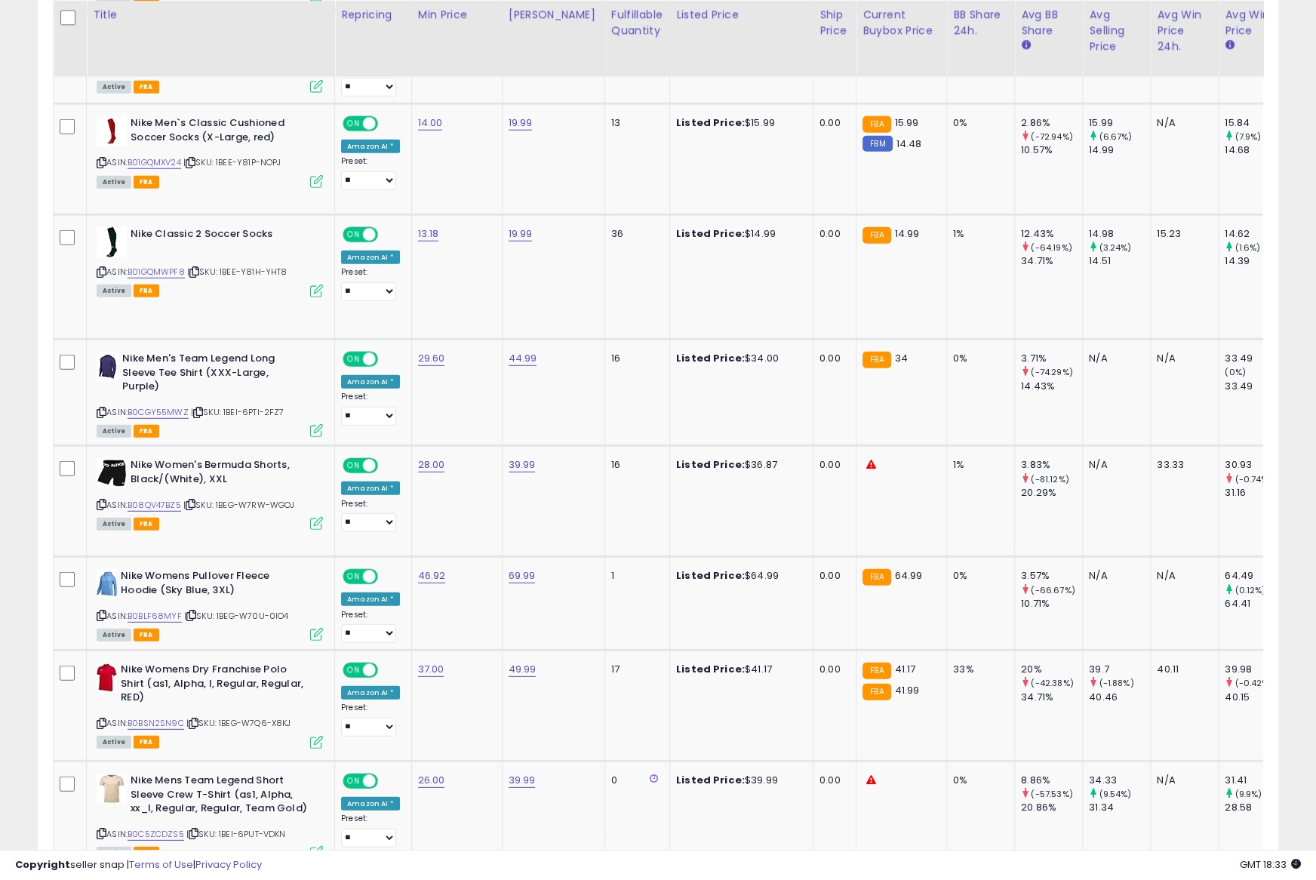
scroll to position [3656, 0]
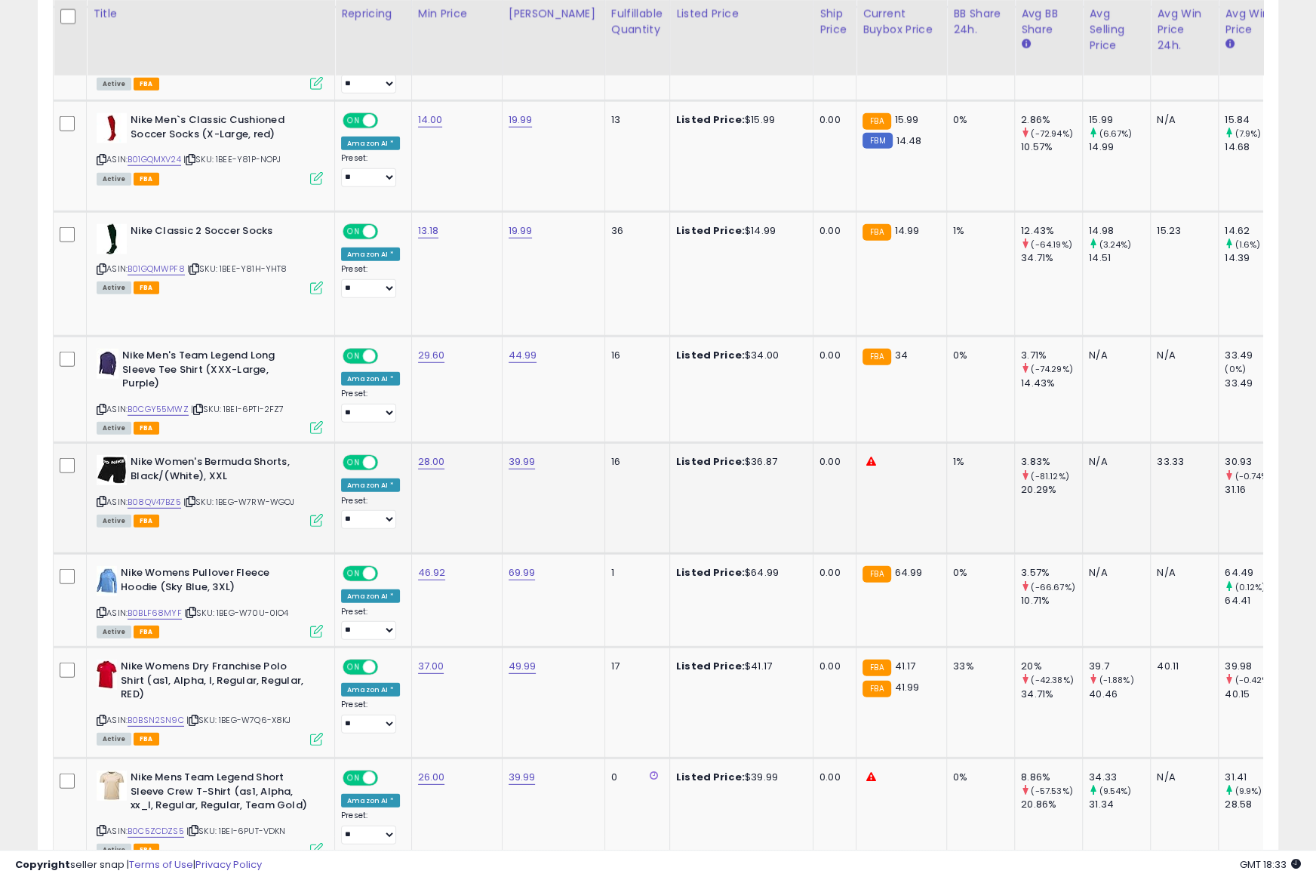
click at [103, 505] on icon at bounding box center [102, 501] width 10 height 8
drag, startPoint x: 103, startPoint y: 536, endPoint x: 128, endPoint y: 521, distance: 28.7
click at [103, 505] on icon at bounding box center [102, 501] width 10 height 8
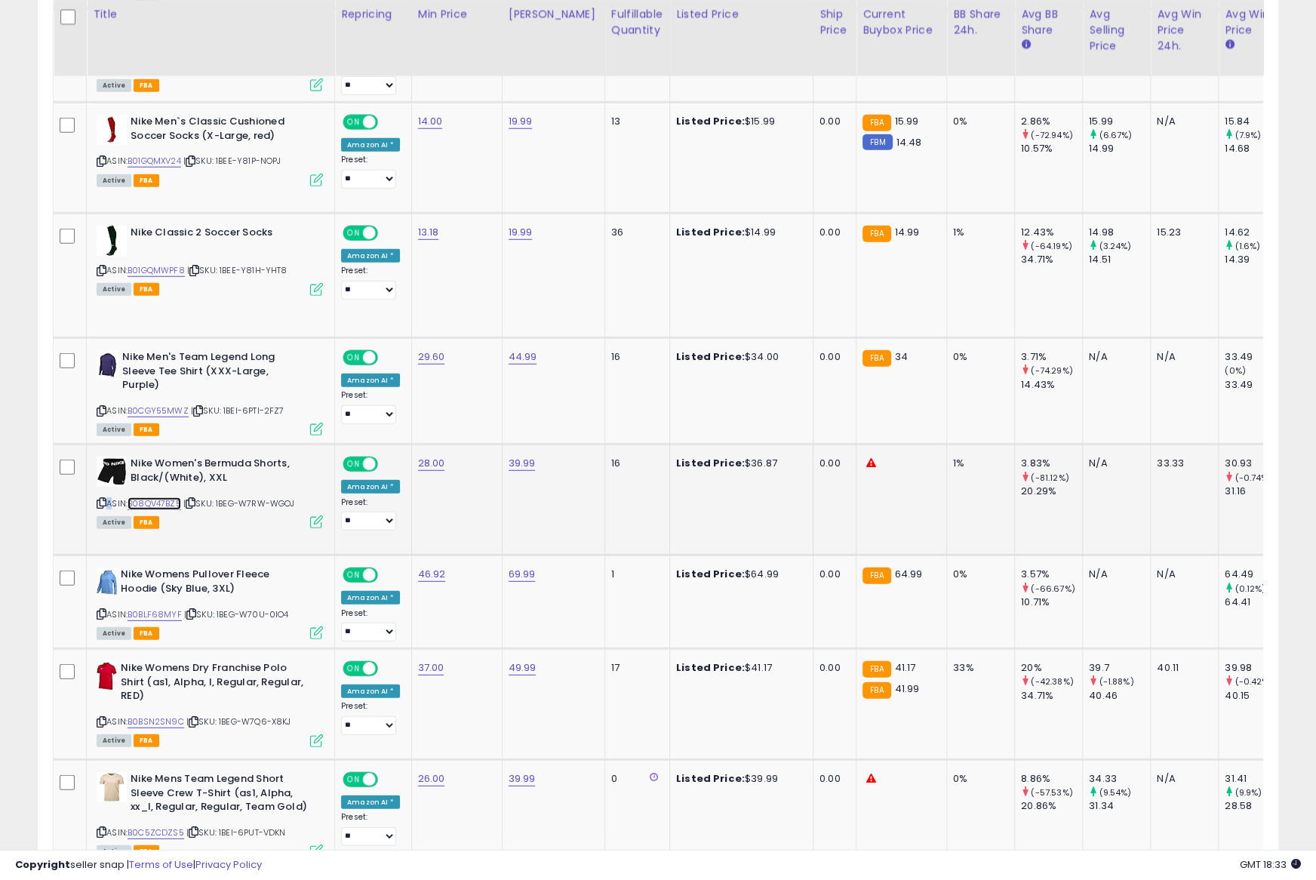
click at [164, 510] on link "B08QV47BZ5" at bounding box center [154, 503] width 54 height 13
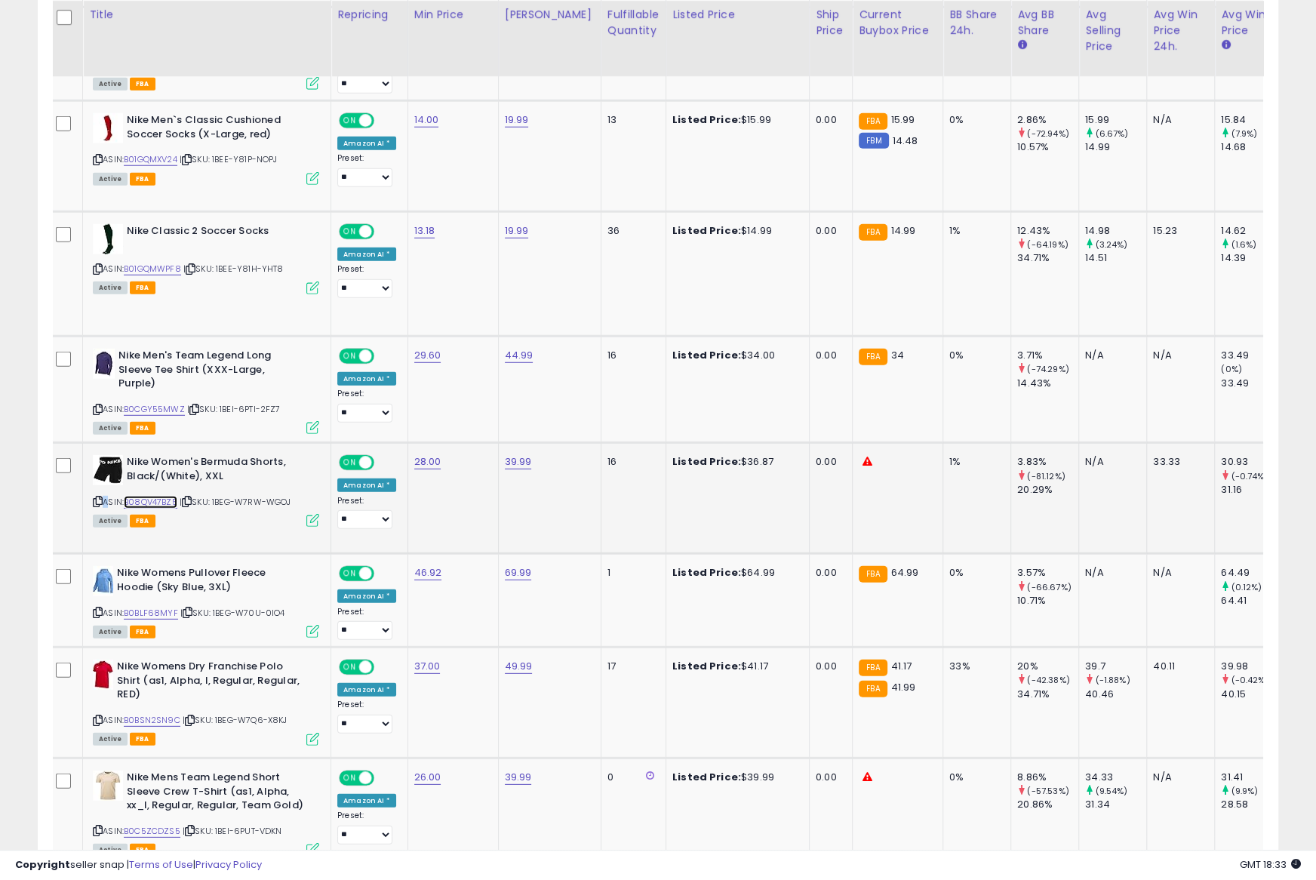
scroll to position [0, 6]
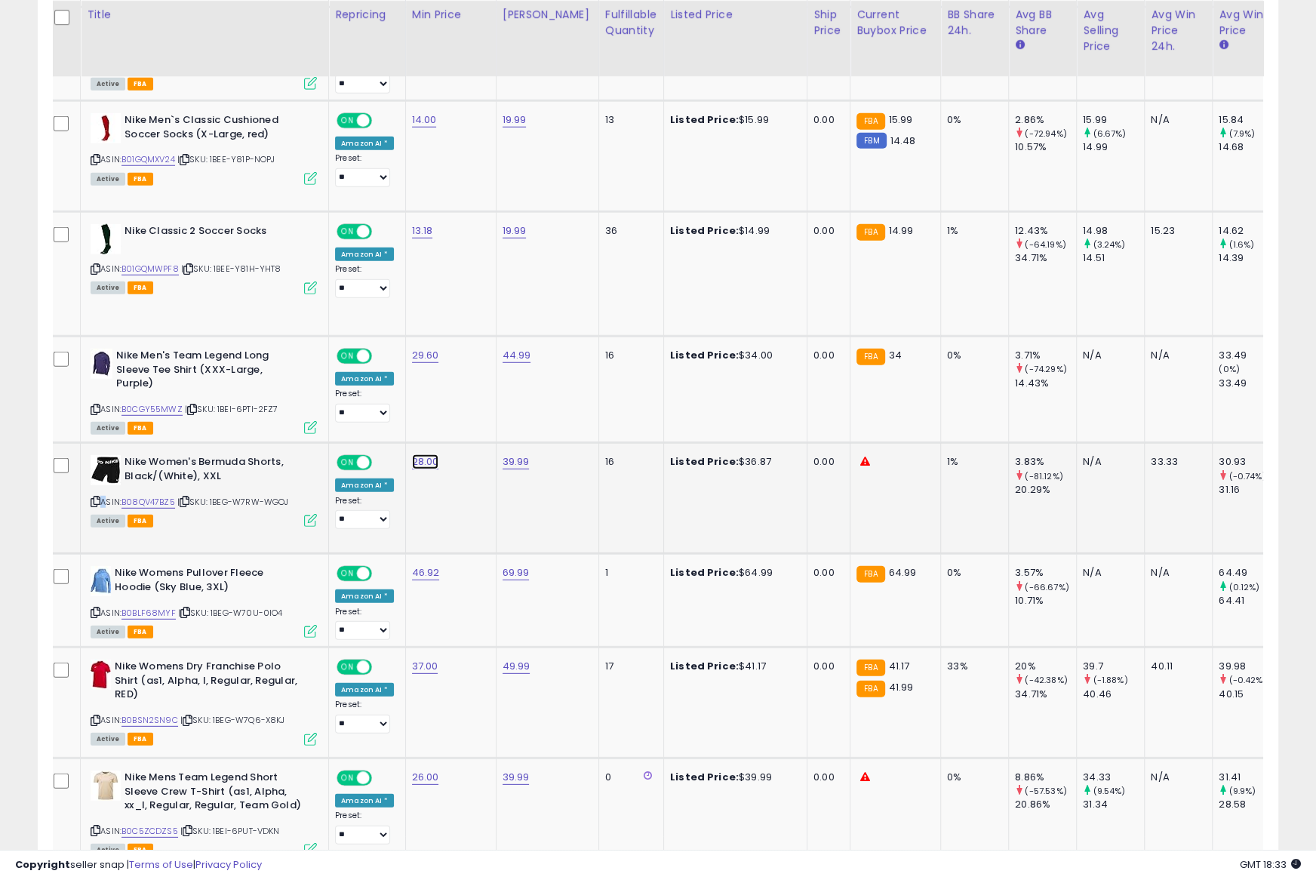
type input "*****"
click button "submit" at bounding box center [470, 461] width 26 height 23
click at [158, 508] on link "B08QV47BZ5" at bounding box center [148, 502] width 54 height 13
